Goal: Task Accomplishment & Management: Use online tool/utility

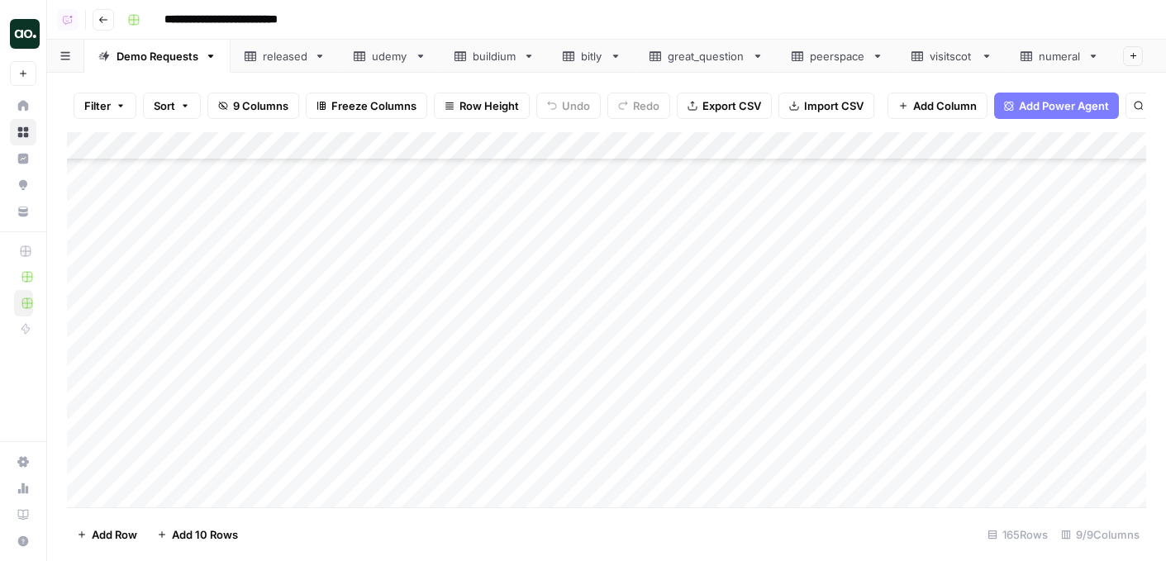
scroll to position [4170, 0]
click at [718, 299] on div "Add Column" at bounding box center [606, 319] width 1079 height 375
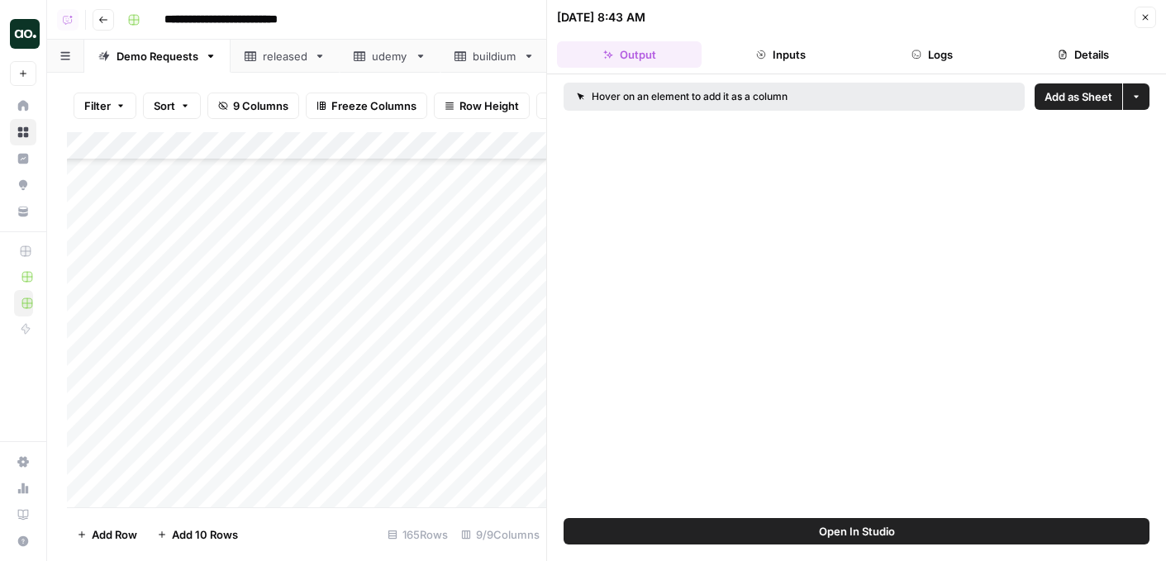
click at [1066, 100] on span "Add as Sheet" at bounding box center [1078, 96] width 68 height 17
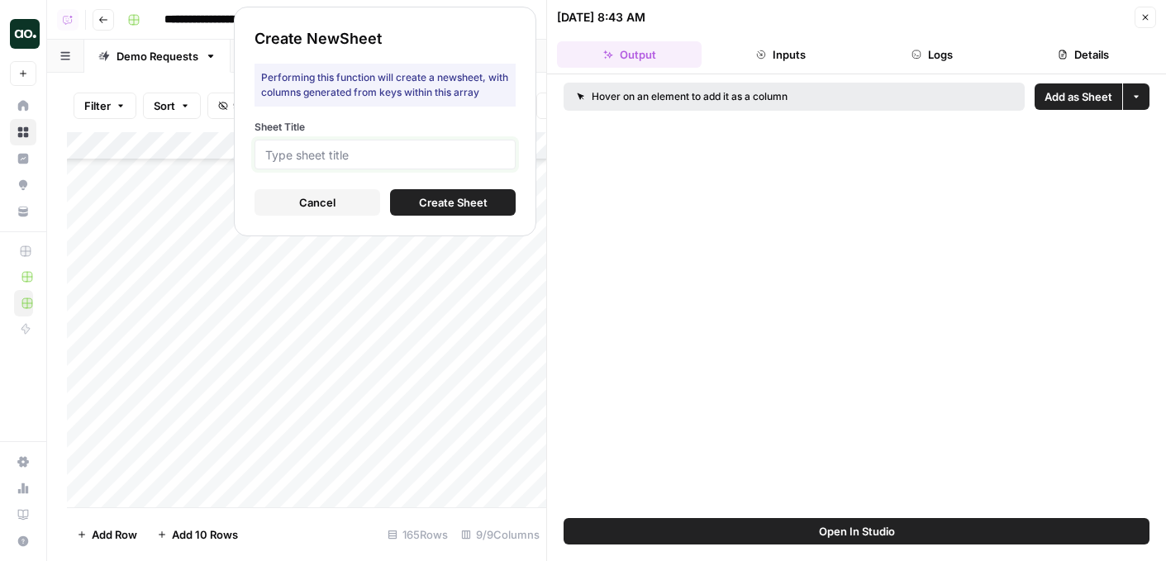
click at [476, 156] on input "Sheet Title" at bounding box center [385, 154] width 240 height 15
type input "detc"
click at [455, 199] on span "Create Sheet" at bounding box center [453, 202] width 69 height 17
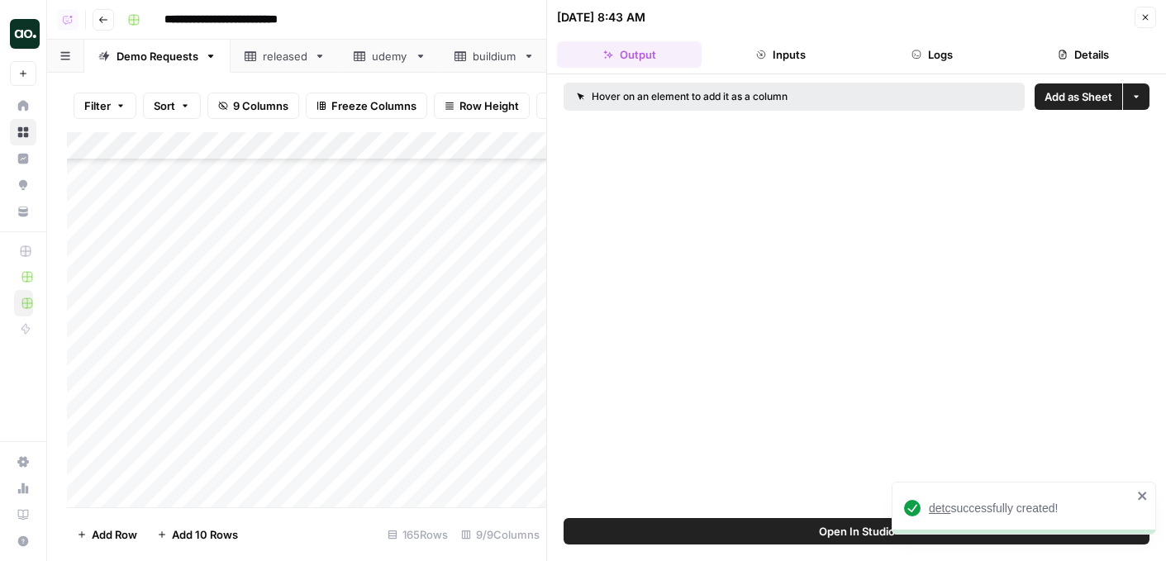
click at [942, 506] on span "detc" at bounding box center [938, 507] width 21 height 13
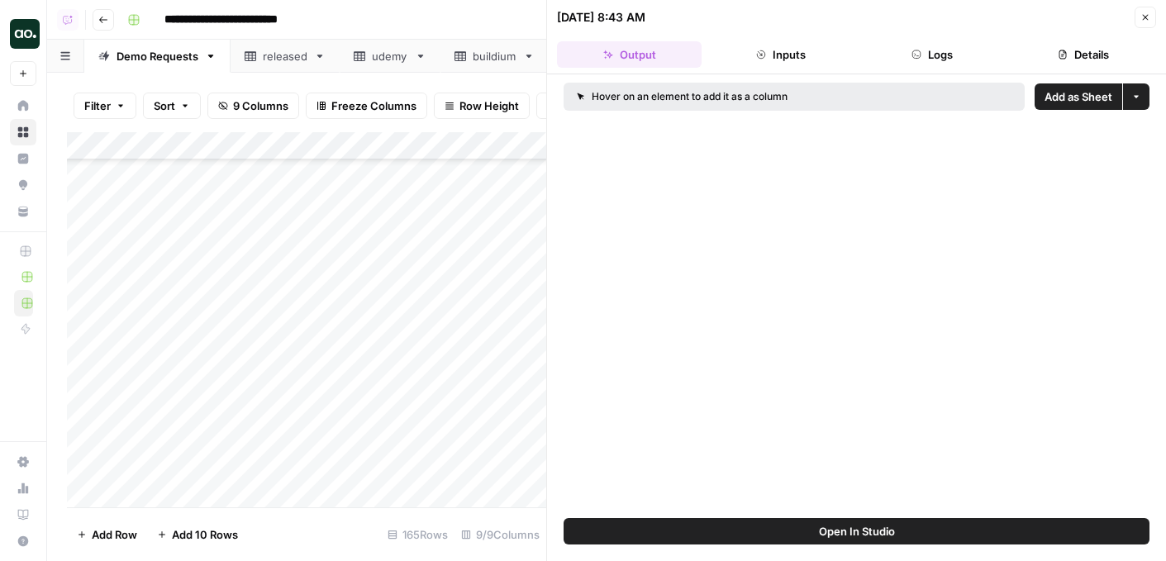
click at [1144, 13] on icon "button" at bounding box center [1145, 17] width 10 height 10
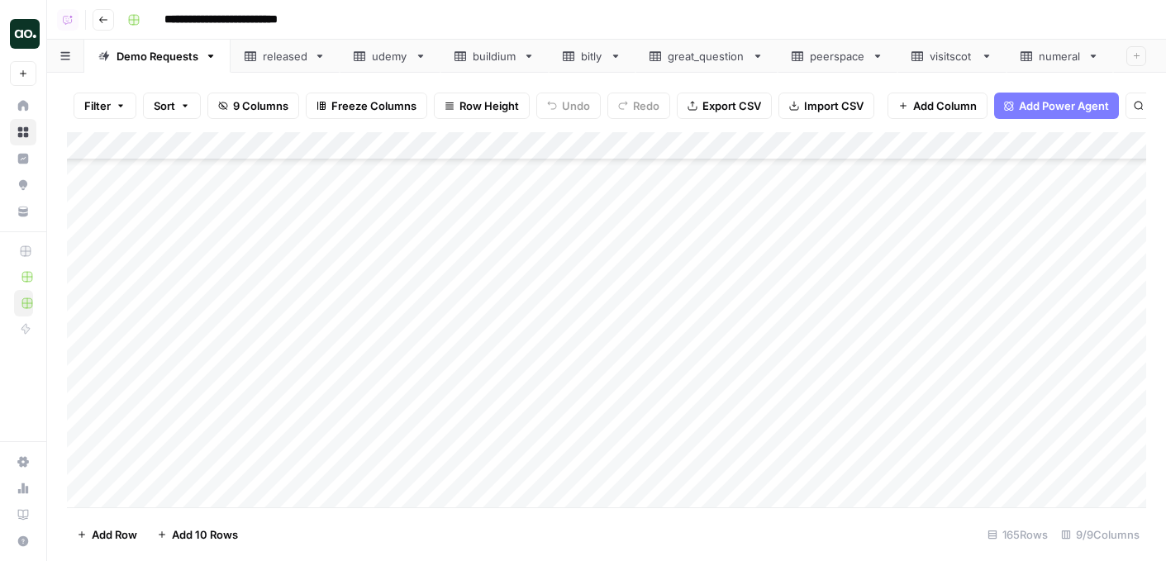
scroll to position [4314, 0]
click at [718, 325] on div "Add Column" at bounding box center [606, 319] width 1079 height 375
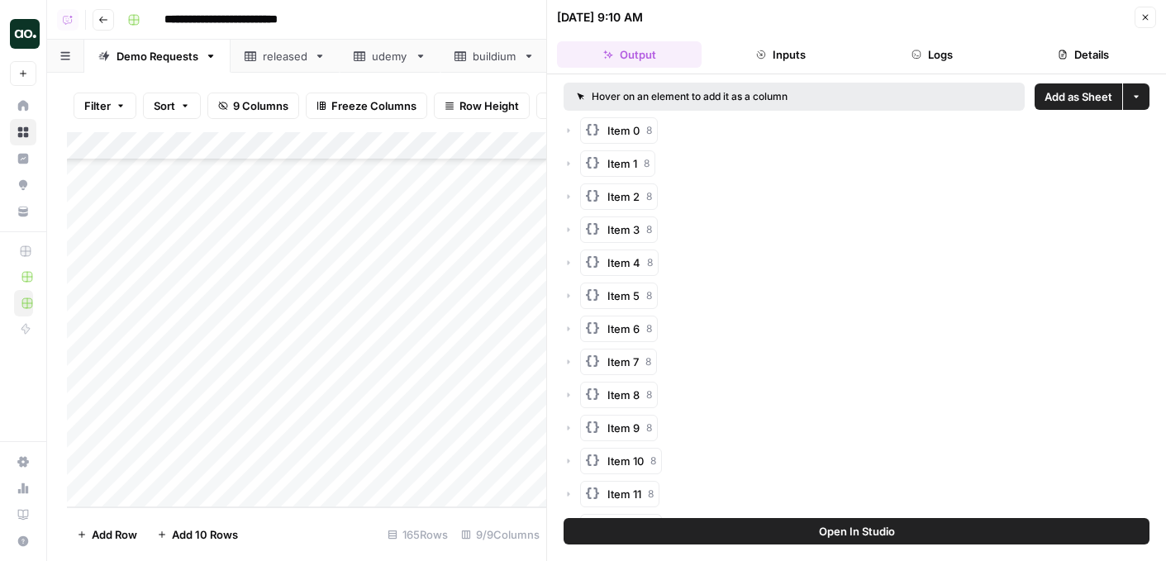
click at [1072, 99] on span "Add as Sheet" at bounding box center [1078, 96] width 68 height 17
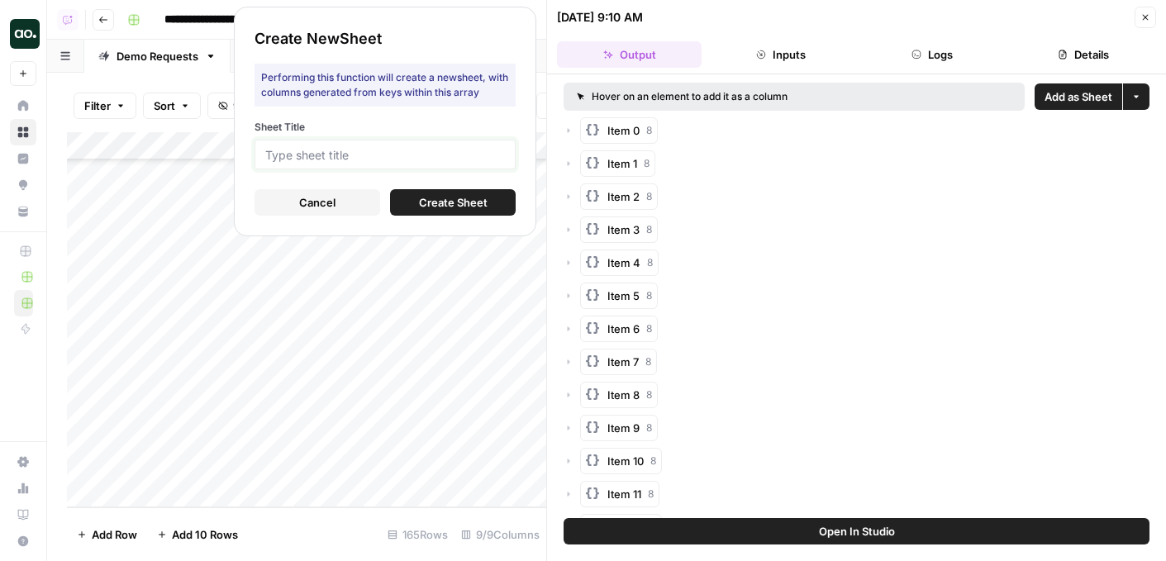
click at [463, 152] on input "Sheet Title" at bounding box center [385, 154] width 240 height 15
type input "numeral"
click at [430, 200] on span "Create Sheet" at bounding box center [453, 202] width 69 height 17
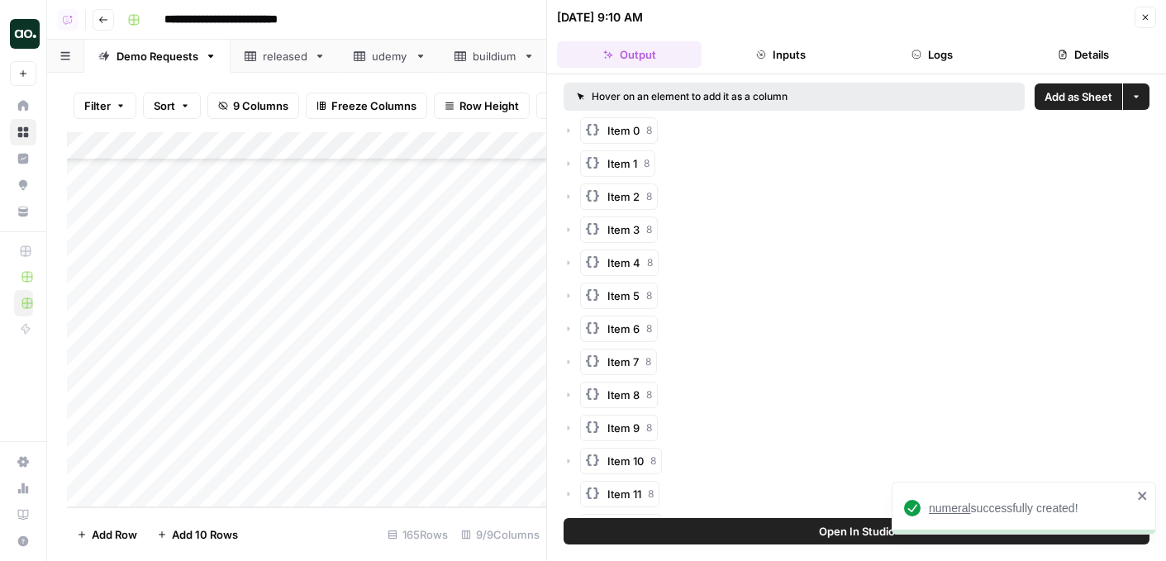
click at [955, 510] on span "numeral" at bounding box center [949, 507] width 42 height 13
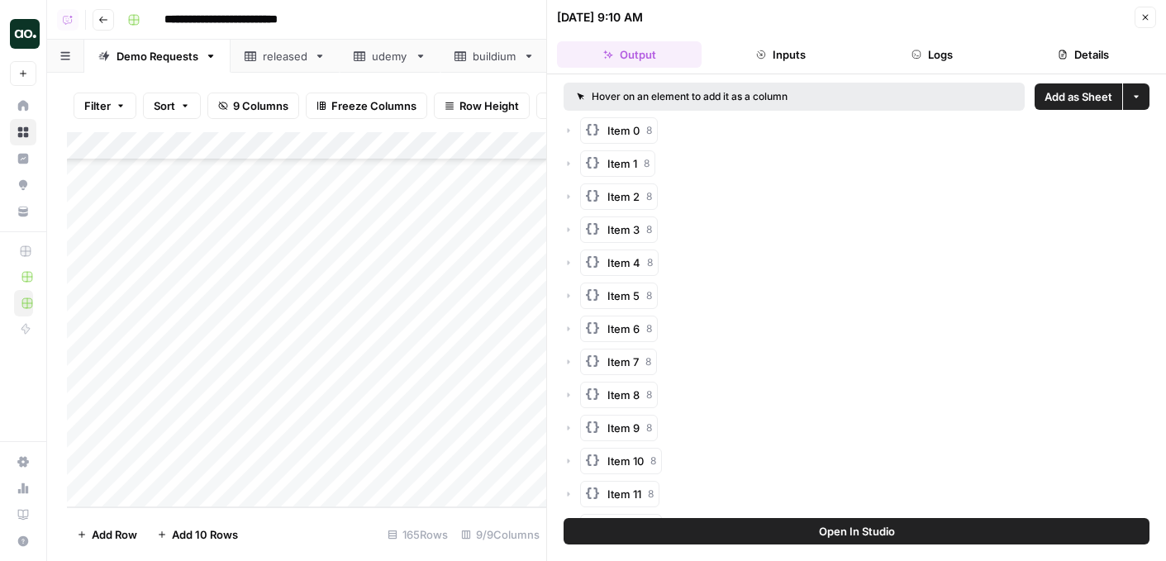
click at [1138, 14] on button "Close" at bounding box center [1144, 17] width 21 height 21
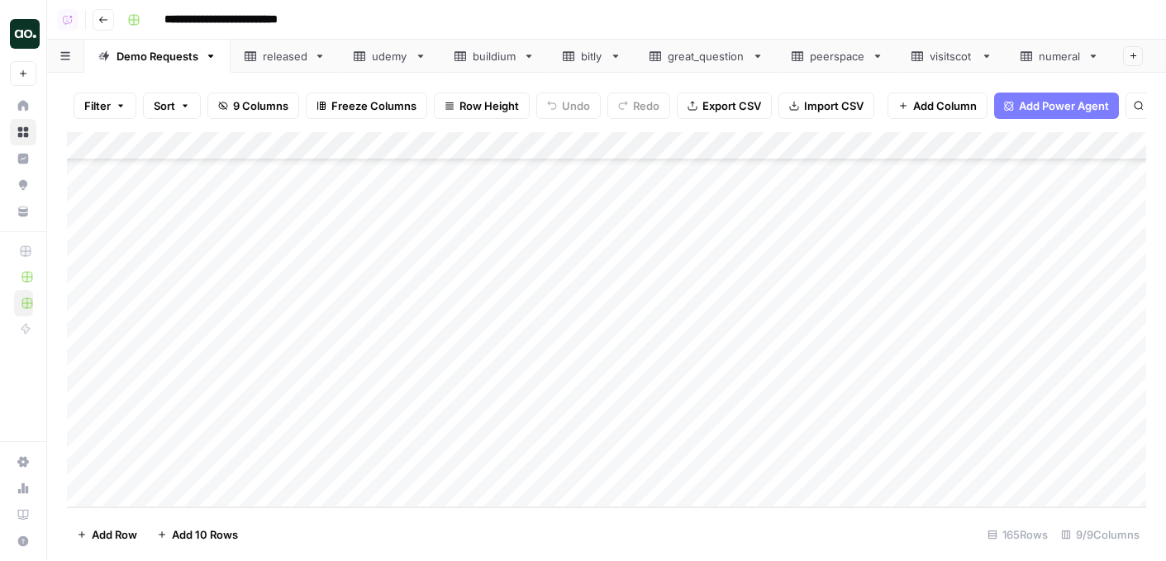
click at [188, 529] on span "Add 10 Rows" at bounding box center [205, 534] width 66 height 17
click at [204, 258] on div "Add Column" at bounding box center [606, 319] width 1079 height 375
click at [450, 233] on div "Add Column" at bounding box center [606, 319] width 1079 height 375
drag, startPoint x: 501, startPoint y: 238, endPoint x: 482, endPoint y: 411, distance: 173.7
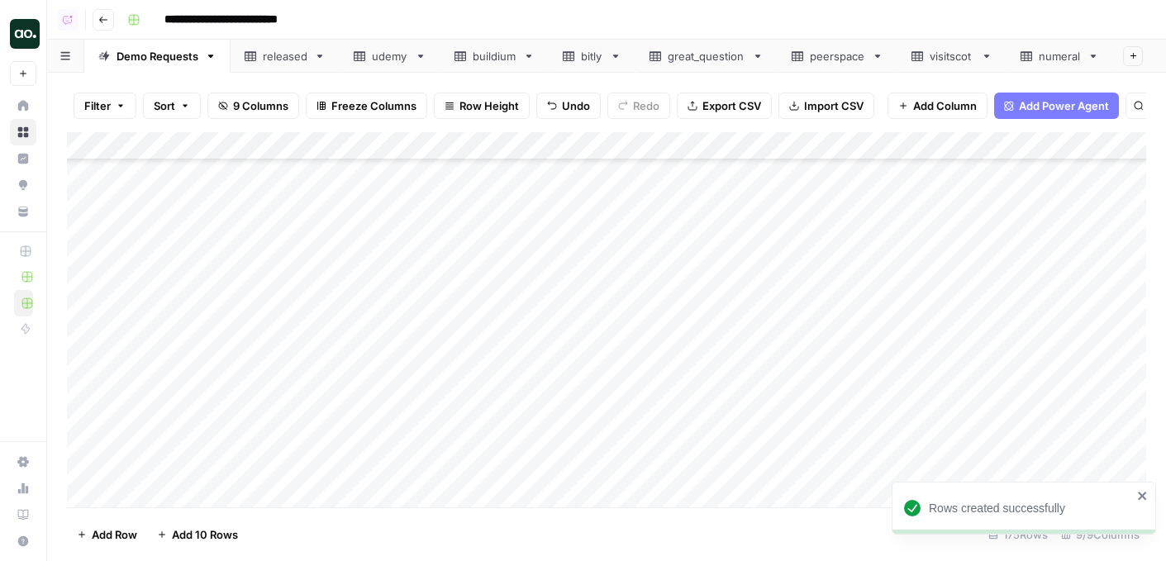
click at [482, 411] on div "Add Column" at bounding box center [606, 319] width 1079 height 375
click at [81, 256] on div "Add Column" at bounding box center [606, 319] width 1079 height 375
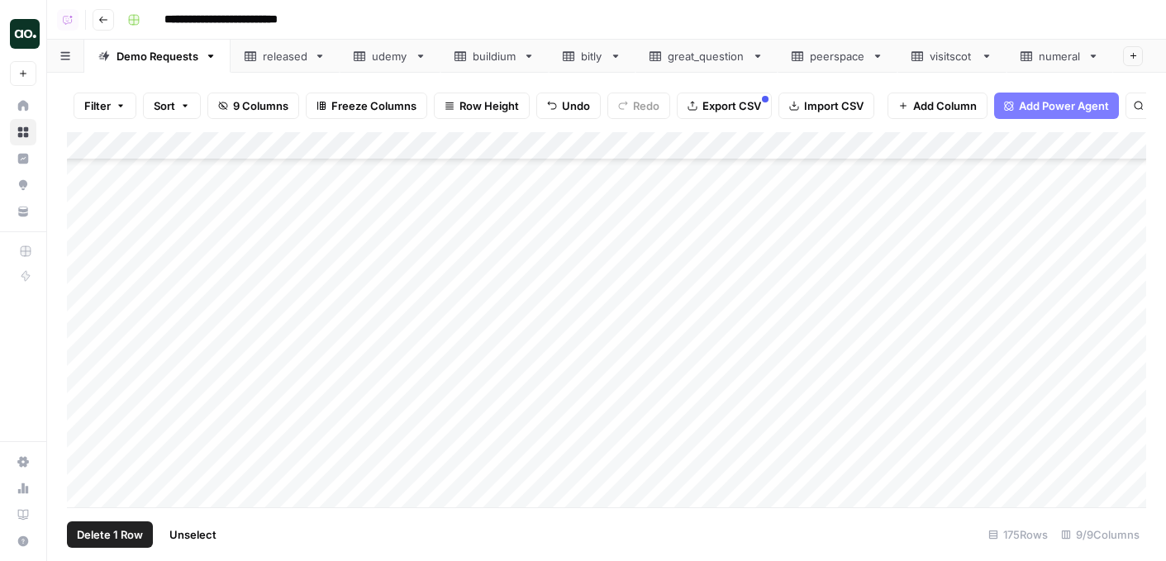
click at [89, 286] on div "Add Column" at bounding box center [606, 319] width 1079 height 375
click at [87, 308] on div "Add Column" at bounding box center [606, 319] width 1079 height 375
click at [87, 338] on div "Add Column" at bounding box center [606, 319] width 1079 height 375
click at [86, 371] on div "Add Column" at bounding box center [606, 319] width 1079 height 375
click at [85, 399] on div "Add Column" at bounding box center [606, 319] width 1079 height 375
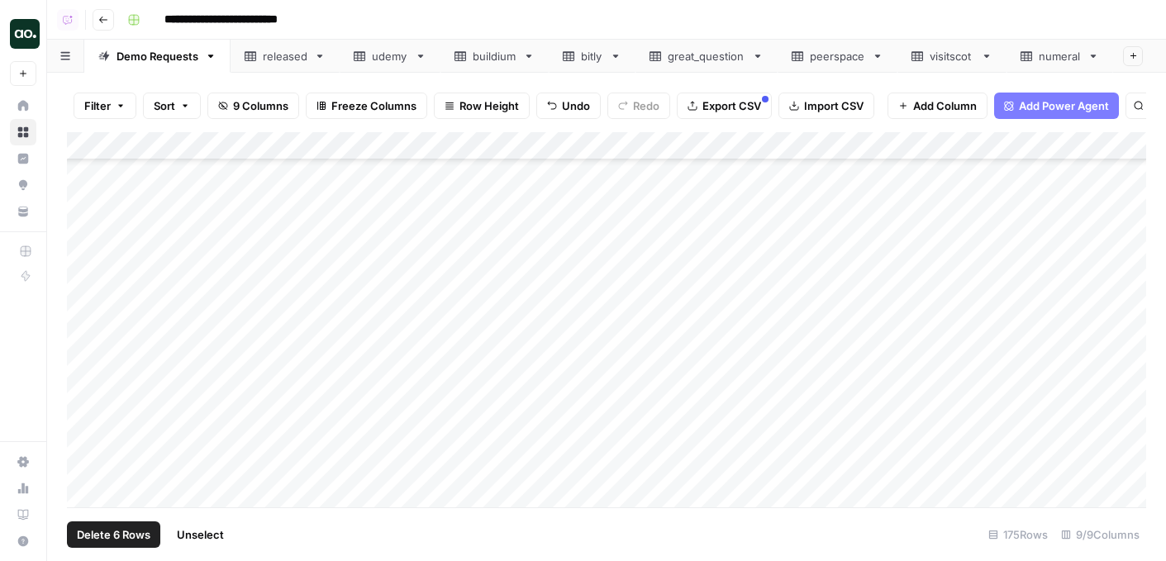
click at [85, 421] on div "Add Column" at bounding box center [606, 319] width 1079 height 375
click at [202, 535] on span "Unselect" at bounding box center [199, 534] width 47 height 17
click at [628, 231] on div "Add Column" at bounding box center [606, 319] width 1079 height 375
click at [629, 259] on div "Add Column" at bounding box center [606, 319] width 1079 height 375
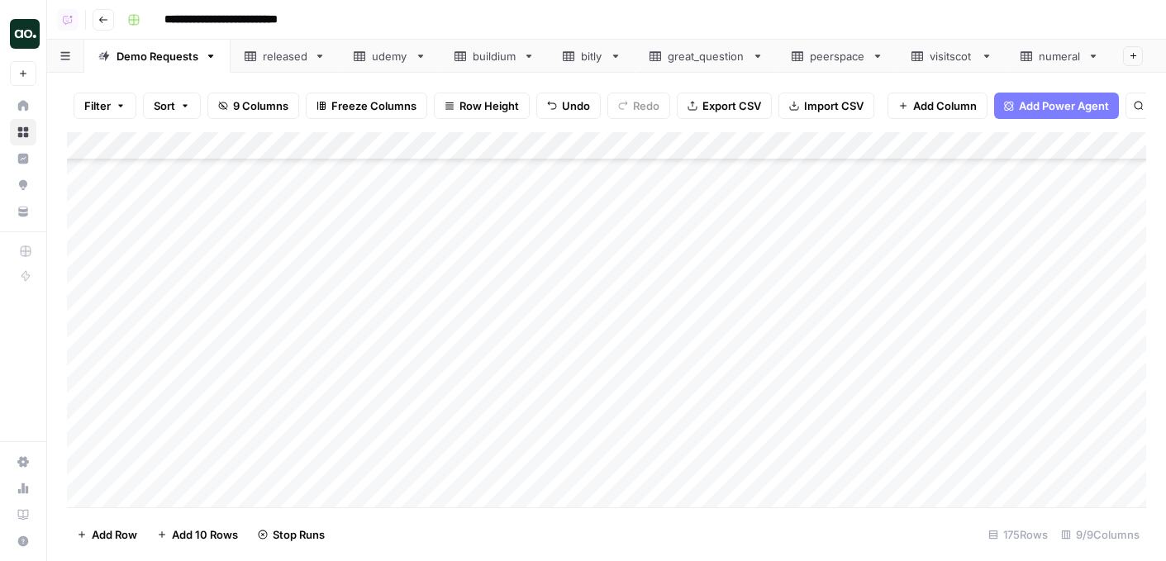
click at [628, 283] on div "Add Column" at bounding box center [606, 319] width 1079 height 375
click at [628, 311] on div "Add Column" at bounding box center [606, 319] width 1079 height 375
click at [629, 344] on div "Add Column" at bounding box center [606, 319] width 1079 height 375
click at [629, 372] on div "Add Column" at bounding box center [606, 319] width 1079 height 375
click at [628, 398] on div "Add Column" at bounding box center [606, 319] width 1079 height 375
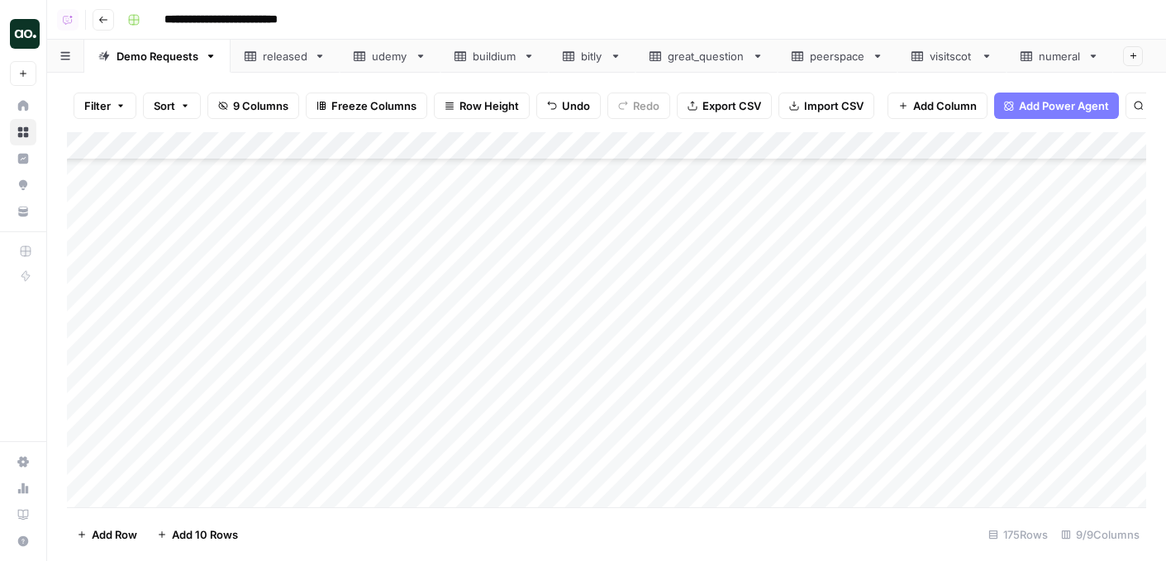
click at [209, 226] on div "Add Column" at bounding box center [606, 319] width 1079 height 375
click at [724, 202] on div "Add Column" at bounding box center [606, 319] width 1079 height 375
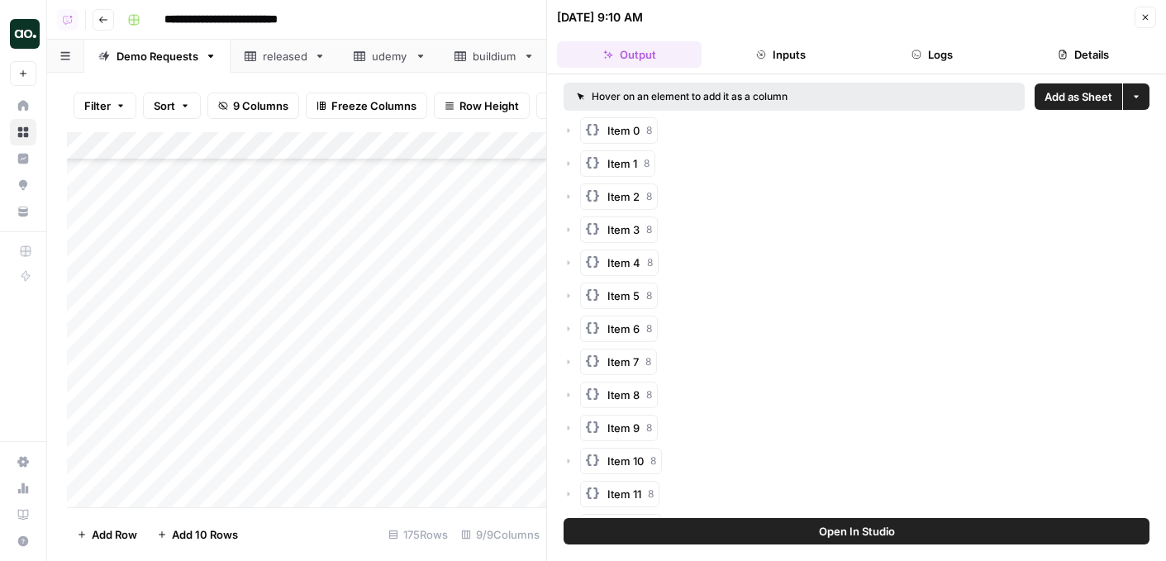
click at [1057, 99] on span "Add as Sheet" at bounding box center [1078, 96] width 68 height 17
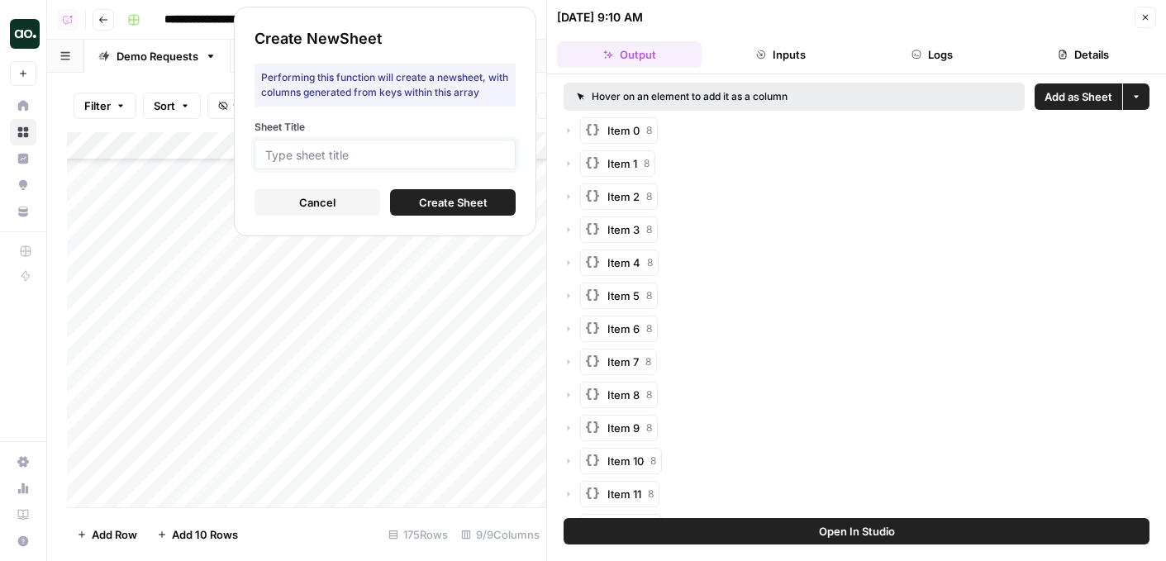
click at [487, 151] on input "Sheet Title" at bounding box center [385, 154] width 240 height 15
type input "tw"
click at [400, 203] on button "Create Sheet" at bounding box center [453, 202] width 126 height 26
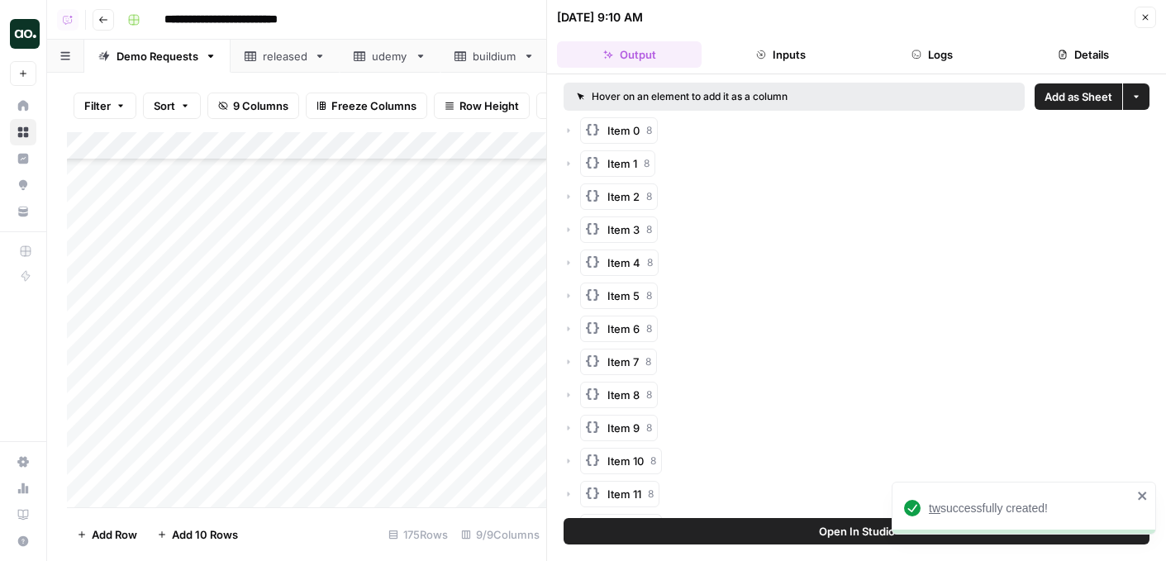
click at [935, 507] on span "tw" at bounding box center [934, 507] width 12 height 13
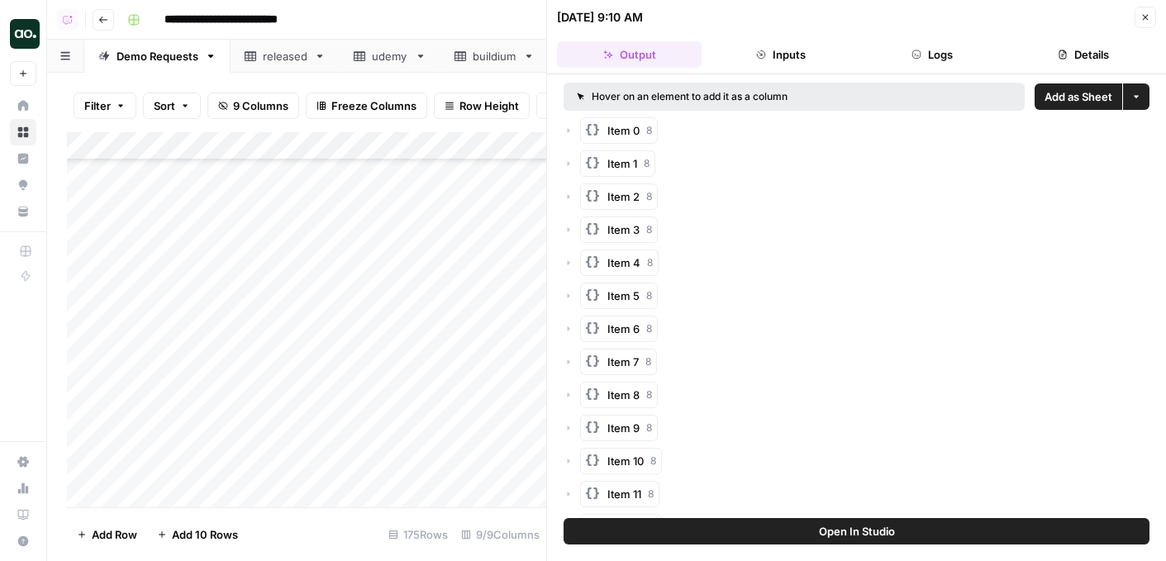
click at [1137, 19] on button "Close" at bounding box center [1144, 17] width 21 height 21
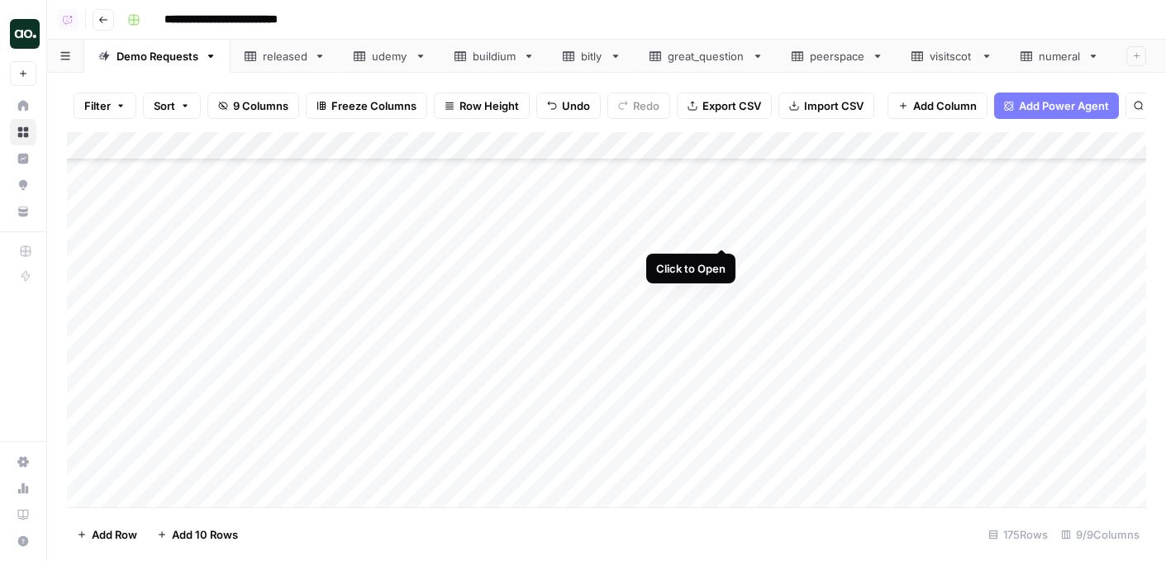
click at [723, 230] on div "Add Column" at bounding box center [606, 319] width 1079 height 375
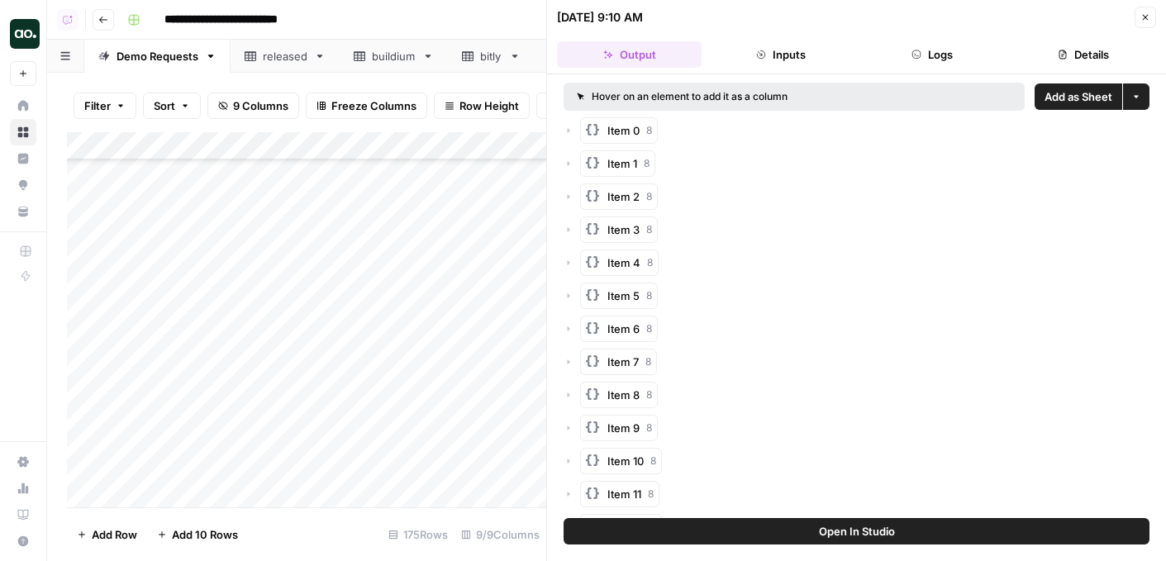
click at [1085, 95] on span "Add as Sheet" at bounding box center [1078, 96] width 68 height 17
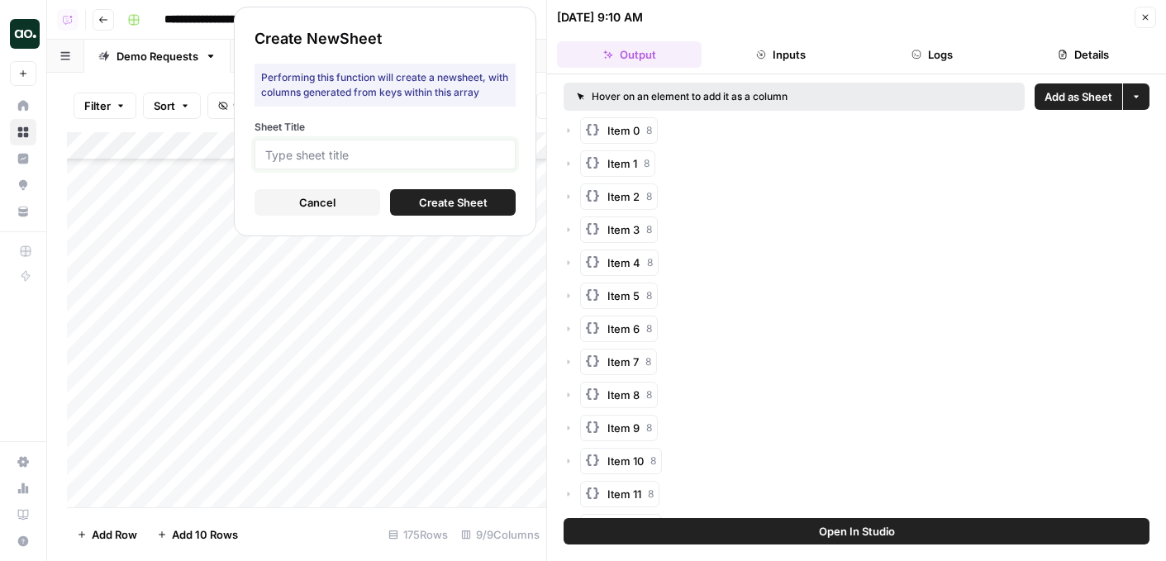
click at [469, 157] on input "Sheet Title" at bounding box center [385, 154] width 240 height 15
type input "ss"
click at [457, 200] on span "Create Sheet" at bounding box center [453, 202] width 69 height 17
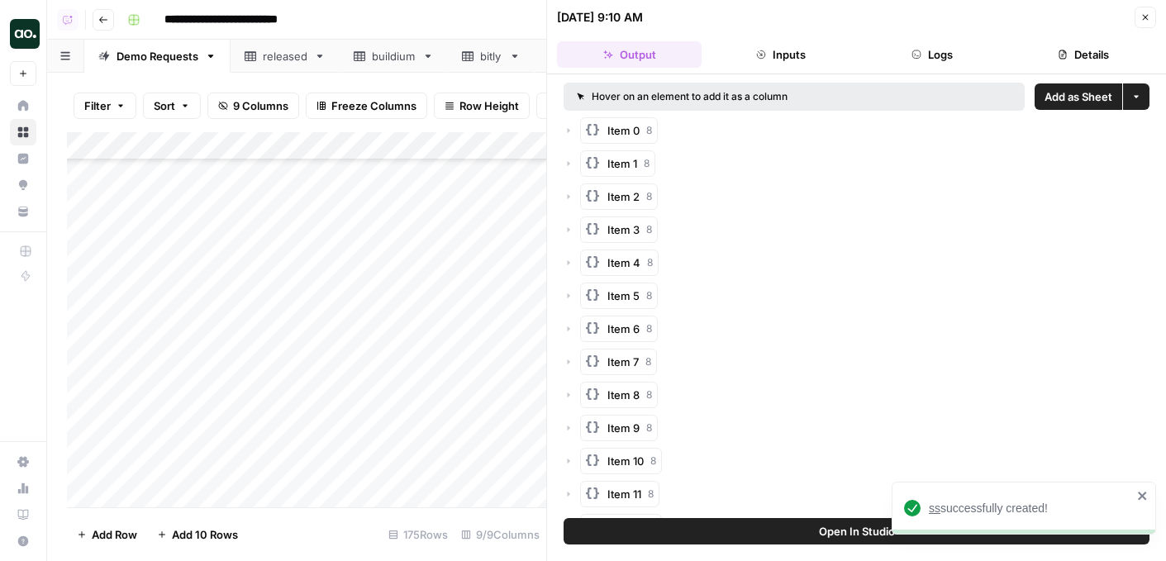
click at [939, 508] on span "ss" at bounding box center [934, 507] width 12 height 13
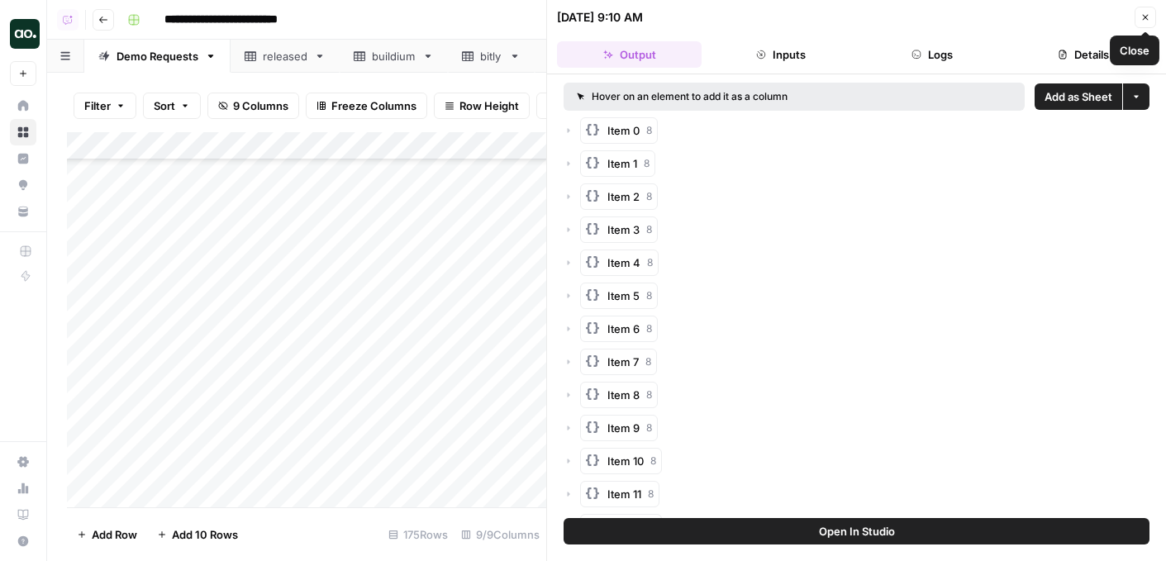
click at [1146, 19] on icon "button" at bounding box center [1145, 17] width 10 height 10
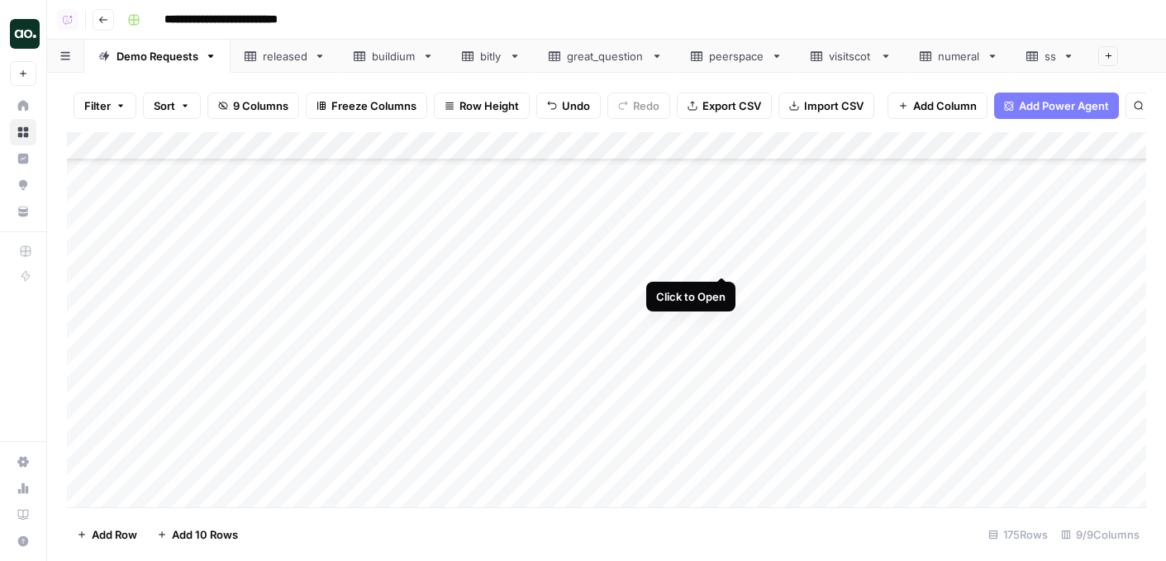
click at [719, 261] on div "Add Column" at bounding box center [606, 319] width 1079 height 375
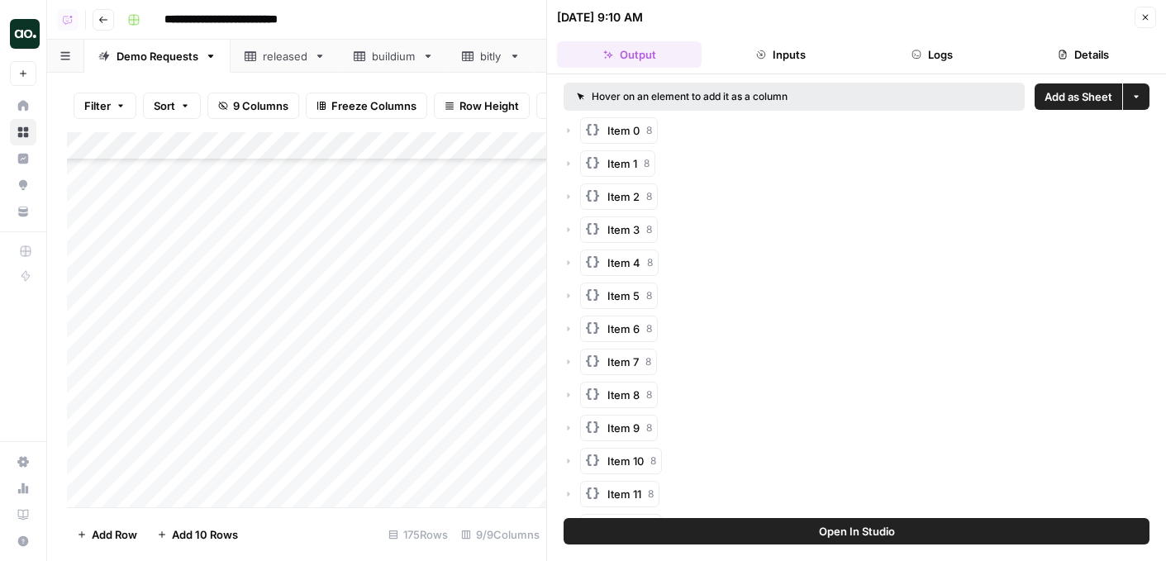
click at [1060, 95] on span "Add as Sheet" at bounding box center [1078, 96] width 68 height 17
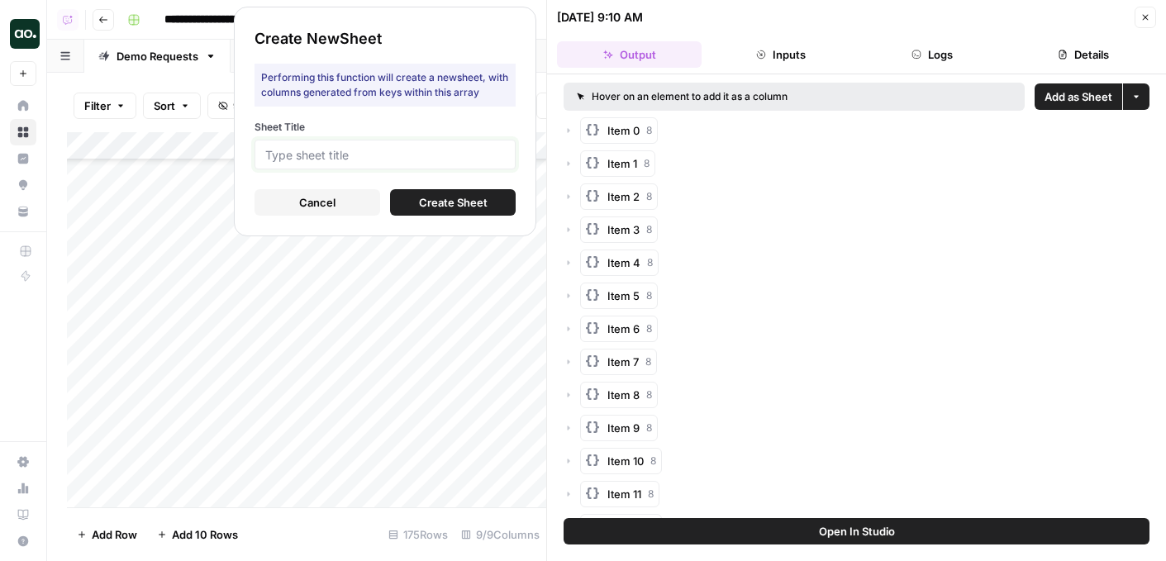
click at [452, 159] on input "Sheet Title" at bounding box center [385, 154] width 240 height 15
type input "atv"
click at [438, 197] on span "Create Sheet" at bounding box center [453, 202] width 69 height 17
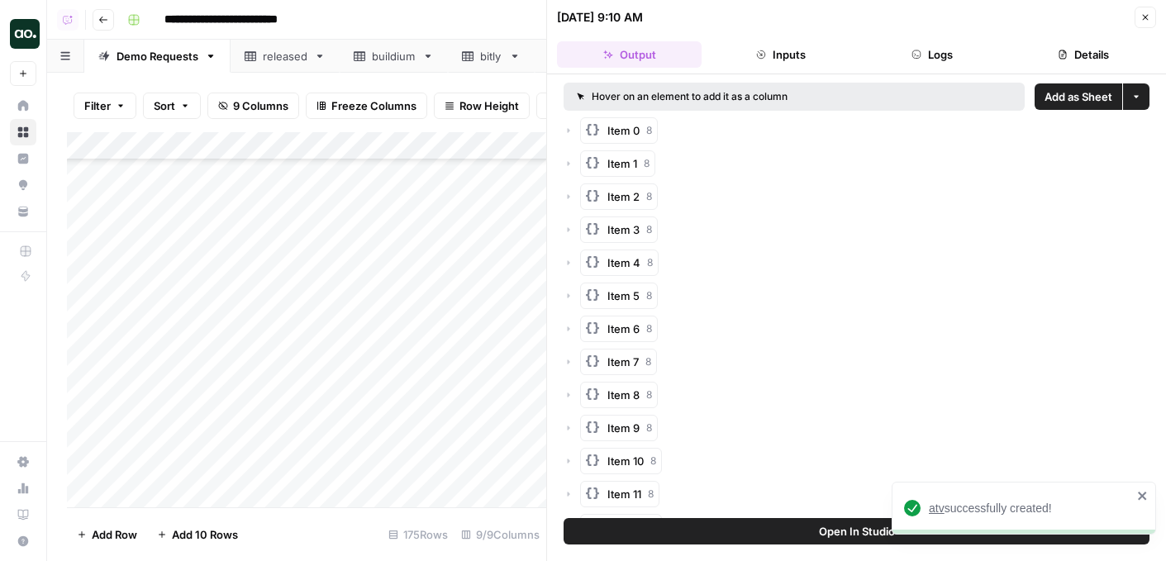
click at [933, 507] on span "atv" at bounding box center [936, 507] width 16 height 13
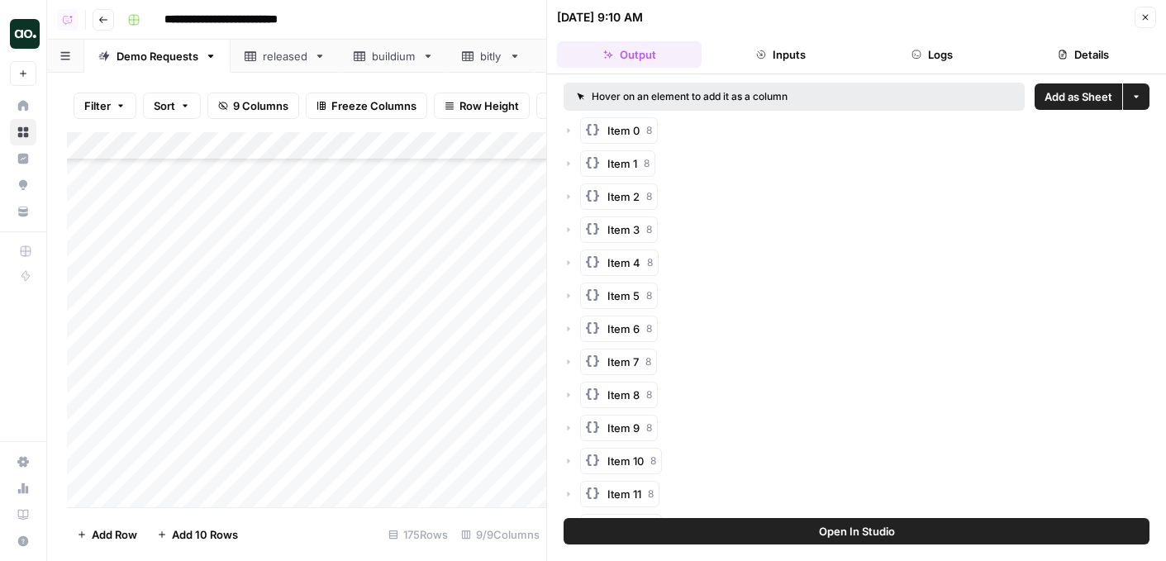
click at [1142, 15] on icon "button" at bounding box center [1145, 17] width 10 height 10
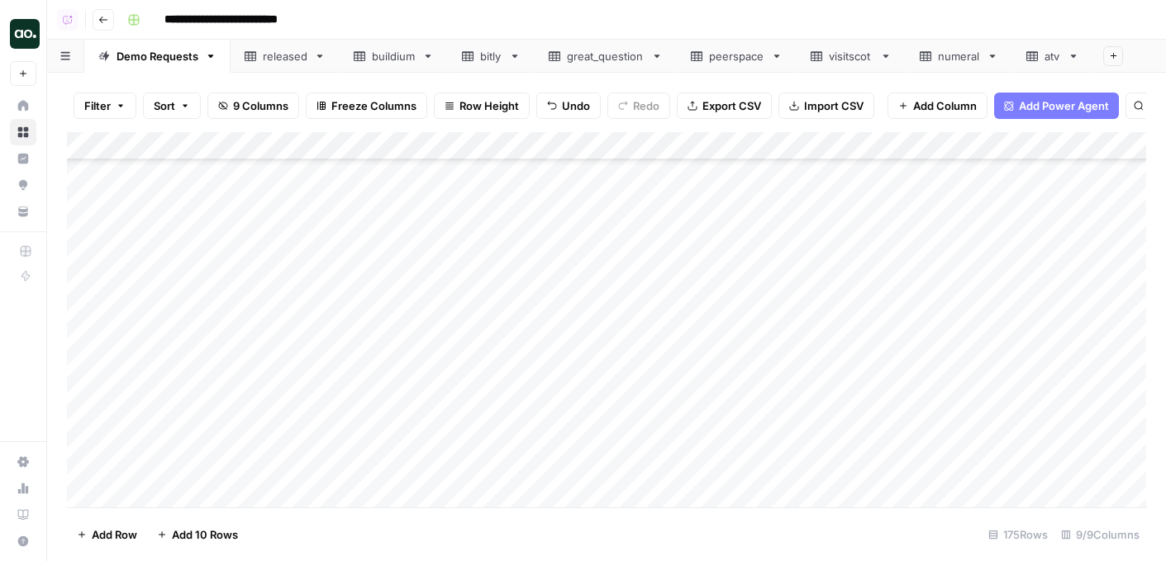
scroll to position [4594, 0]
click at [189, 354] on div "Add Column" at bounding box center [606, 319] width 1079 height 375
click at [461, 326] on div "Add Column" at bounding box center [606, 319] width 1079 height 375
drag, startPoint x: 502, startPoint y: 336, endPoint x: 496, endPoint y: 499, distance: 162.9
click at [496, 499] on div "Add Column" at bounding box center [606, 319] width 1079 height 375
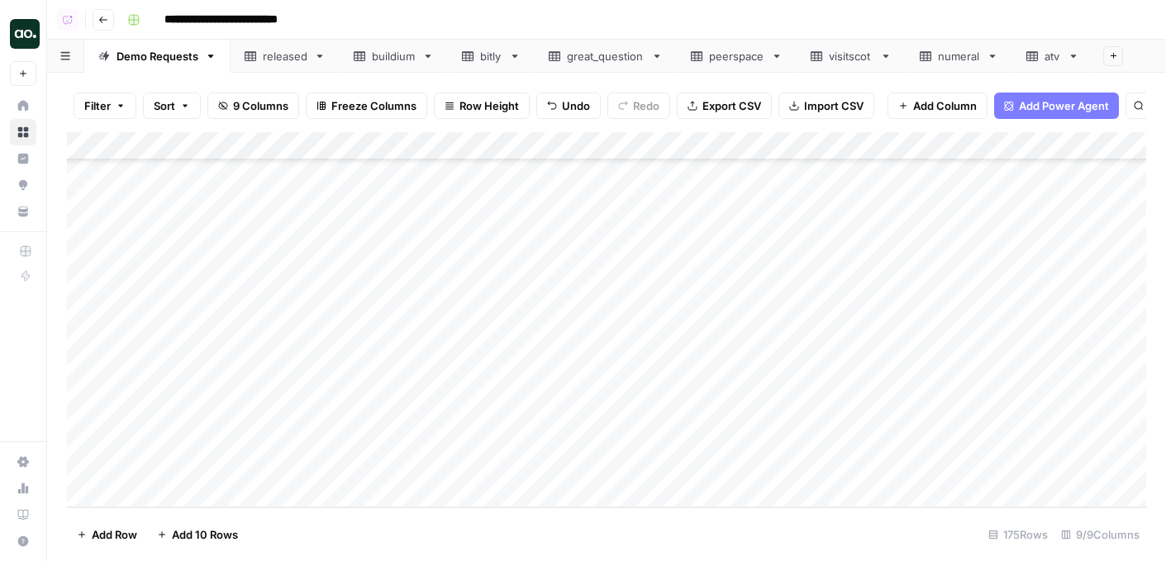
click at [296, 354] on div "Add Column" at bounding box center [606, 319] width 1079 height 375
click at [288, 353] on div "Add Column" at bounding box center [606, 319] width 1079 height 375
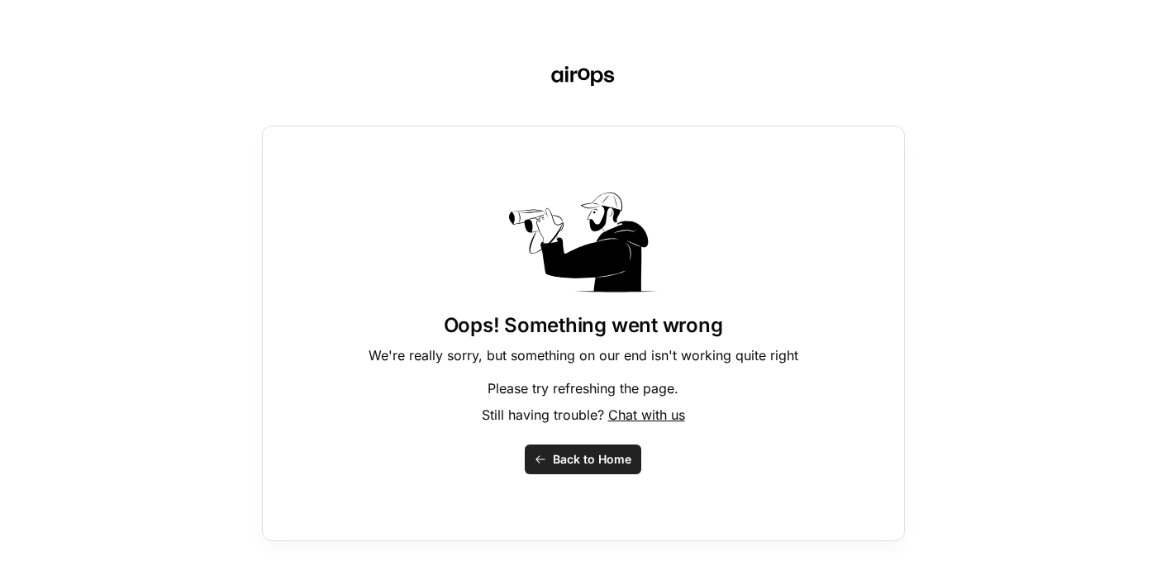
click at [580, 458] on span "Back to Home" at bounding box center [592, 459] width 78 height 17
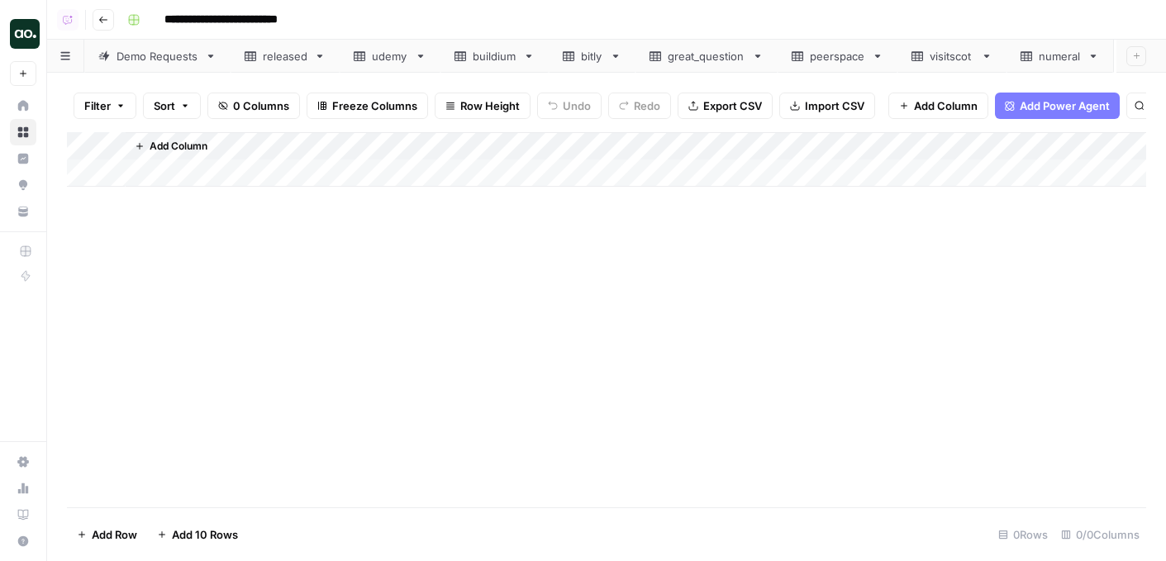
scroll to position [0, 83]
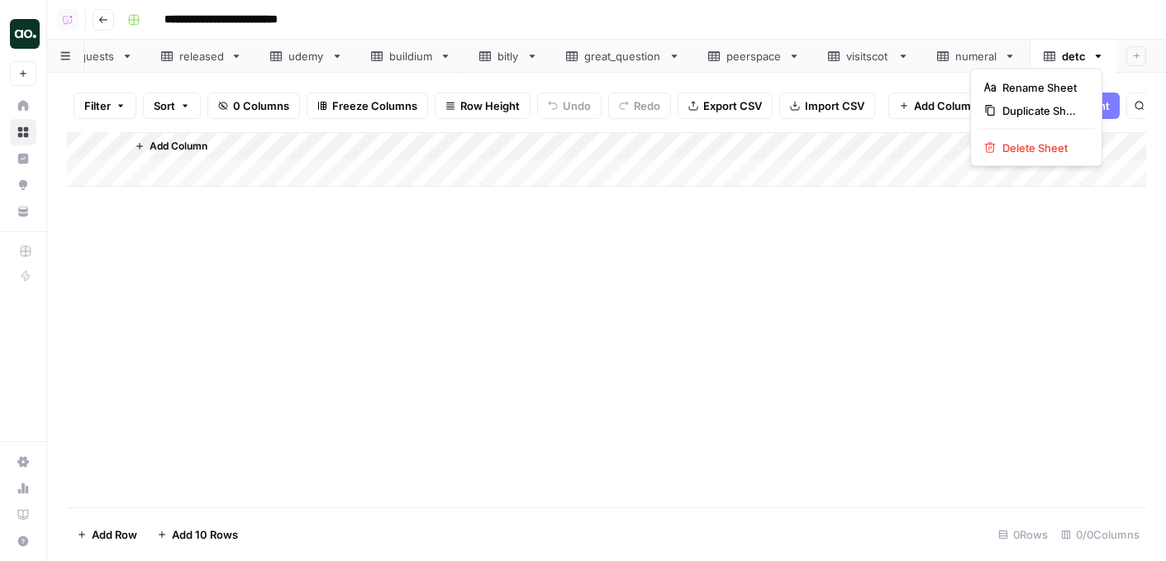
click at [1099, 55] on icon "button" at bounding box center [1098, 56] width 12 height 12
click at [1052, 157] on button "Delete Sheet" at bounding box center [1035, 147] width 117 height 23
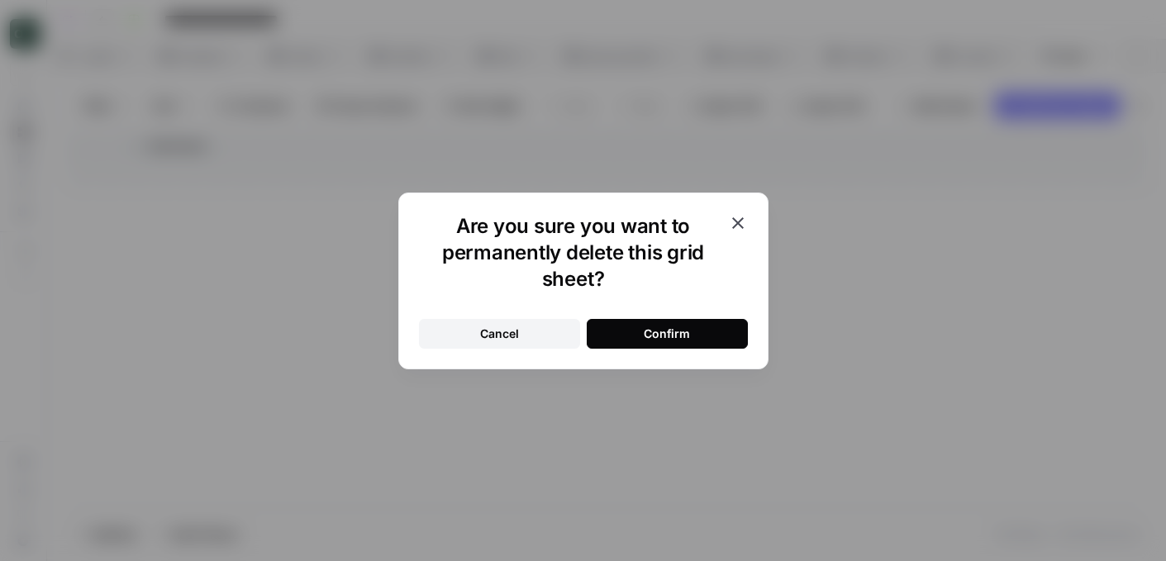
click at [710, 330] on button "Confirm" at bounding box center [666, 334] width 161 height 30
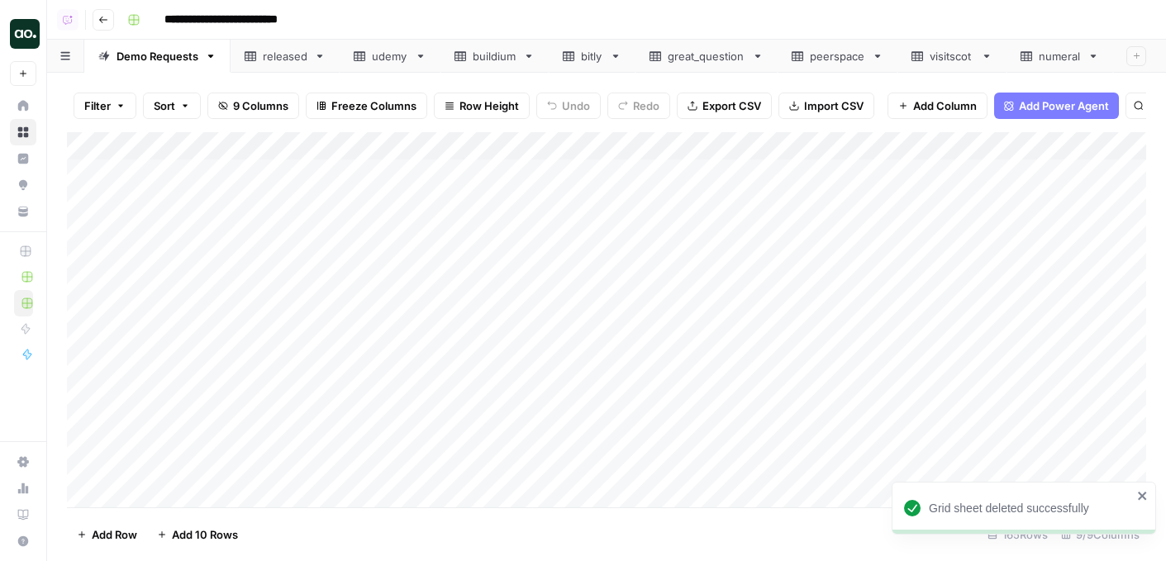
click at [1059, 59] on div "numeral" at bounding box center [1059, 56] width 42 height 17
click at [1094, 58] on icon "button" at bounding box center [1093, 56] width 12 height 12
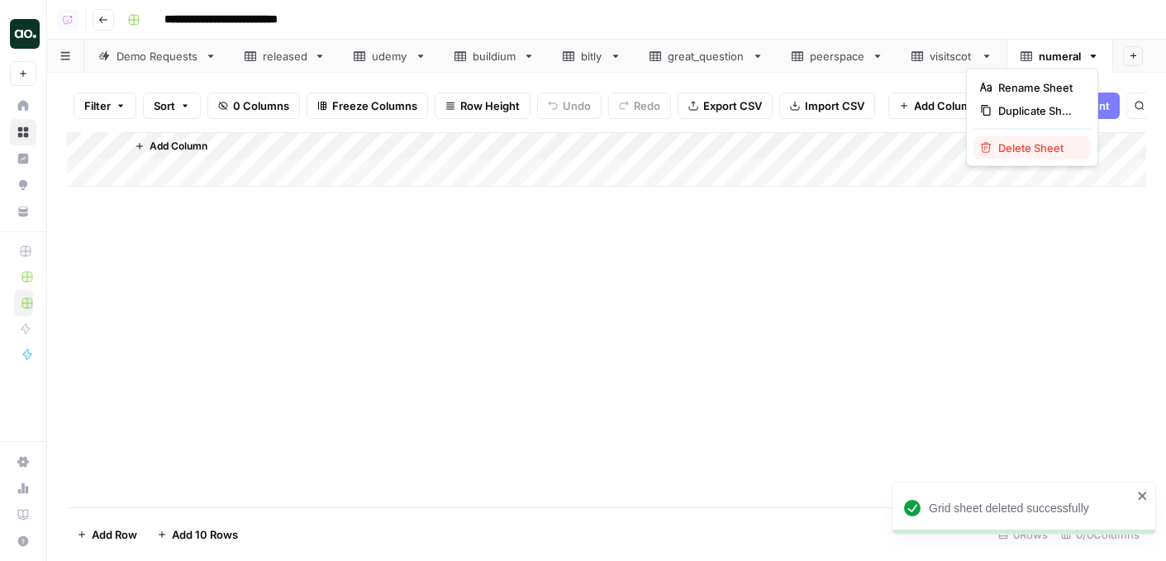
click at [1057, 142] on span "Delete Sheet" at bounding box center [1037, 148] width 79 height 17
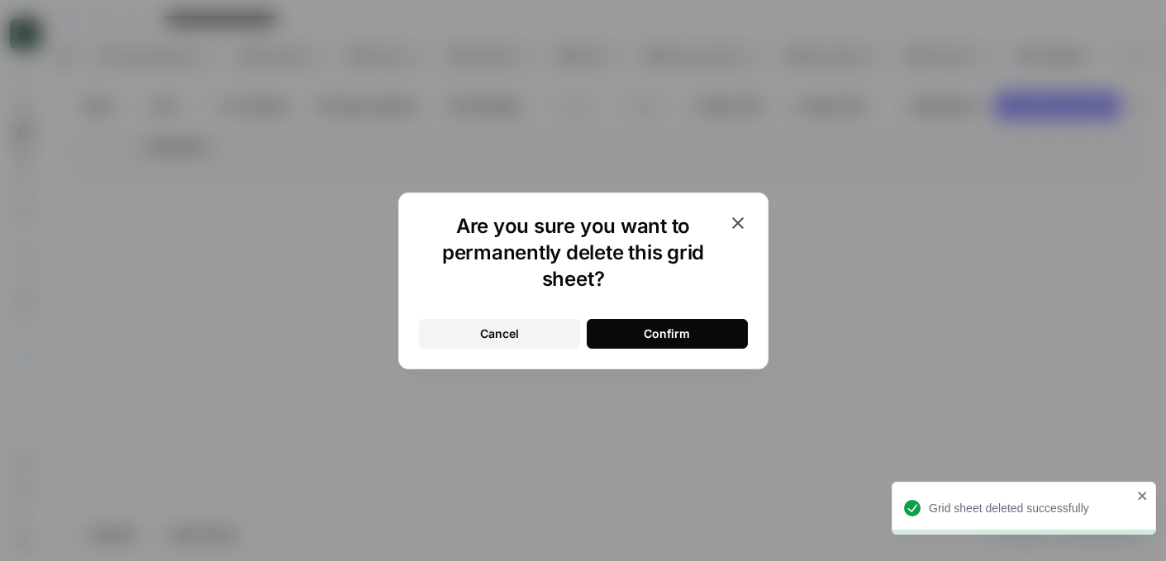
click at [717, 327] on button "Confirm" at bounding box center [666, 334] width 161 height 30
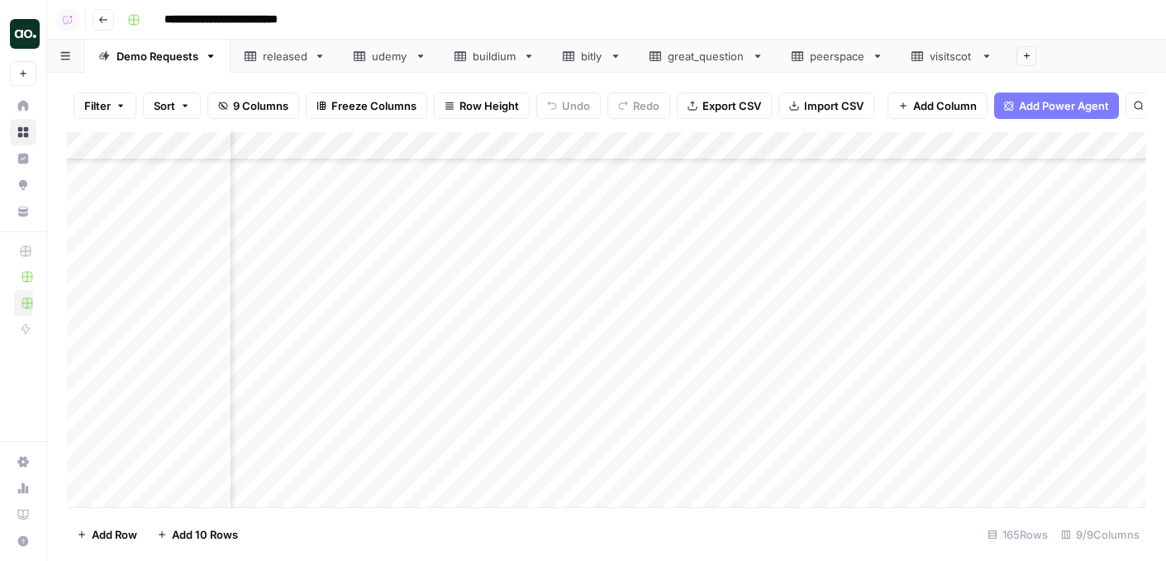
scroll to position [4234, 234]
click at [510, 235] on div "Add Column" at bounding box center [606, 319] width 1079 height 375
click at [487, 304] on div "Add Column" at bounding box center [606, 319] width 1079 height 375
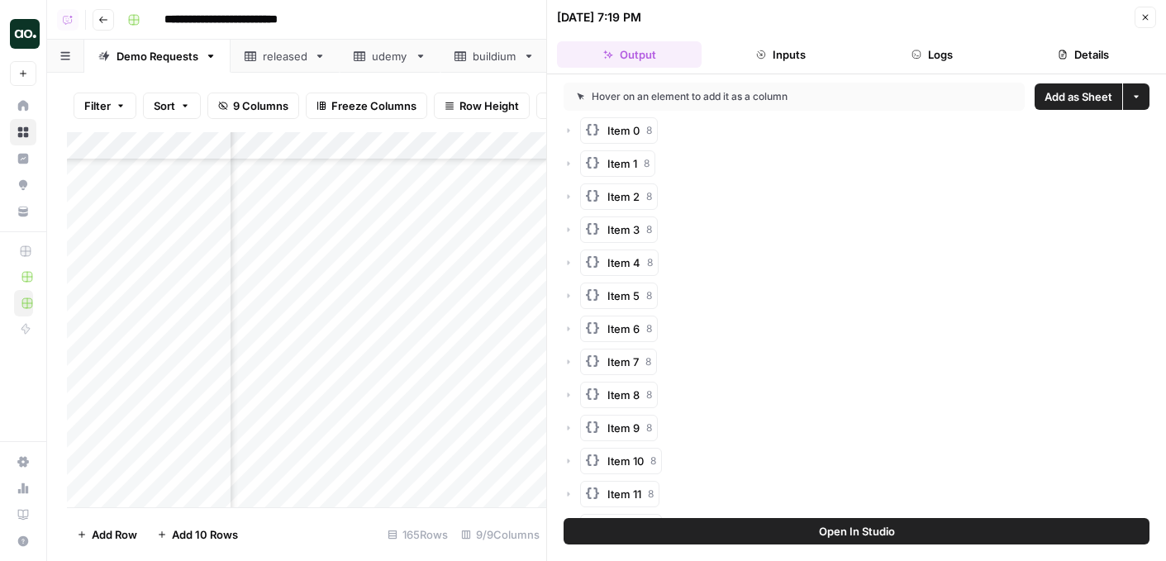
click at [1061, 87] on button "Add as Sheet" at bounding box center [1078, 96] width 88 height 26
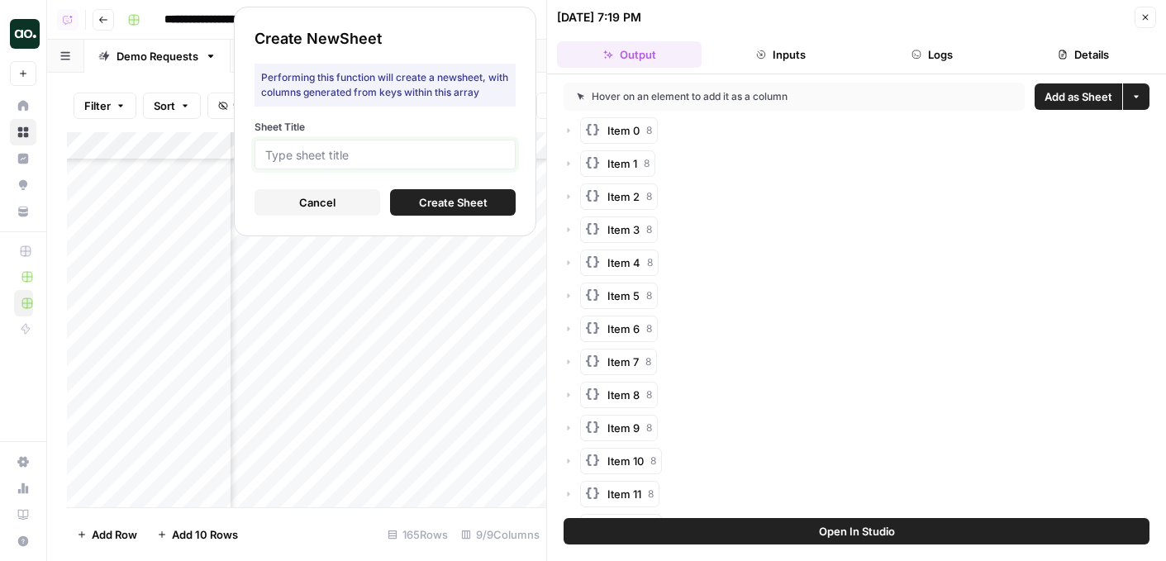
click at [453, 159] on input "Sheet Title" at bounding box center [385, 154] width 240 height 15
type input "tebra"
click at [432, 202] on span "Create Sheet" at bounding box center [453, 202] width 69 height 17
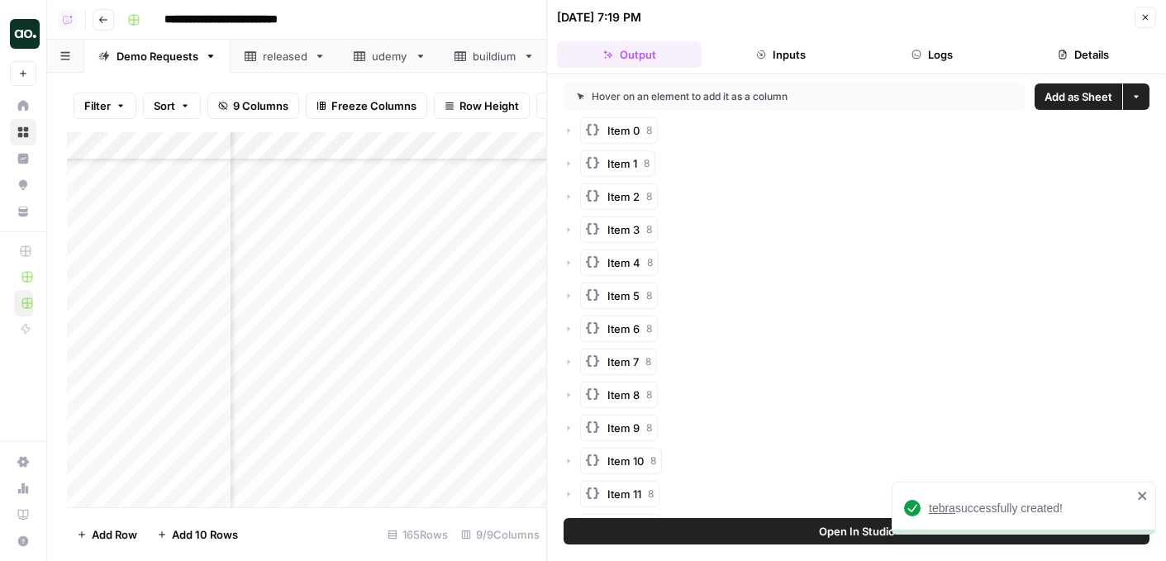
click at [946, 511] on span "tebra" at bounding box center [941, 507] width 26 height 13
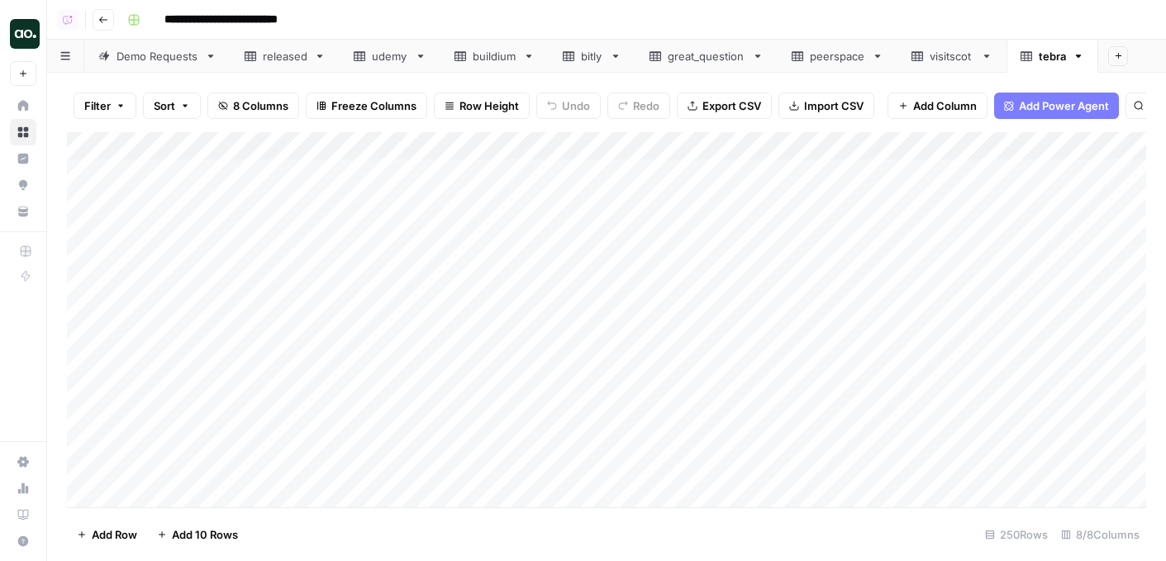
click at [224, 149] on div "Add Column" at bounding box center [606, 319] width 1079 height 375
drag, startPoint x: 199, startPoint y: 184, endPoint x: 102, endPoint y: 183, distance: 97.5
click at [102, 183] on body "**********" at bounding box center [583, 280] width 1166 height 561
click at [155, 188] on input "consumer_question" at bounding box center [224, 186] width 168 height 17
drag, startPoint x: 140, startPoint y: 183, endPoint x: 196, endPoint y: 185, distance: 56.2
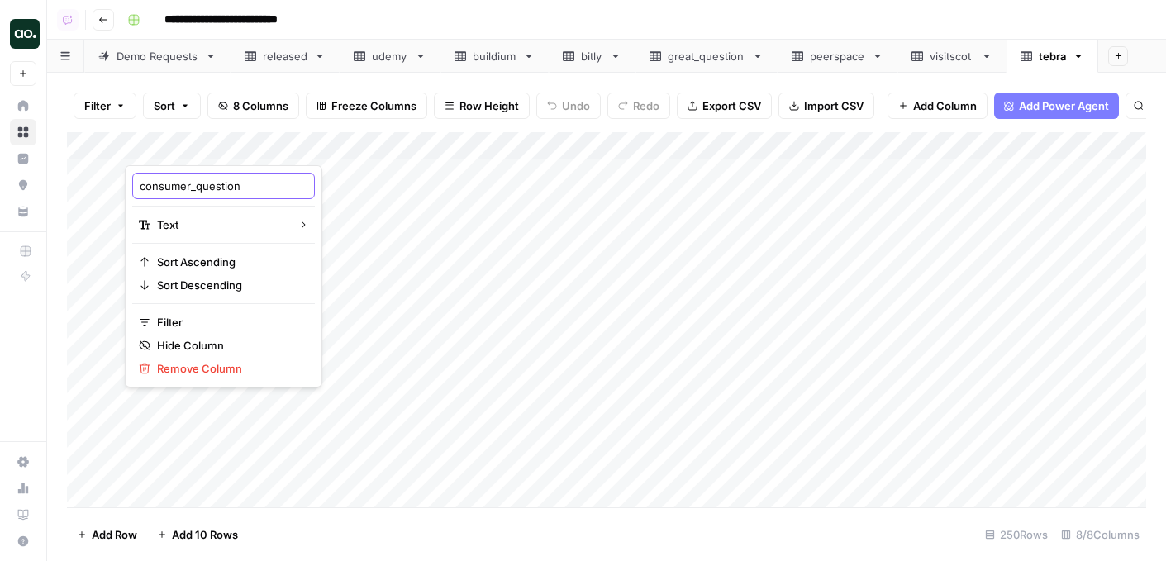
click at [196, 185] on input "consumer_question" at bounding box center [224, 186] width 168 height 17
type input "question"
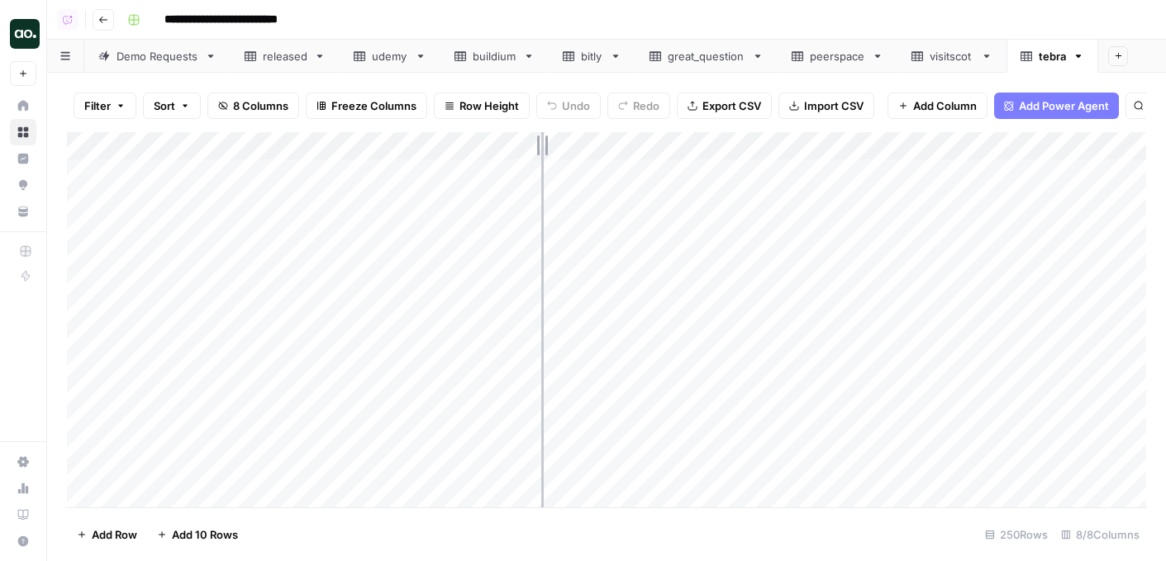
drag, startPoint x: 363, startPoint y: 143, endPoint x: 541, endPoint y: 139, distance: 178.5
click at [542, 142] on div "Add Column" at bounding box center [606, 319] width 1079 height 375
drag, startPoint x: 541, startPoint y: 139, endPoint x: 607, endPoint y: 136, distance: 66.1
click at [608, 138] on div "Add Column" at bounding box center [606, 319] width 1079 height 375
drag, startPoint x: 607, startPoint y: 138, endPoint x: 539, endPoint y: 150, distance: 69.7
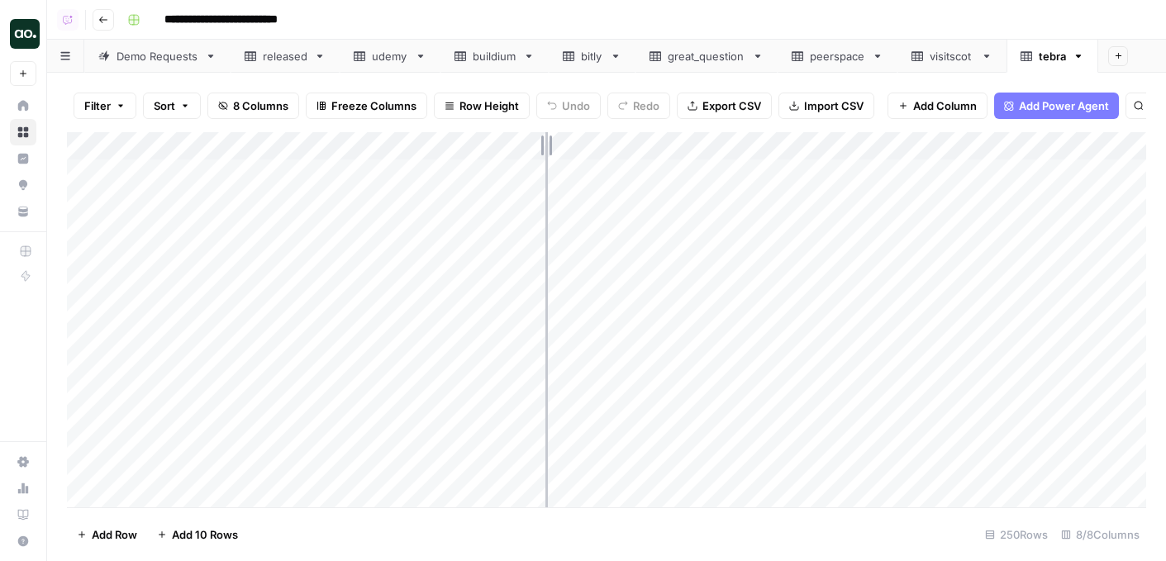
click at [541, 150] on div "Add Column" at bounding box center [606, 319] width 1079 height 375
click at [88, 363] on div "Add Column" at bounding box center [606, 319] width 1079 height 375
click at [126, 539] on span "Delete 1 Row" at bounding box center [110, 534] width 66 height 17
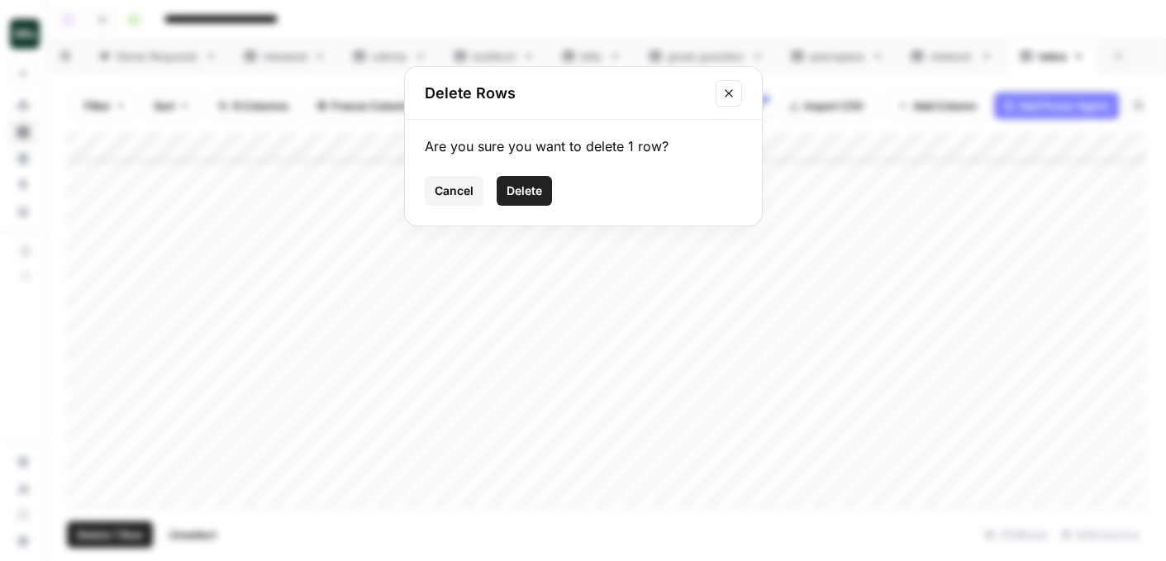
click at [518, 180] on button "Delete" at bounding box center [523, 191] width 55 height 30
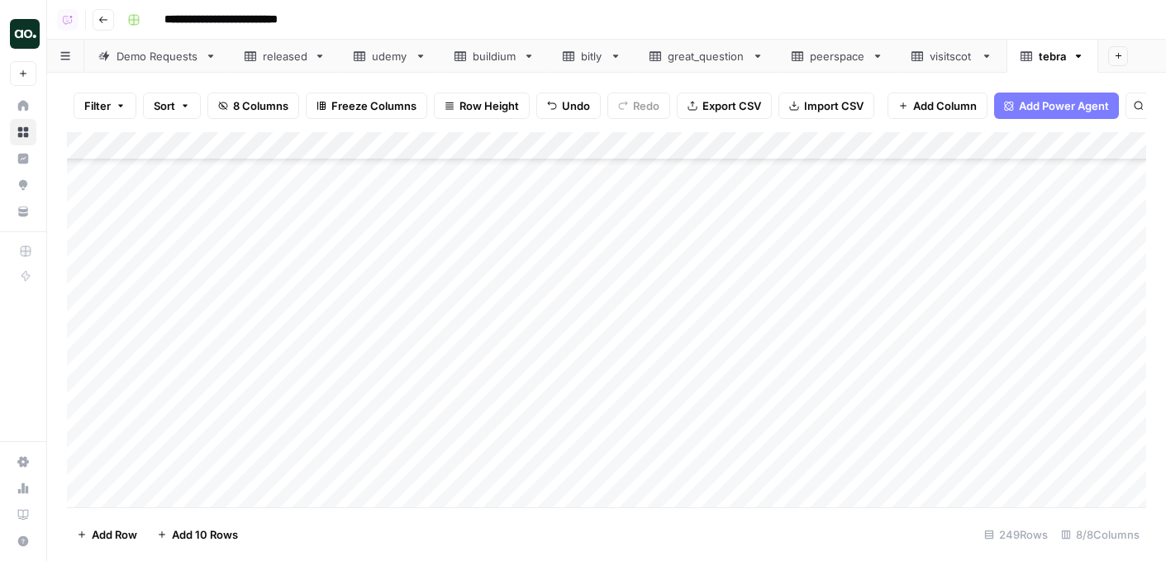
scroll to position [6673, 0]
click at [710, 112] on span "Export CSV" at bounding box center [731, 105] width 59 height 17
click at [1078, 58] on icon "button" at bounding box center [1078, 56] width 12 height 12
click at [1029, 164] on div "Rename Sheet Duplicate Sheet Delete Sheet" at bounding box center [1017, 118] width 132 height 98
click at [1029, 152] on span "Delete Sheet" at bounding box center [1022, 148] width 79 height 17
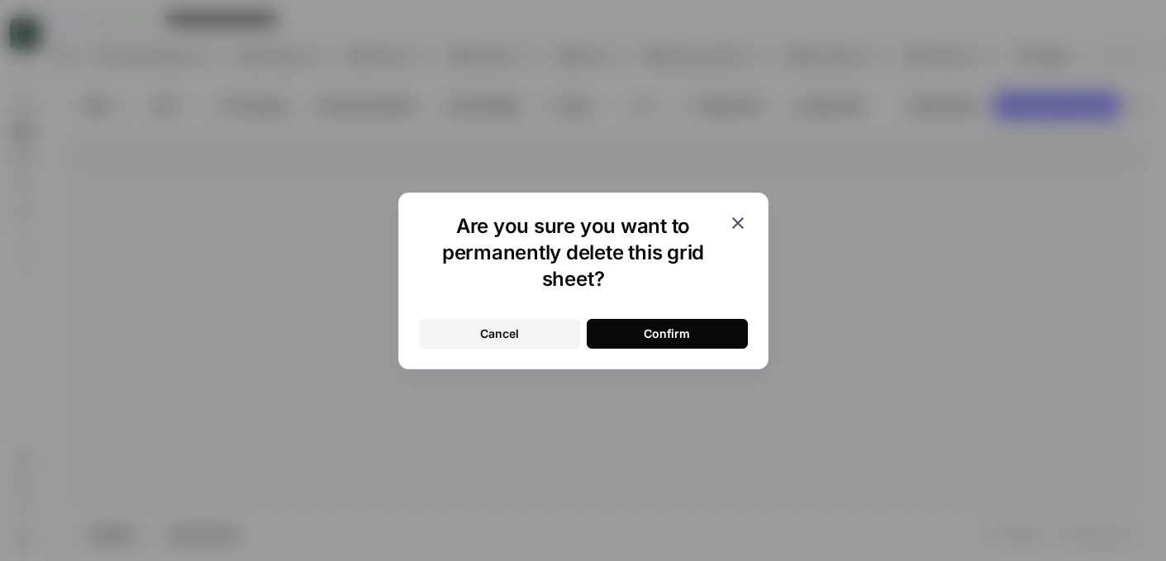
click at [720, 330] on button "Confirm" at bounding box center [666, 334] width 161 height 30
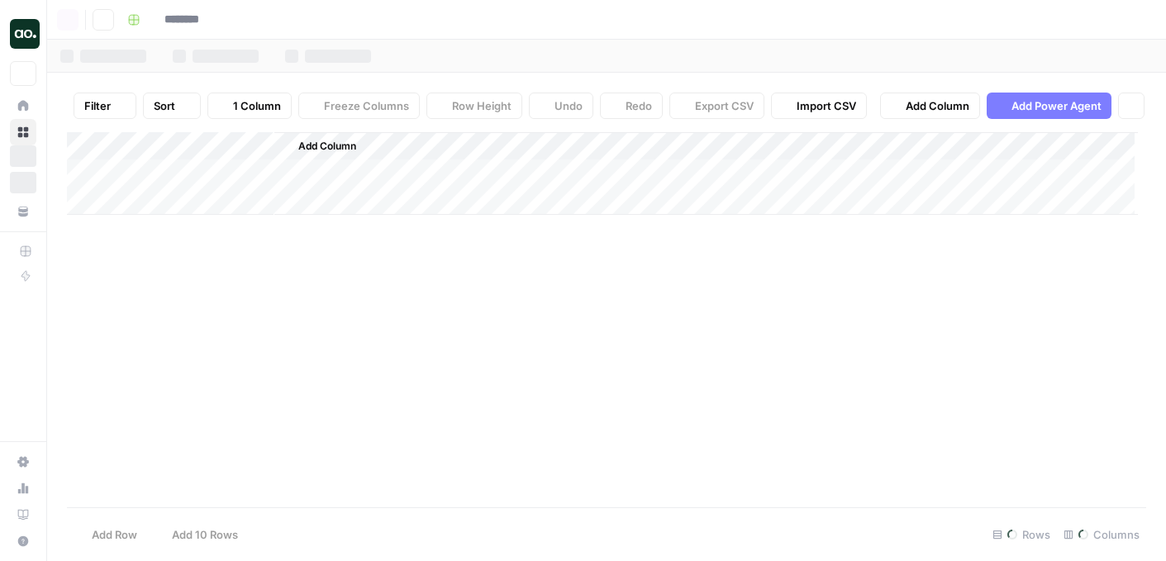
type input "**********"
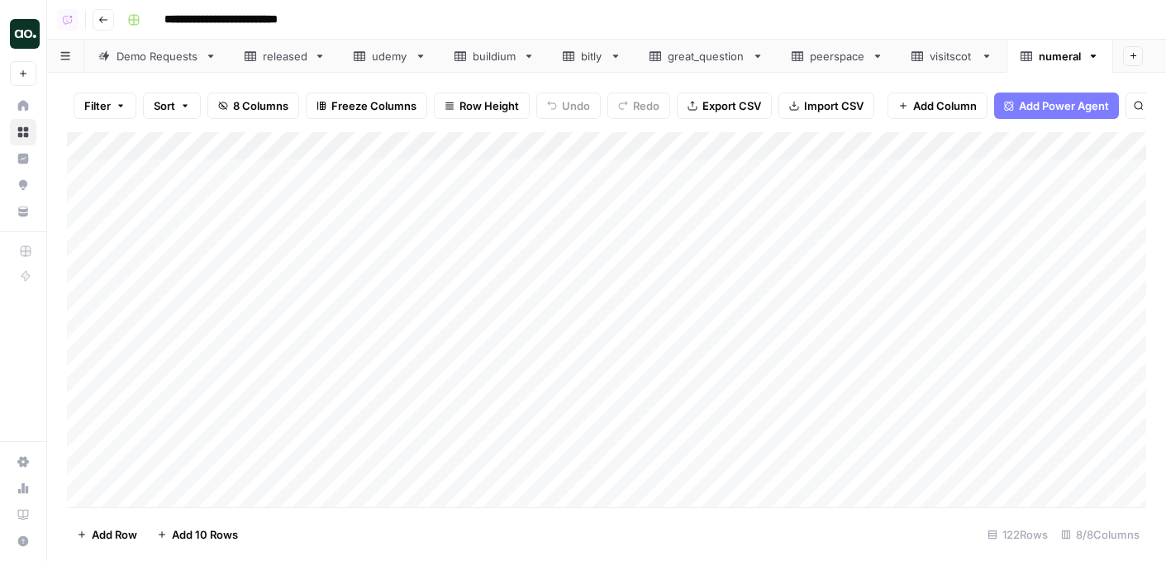
click at [228, 147] on div "Add Column" at bounding box center [606, 319] width 1079 height 375
drag, startPoint x: 194, startPoint y: 183, endPoint x: 126, endPoint y: 181, distance: 68.6
click at [126, 181] on div "consumer_question Text Sort Ascending Sort Descending Filter Hide Column Remove…" at bounding box center [223, 276] width 197 height 222
type input "question"
drag, startPoint x: 363, startPoint y: 144, endPoint x: 500, endPoint y: 139, distance: 137.2
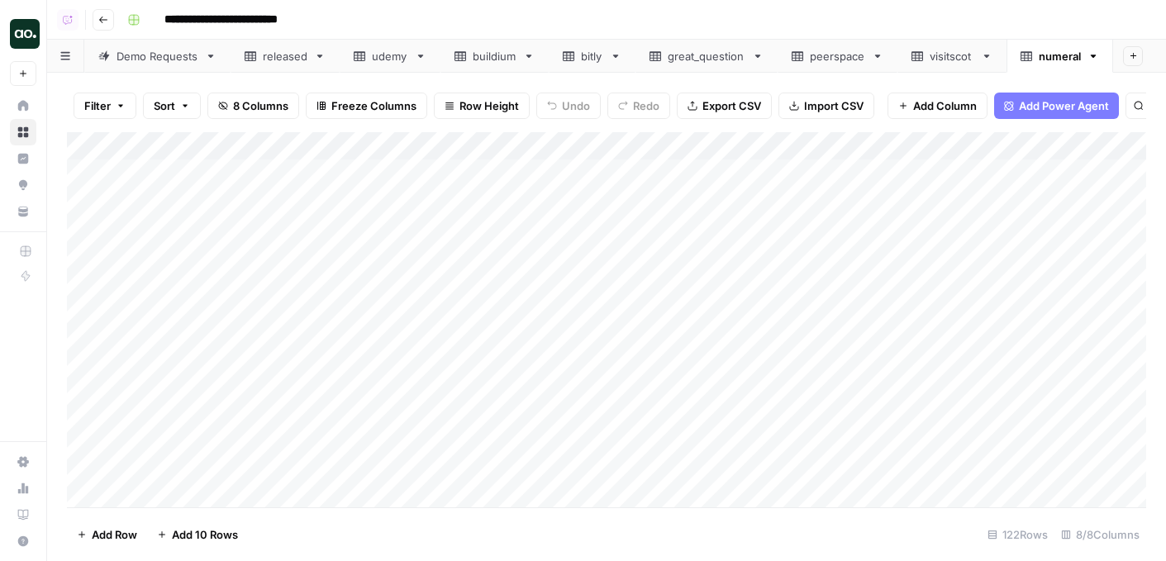
click at [500, 139] on div "Add Column" at bounding box center [606, 319] width 1079 height 375
drag, startPoint x: 496, startPoint y: 140, endPoint x: 520, endPoint y: 139, distance: 23.2
click at [520, 140] on div "Add Column" at bounding box center [606, 319] width 1079 height 375
drag, startPoint x: 520, startPoint y: 139, endPoint x: 498, endPoint y: 135, distance: 21.7
click at [498, 137] on div "Add Column" at bounding box center [606, 319] width 1079 height 375
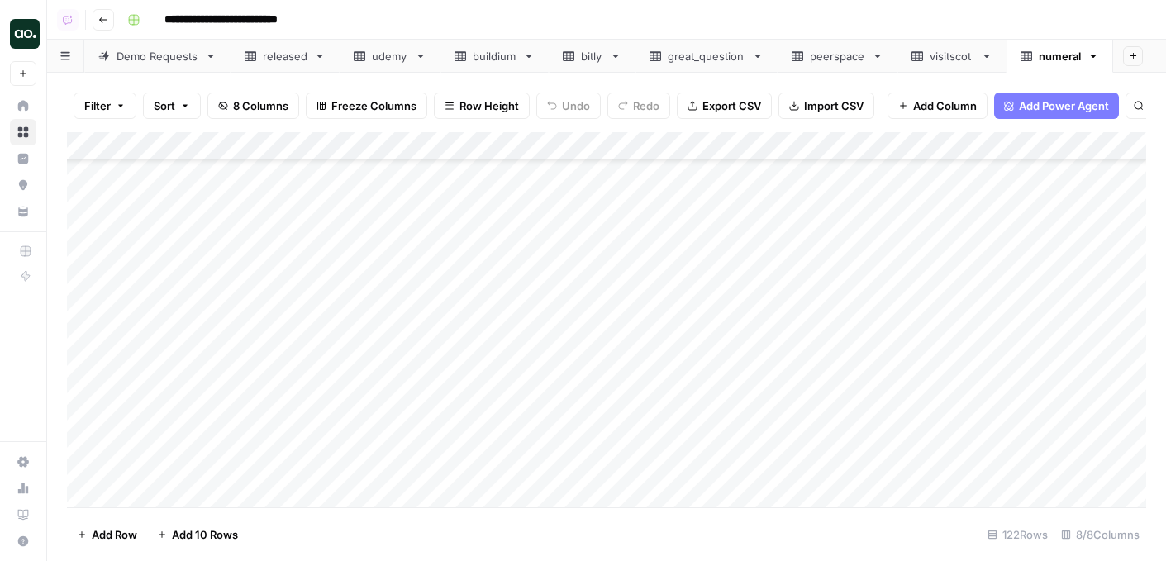
scroll to position [916, 0]
click at [92, 238] on div "Add Column" at bounding box center [606, 319] width 1079 height 375
click at [139, 529] on span "Delete 1 Row" at bounding box center [110, 534] width 66 height 17
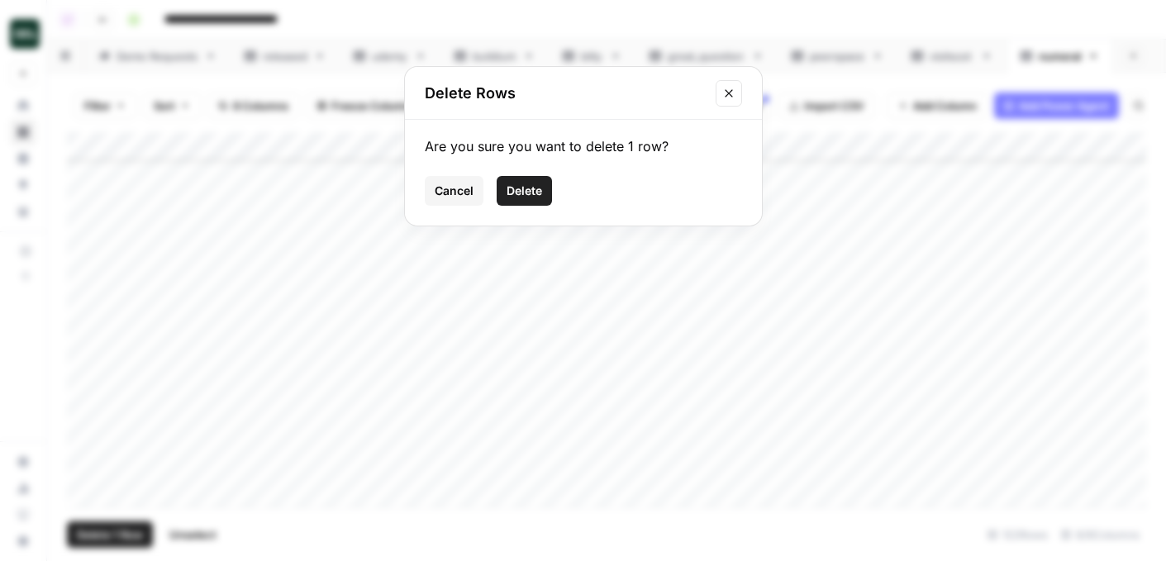
click at [523, 173] on div "Are you sure you want to delete 1 row? Cancel Delete" at bounding box center [583, 173] width 357 height 106
click at [523, 178] on button "Delete" at bounding box center [523, 191] width 55 height 30
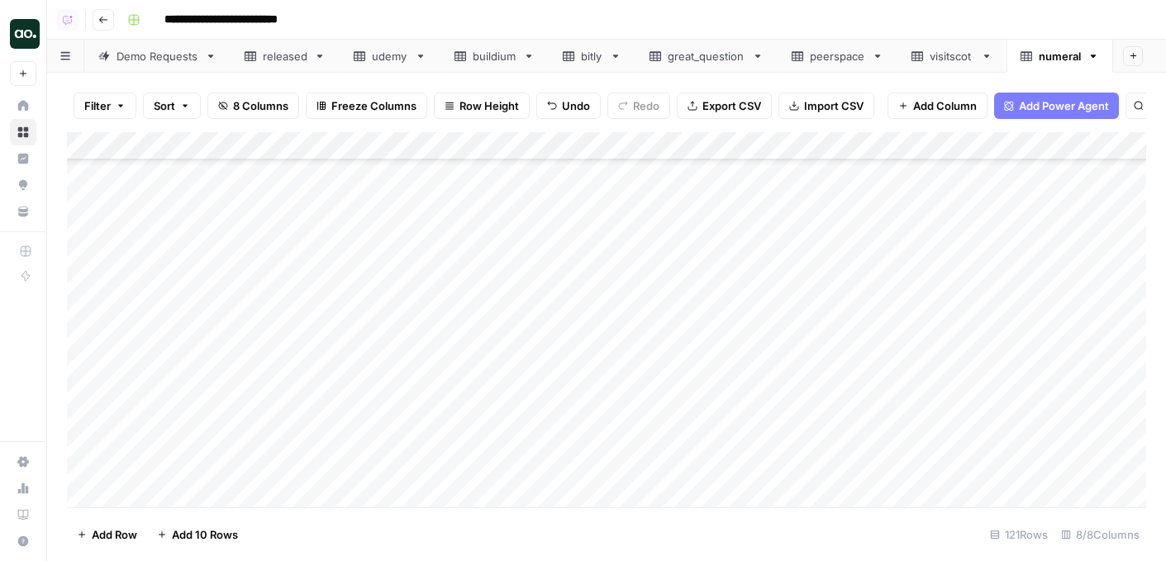
scroll to position [1398, 0]
click at [84, 290] on div "Add Column" at bounding box center [606, 319] width 1079 height 375
click at [134, 533] on span "Delete 1 Row" at bounding box center [110, 534] width 66 height 17
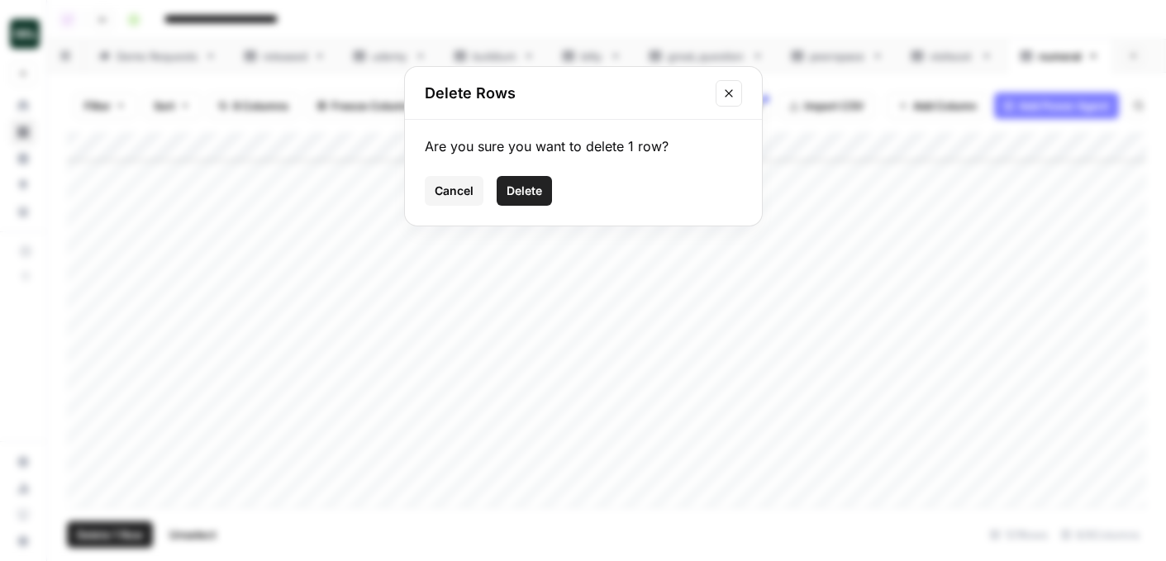
click at [535, 200] on button "Delete" at bounding box center [523, 191] width 55 height 30
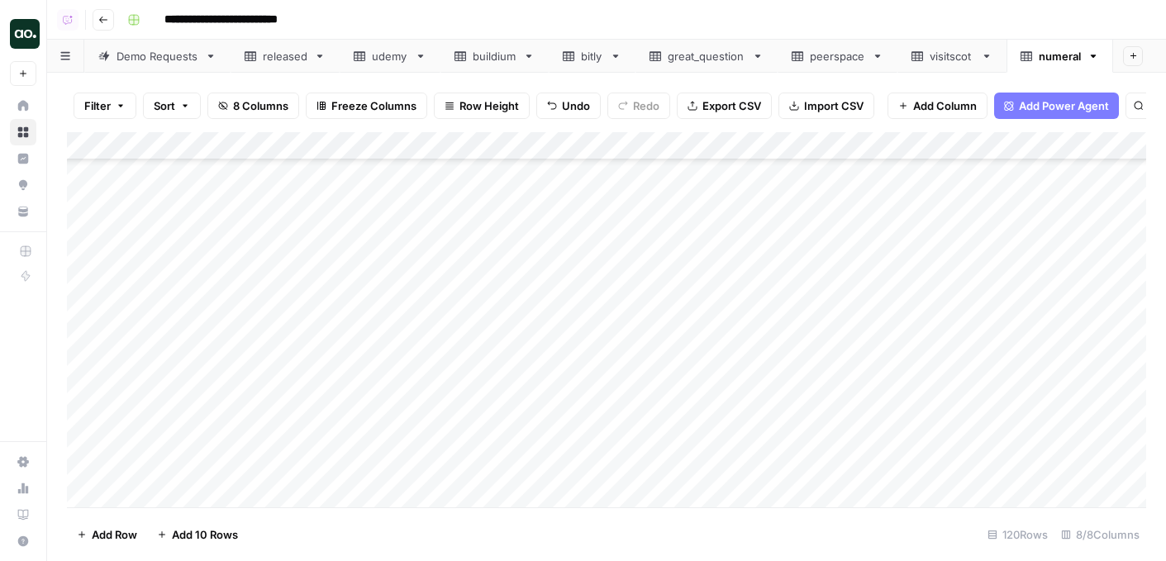
scroll to position [2148, 0]
click at [93, 241] on div "Add Column" at bounding box center [606, 319] width 1079 height 375
click at [87, 243] on div "Add Column" at bounding box center [606, 319] width 1079 height 375
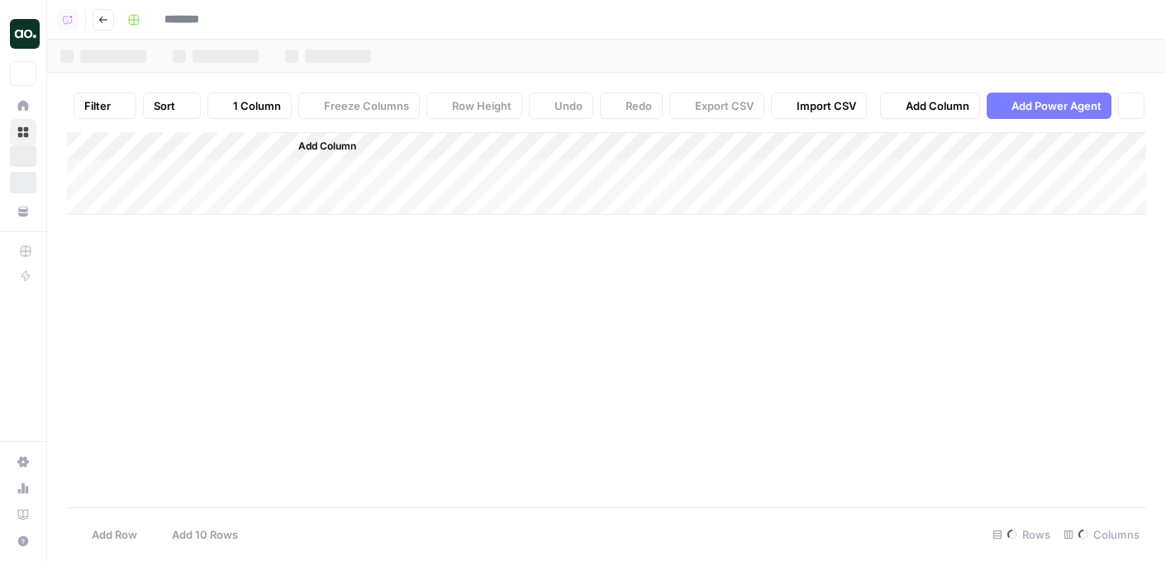
type input "**********"
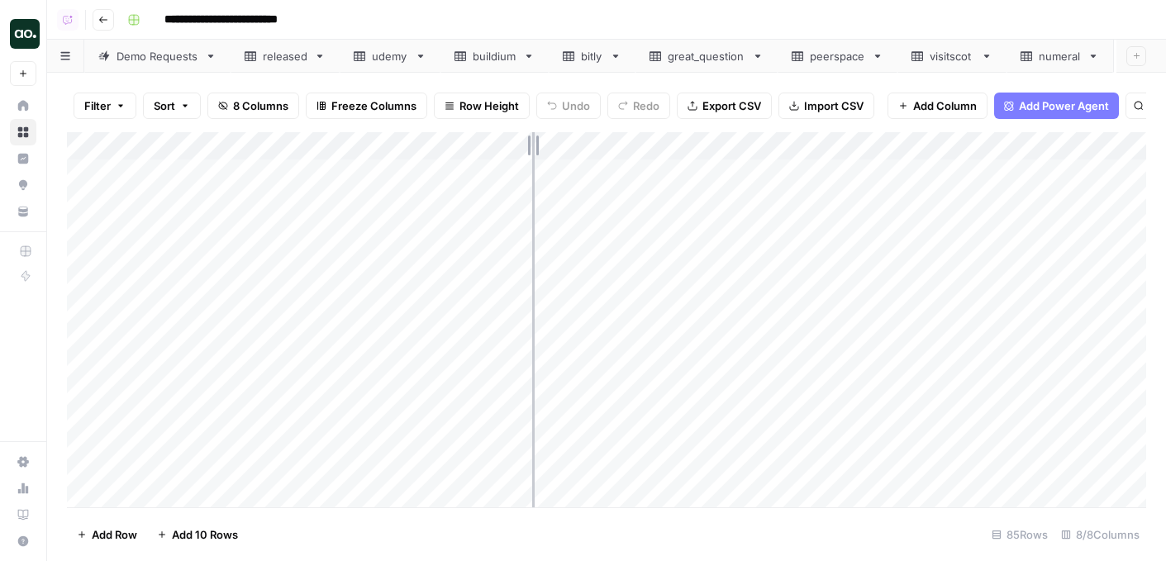
drag, startPoint x: 363, startPoint y: 144, endPoint x: 572, endPoint y: 142, distance: 208.2
click at [572, 143] on div "Add Column" at bounding box center [606, 319] width 1079 height 375
click at [226, 141] on div "Add Column" at bounding box center [606, 319] width 1079 height 375
drag, startPoint x: 198, startPoint y: 180, endPoint x: 121, endPoint y: 179, distance: 77.7
click at [121, 179] on body "**********" at bounding box center [583, 280] width 1166 height 561
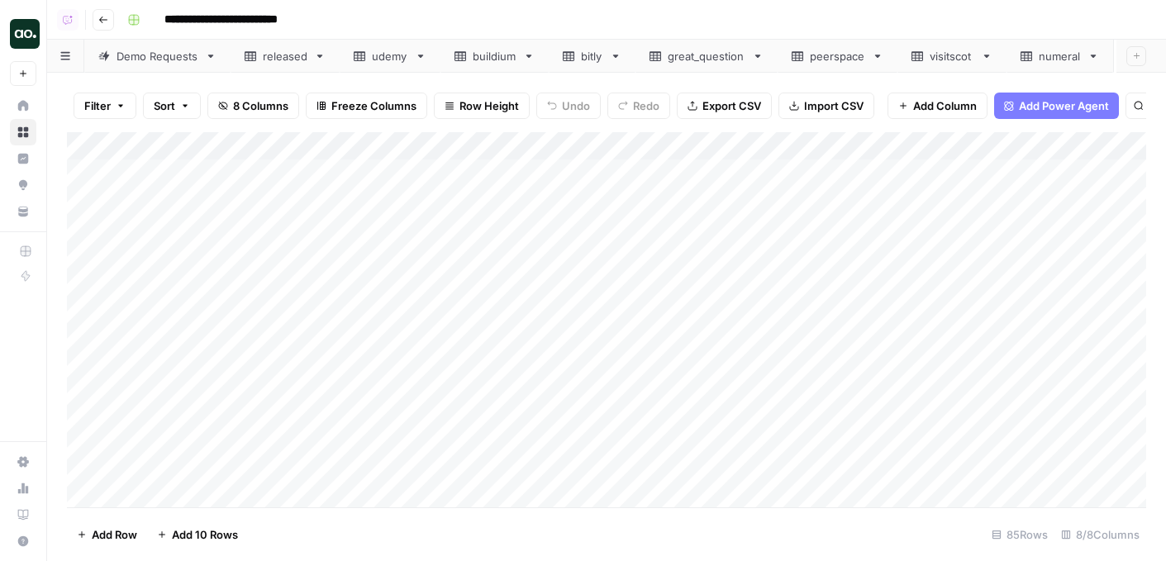
drag, startPoint x: 138, startPoint y: 183, endPoint x: 169, endPoint y: 184, distance: 30.6
click at [173, 146] on div "Add Column" at bounding box center [606, 319] width 1079 height 375
drag, startPoint x: 197, startPoint y: 187, endPoint x: 135, endPoint y: 182, distance: 62.2
click at [135, 182] on div "consumer_question" at bounding box center [223, 186] width 183 height 26
type input "question"
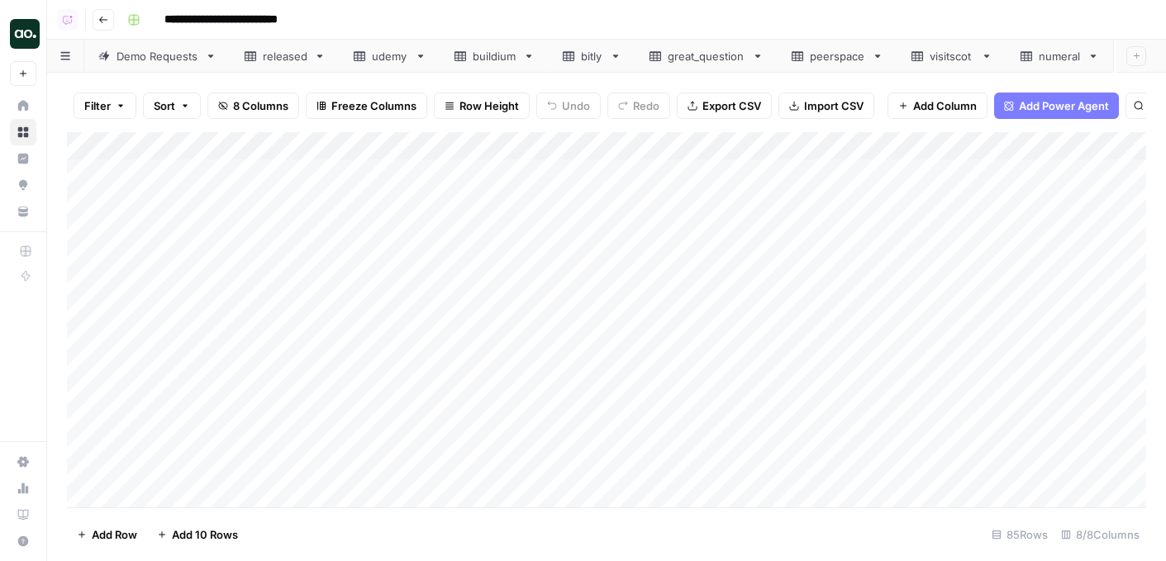
click at [418, 57] on icon at bounding box center [421, 56] width 12 height 12
click at [418, 55] on icon "button" at bounding box center [421, 56] width 6 height 3
drag, startPoint x: 443, startPoint y: 131, endPoint x: 443, endPoint y: 146, distance: 14.9
click at [443, 146] on div "Rename Sheet Duplicate Sheet Delete Sheet" at bounding box center [480, 118] width 132 height 98
click at [443, 145] on div "Delete Sheet" at bounding box center [480, 148] width 104 height 17
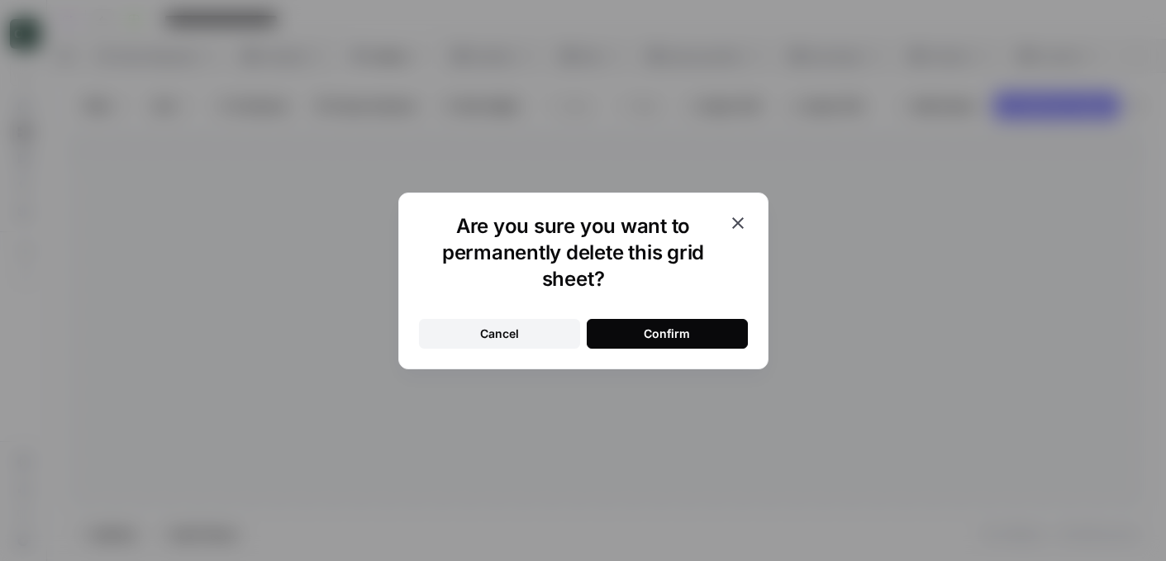
click at [656, 340] on div "Confirm" at bounding box center [666, 333] width 46 height 17
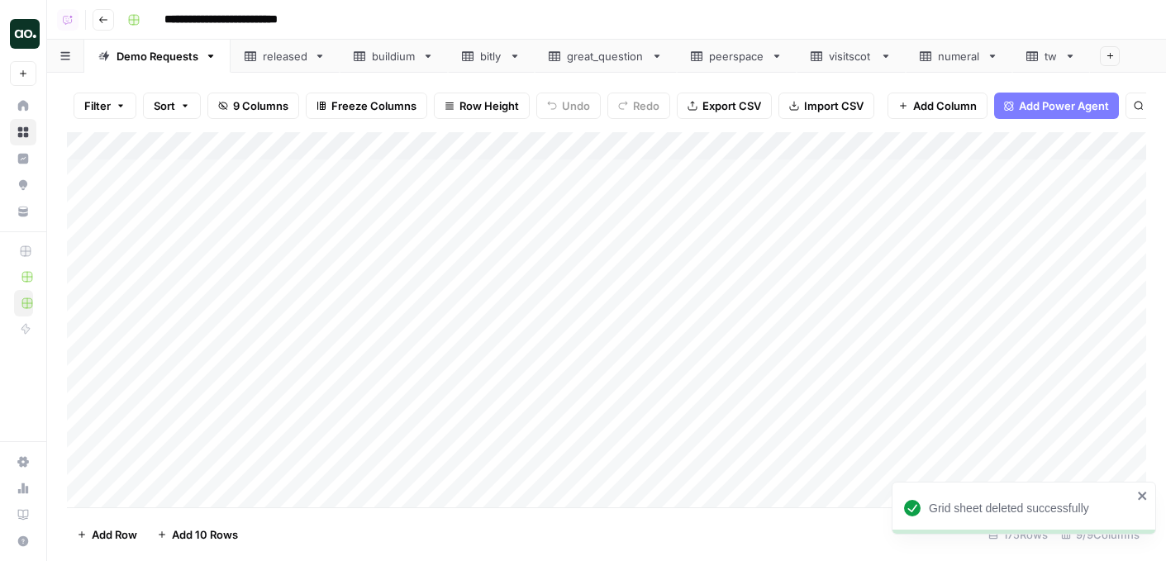
click at [620, 55] on div "great_question" at bounding box center [606, 56] width 78 height 17
click at [1059, 57] on link "tw" at bounding box center [1051, 56] width 78 height 33
click at [711, 112] on span "Export CSV" at bounding box center [731, 105] width 59 height 17
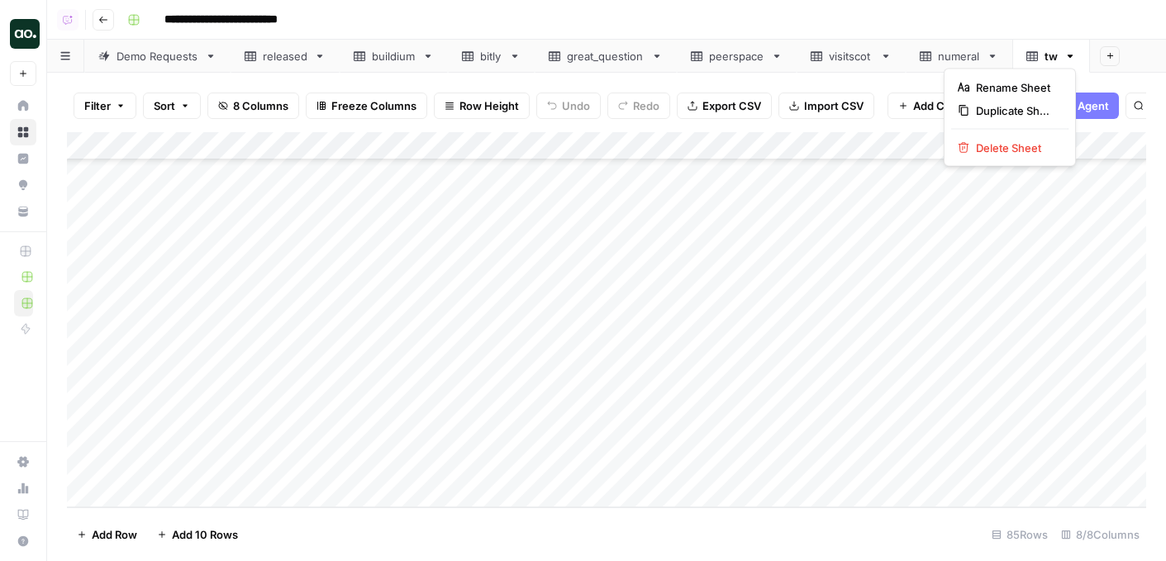
click at [1072, 59] on icon "button" at bounding box center [1070, 56] width 12 height 12
click at [1019, 144] on span "Delete Sheet" at bounding box center [1015, 148] width 79 height 17
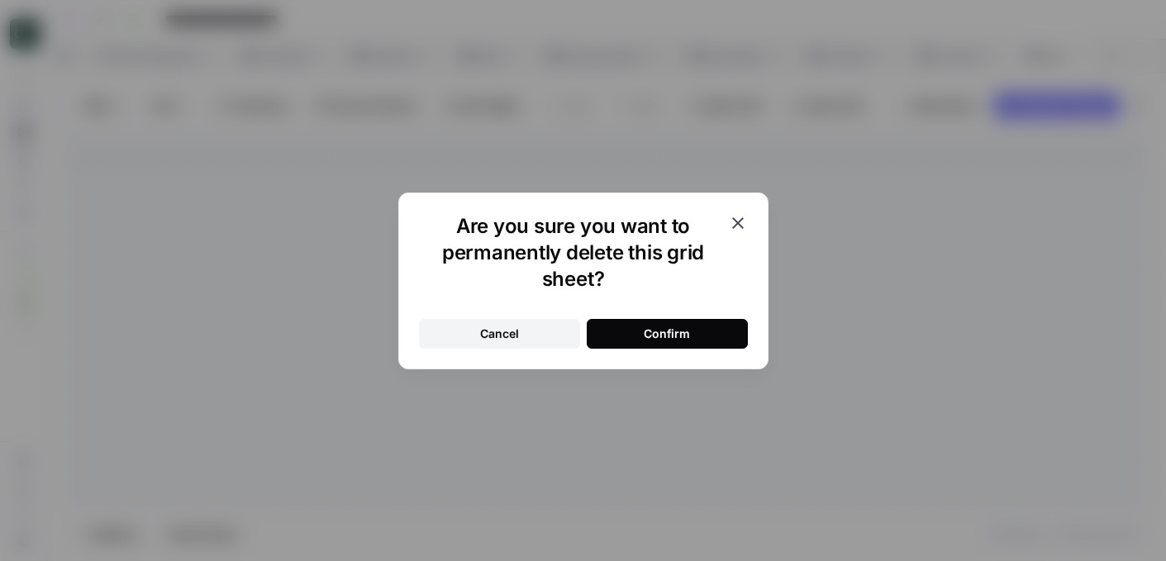
click at [709, 339] on button "Confirm" at bounding box center [666, 334] width 161 height 30
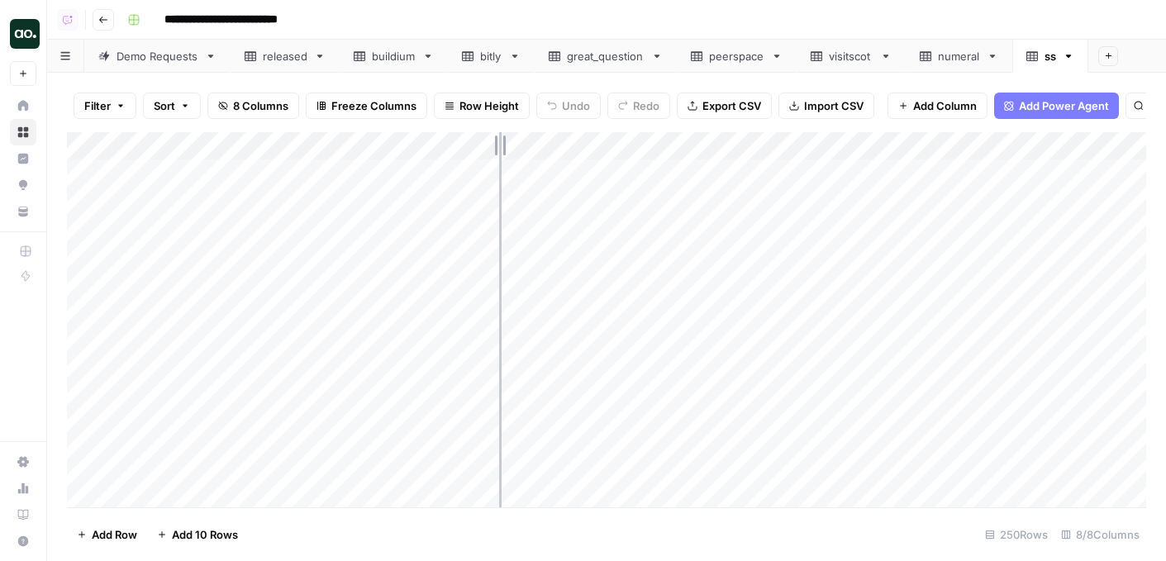
drag, startPoint x: 363, startPoint y: 140, endPoint x: 586, endPoint y: 140, distance: 222.2
click at [586, 141] on div "Add Column" at bounding box center [606, 319] width 1079 height 375
click at [223, 144] on div "Add Column" at bounding box center [606, 319] width 1079 height 375
drag, startPoint x: 198, startPoint y: 187, endPoint x: 132, endPoint y: 180, distance: 66.4
click at [133, 180] on div "consumer_question" at bounding box center [223, 186] width 183 height 26
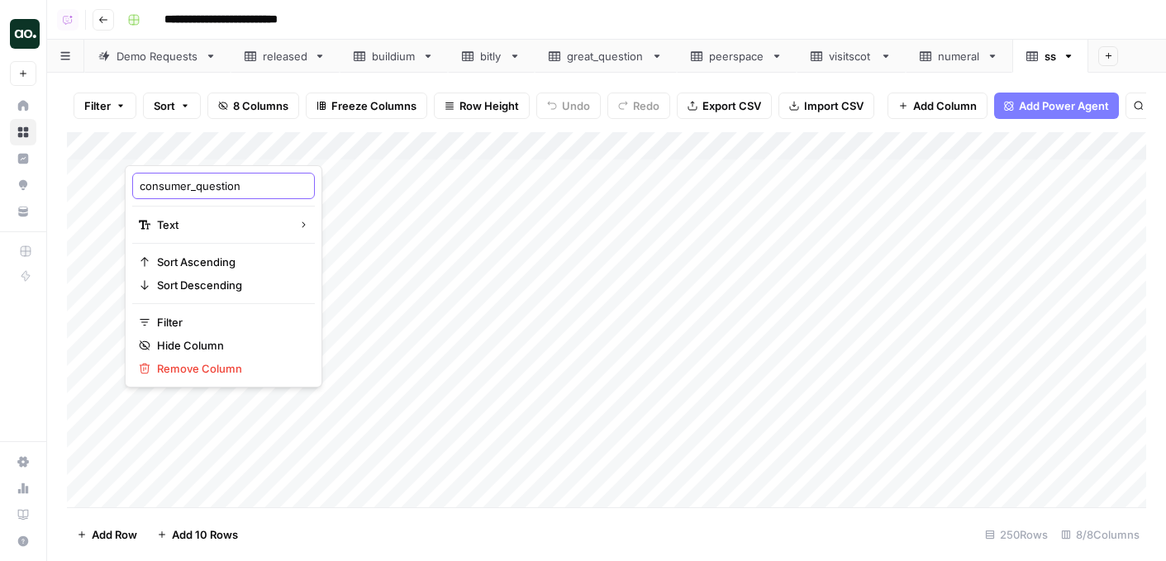
type input "question"
click at [86, 300] on div "Add Column" at bounding box center [606, 319] width 1079 height 375
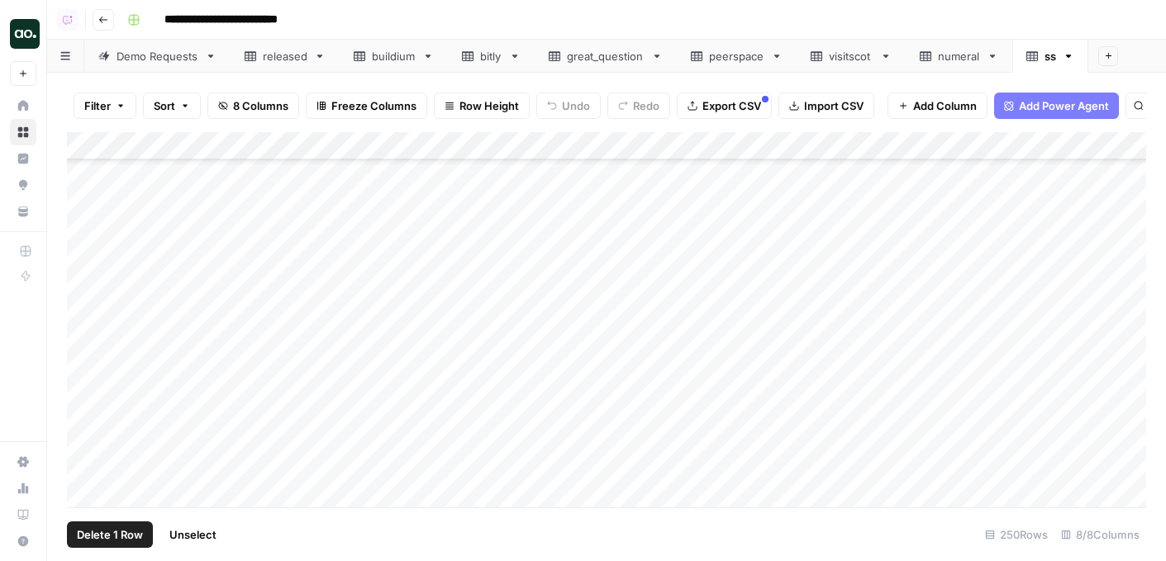
scroll to position [1988, 0]
click at [85, 344] on div "Add Column" at bounding box center [606, 319] width 1079 height 375
click at [86, 315] on div "Add Column" at bounding box center [606, 319] width 1079 height 375
click at [92, 370] on div "Add Column" at bounding box center [606, 319] width 1079 height 375
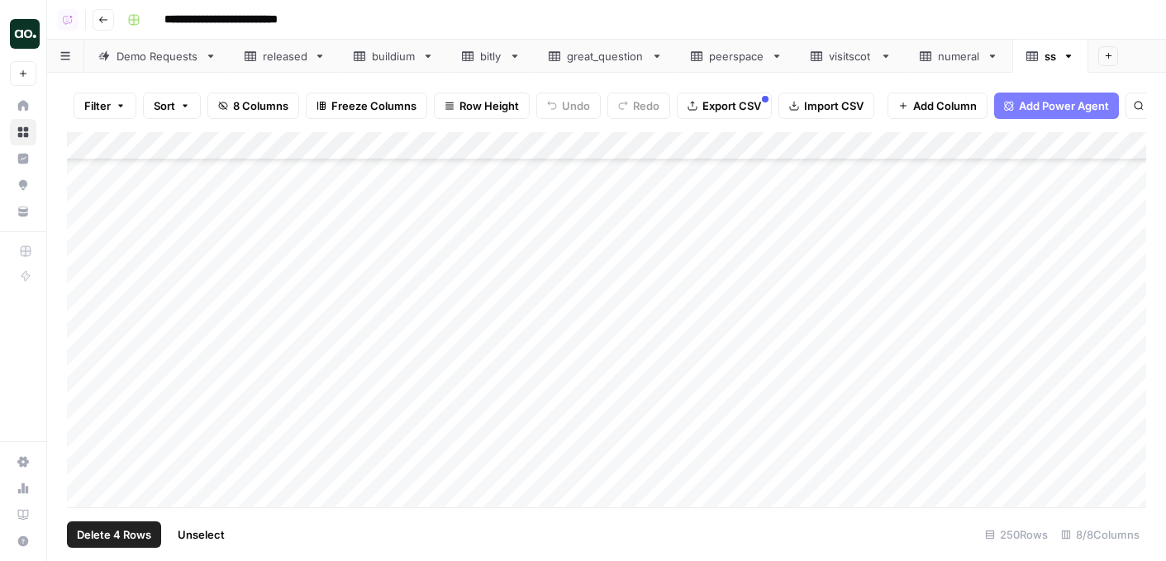
scroll to position [2086, 0]
click at [89, 364] on div "Add Column" at bounding box center [606, 319] width 1079 height 375
click at [91, 408] on div "Add Column" at bounding box center [606, 319] width 1079 height 375
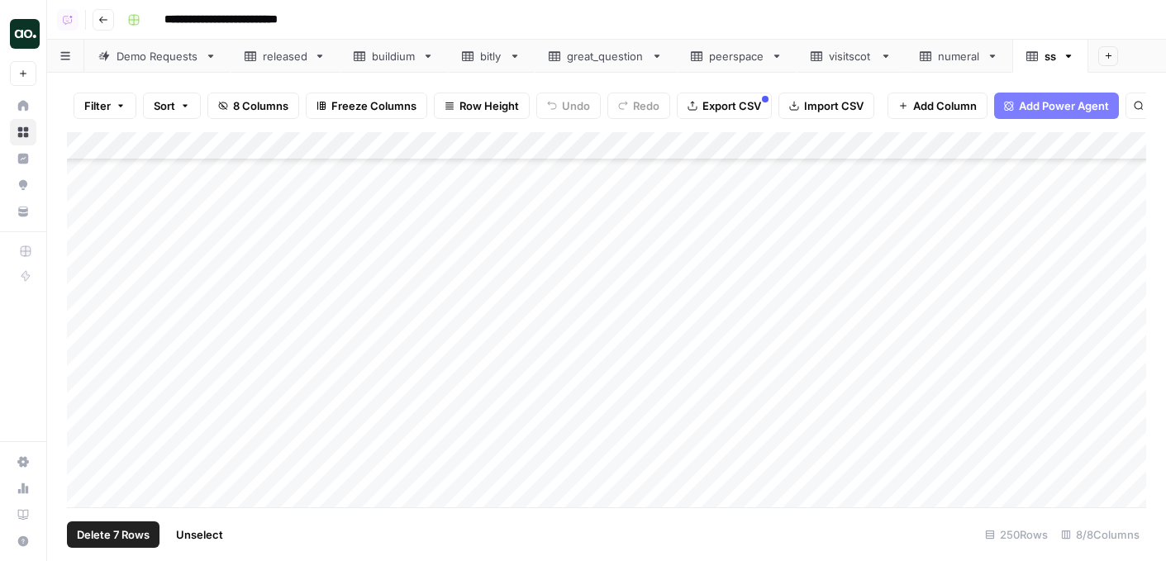
click at [87, 411] on div "Add Column" at bounding box center [606, 319] width 1079 height 375
click at [88, 433] on div "Add Column" at bounding box center [606, 319] width 1079 height 375
click at [83, 433] on div "Add Column" at bounding box center [606, 319] width 1079 height 375
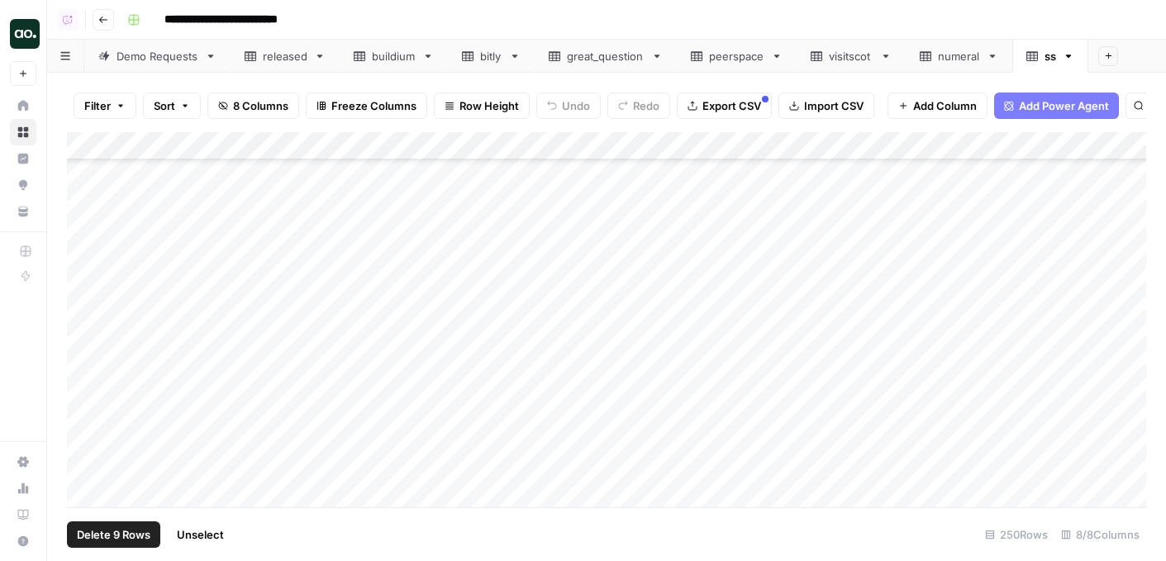
scroll to position [6701, 0]
click at [104, 528] on span "Delete 9 Rows" at bounding box center [114, 534] width 74 height 17
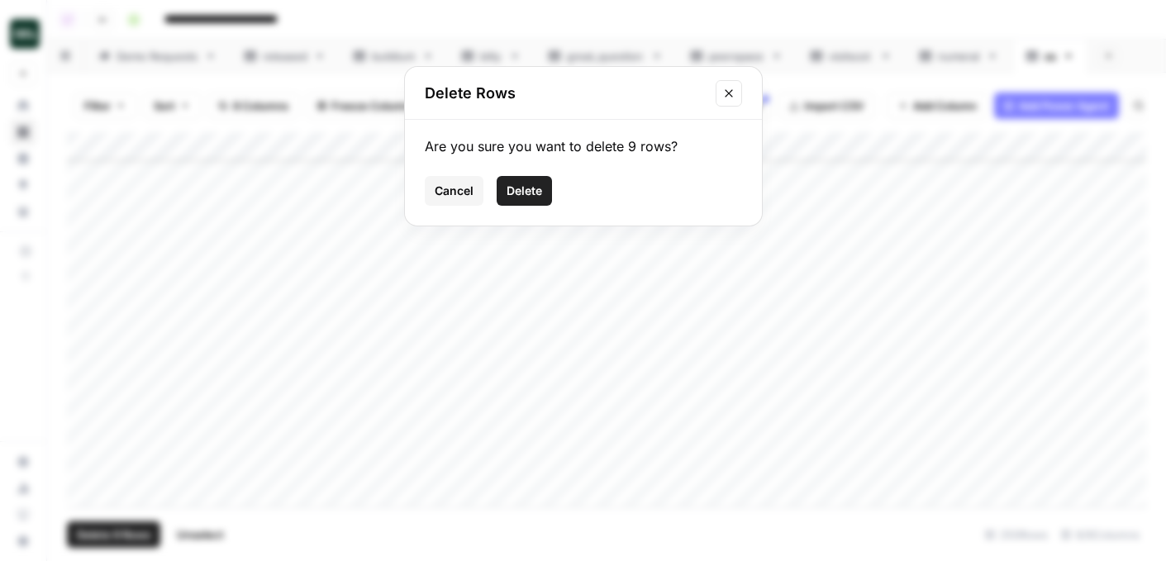
click at [513, 185] on span "Delete" at bounding box center [524, 191] width 36 height 17
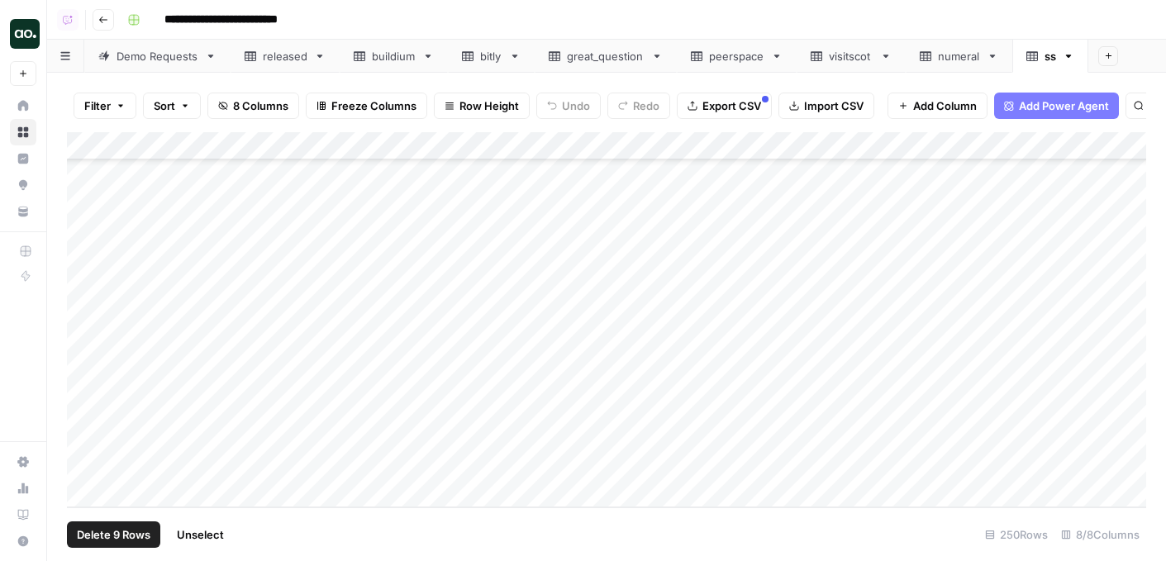
scroll to position [6448, 0]
click at [744, 100] on span "Export CSV" at bounding box center [731, 105] width 59 height 17
click at [1066, 54] on icon "button" at bounding box center [1068, 56] width 12 height 12
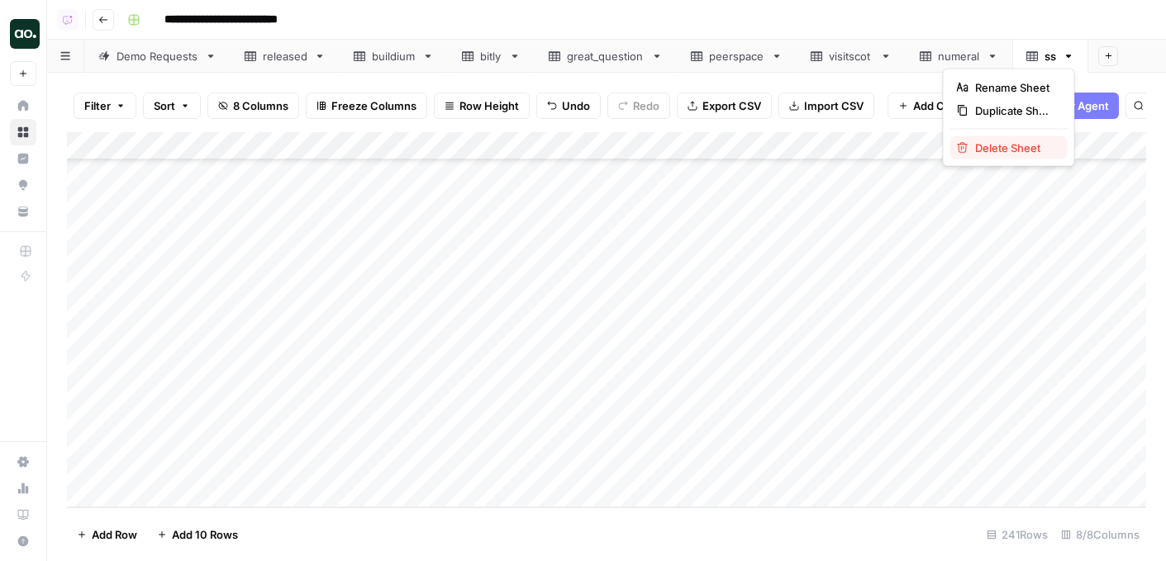
click at [1041, 145] on span "Delete Sheet" at bounding box center [1014, 148] width 79 height 17
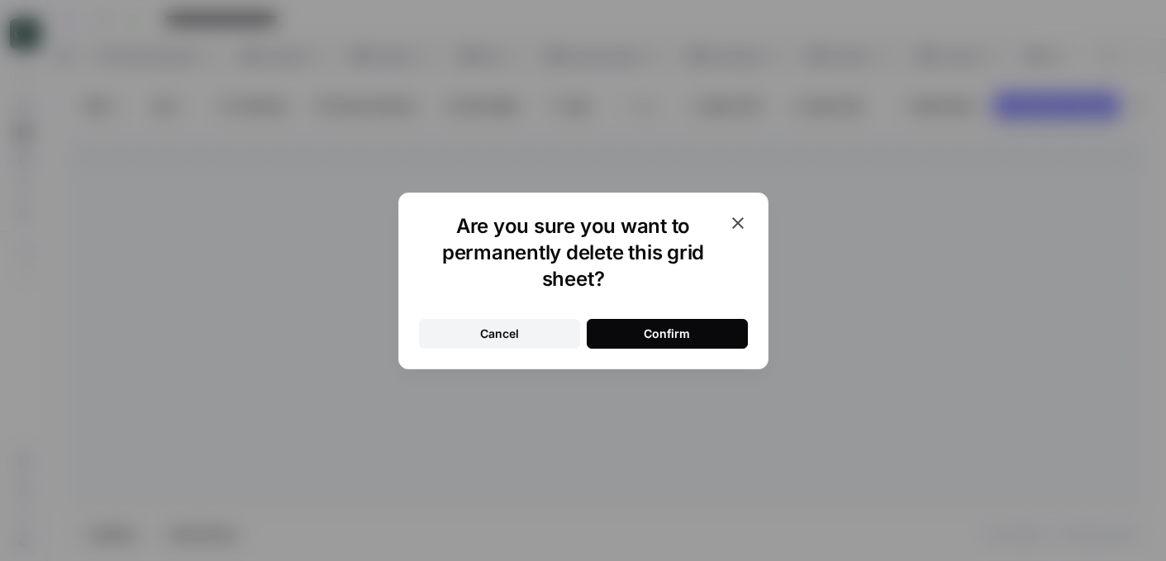
click at [686, 334] on div "Confirm" at bounding box center [666, 333] width 46 height 17
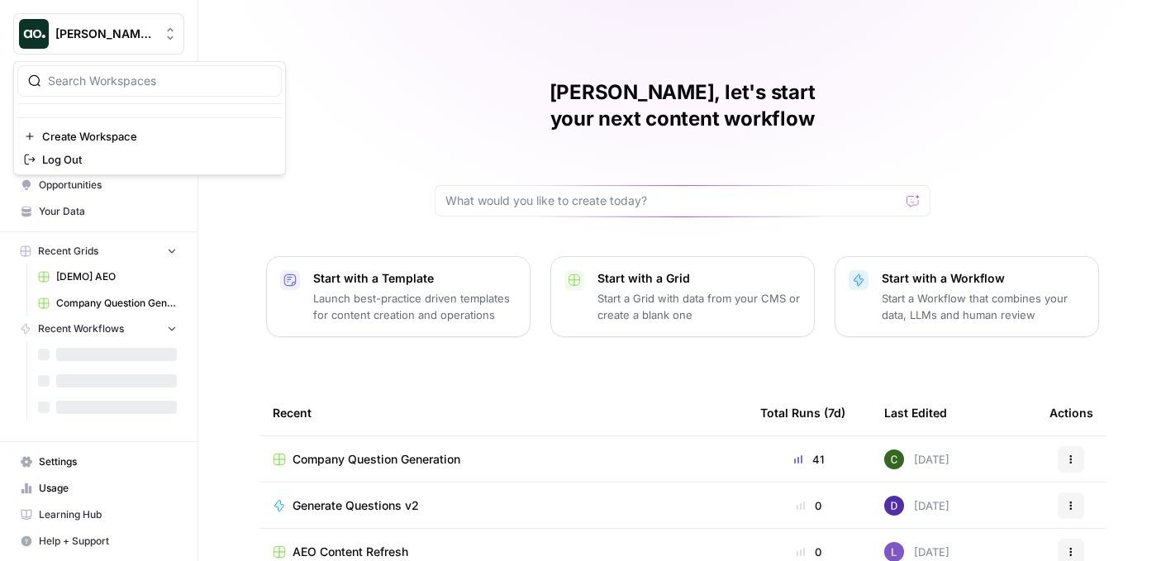
click at [130, 17] on button "[PERSON_NAME] Test" at bounding box center [98, 33] width 171 height 41
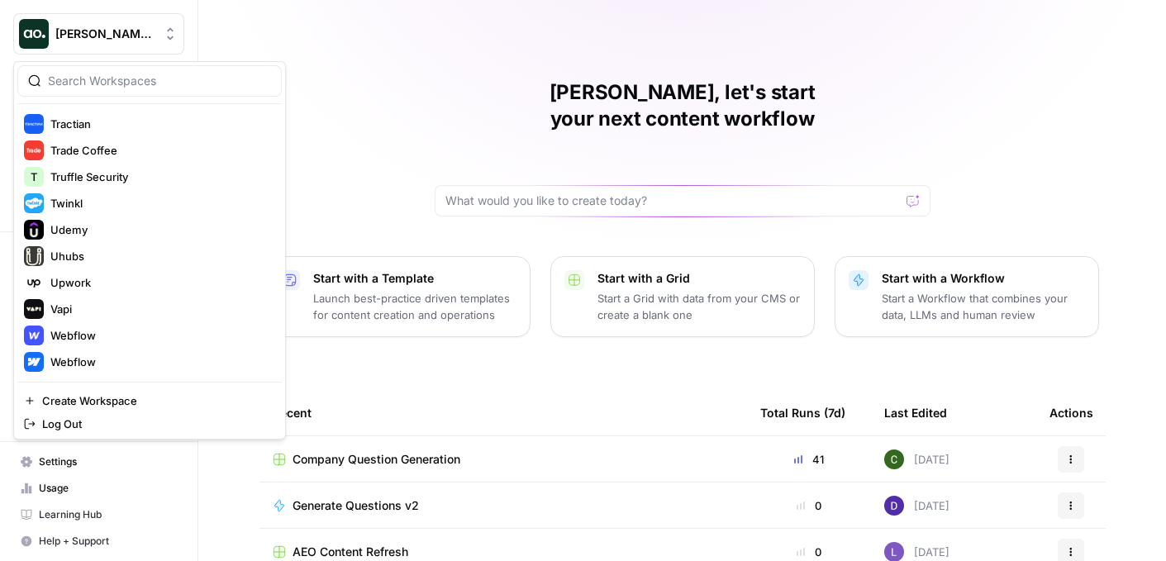
scroll to position [3921, 0]
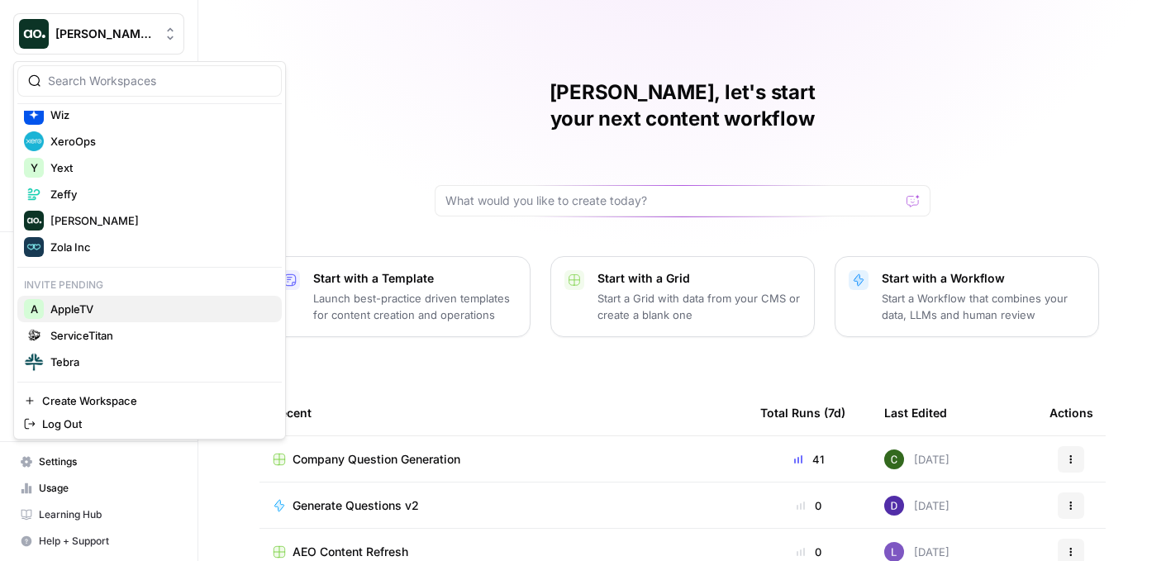
click at [115, 298] on button "A AppleTV" at bounding box center [149, 309] width 264 height 26
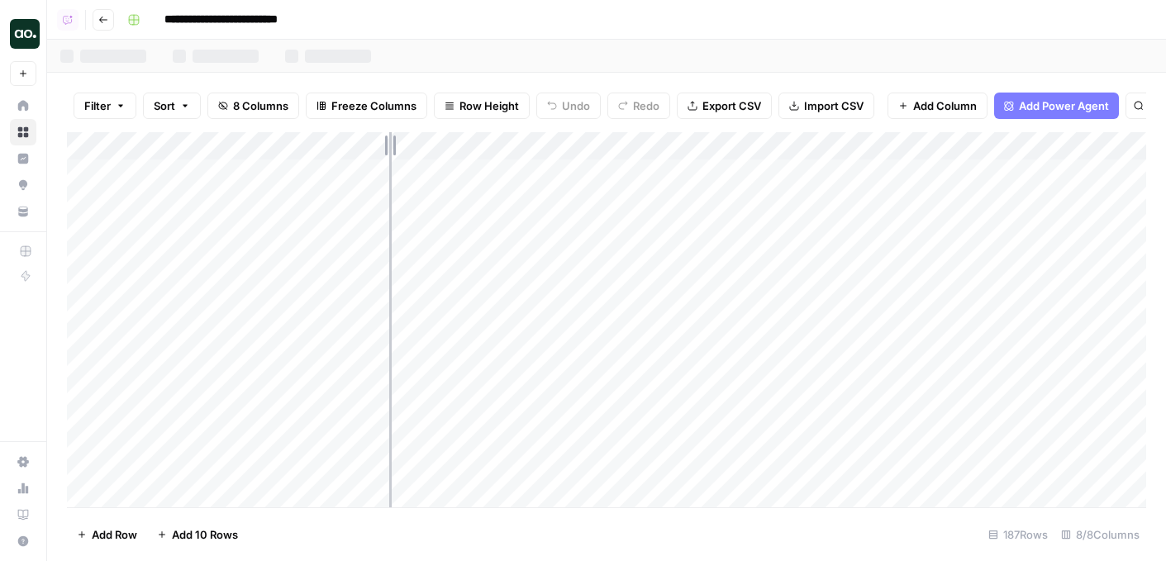
drag, startPoint x: 363, startPoint y: 141, endPoint x: 667, endPoint y: 140, distance: 304.8
click at [668, 143] on div "Add Column" at bounding box center [606, 319] width 1079 height 375
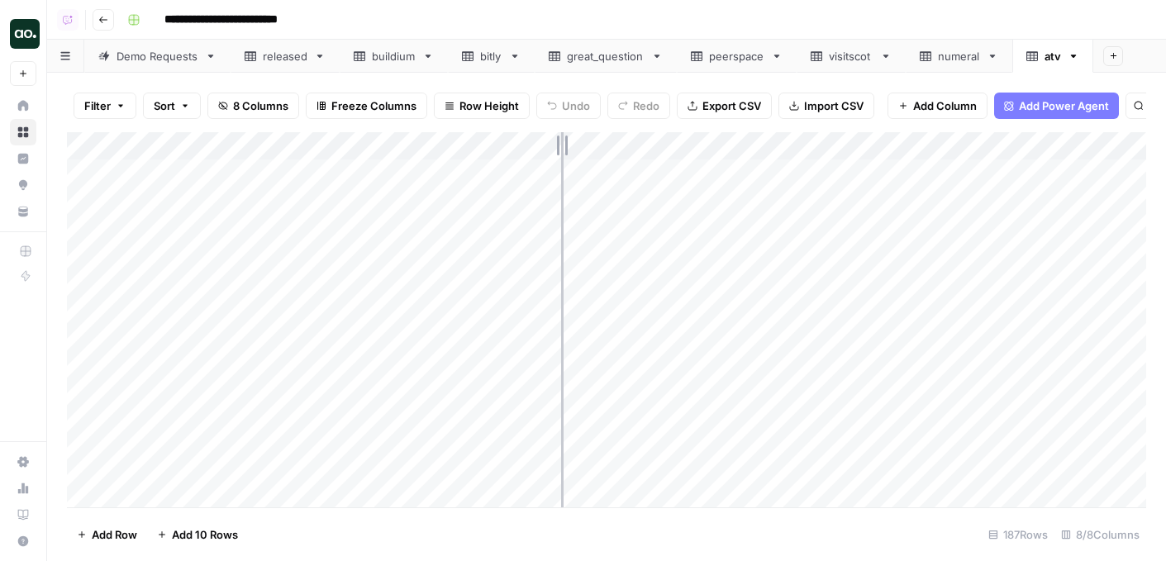
drag, startPoint x: 361, startPoint y: 143, endPoint x: 565, endPoint y: 142, distance: 204.0
click at [565, 144] on div "Add Column" at bounding box center [606, 319] width 1079 height 375
click at [225, 148] on div "Add Column" at bounding box center [606, 319] width 1079 height 375
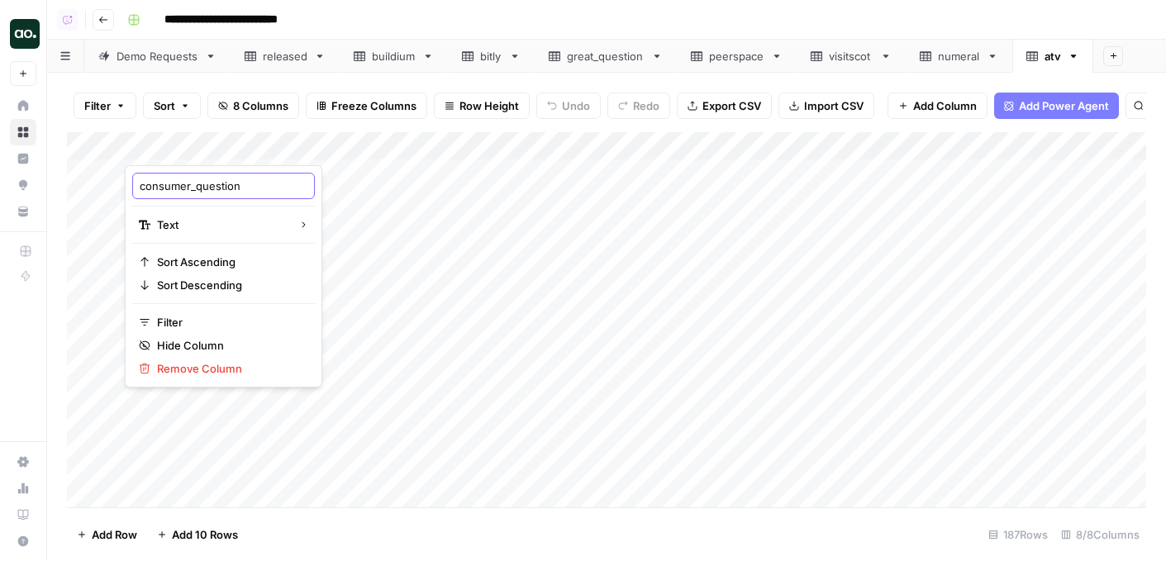
drag, startPoint x: 198, startPoint y: 182, endPoint x: 130, endPoint y: 185, distance: 68.6
click at [129, 184] on div "consumer_question Text Sort Ascending Sort Descending Filter Hide Column Remove…" at bounding box center [223, 276] width 197 height 222
type input "question"
click at [331, 336] on div "Add Column" at bounding box center [606, 319] width 1079 height 375
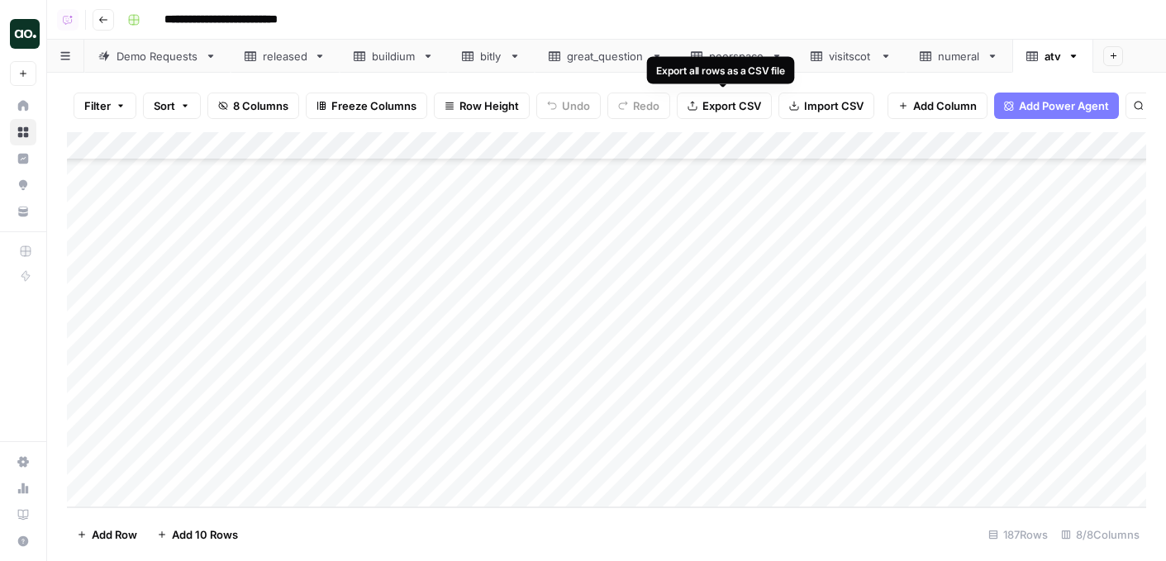
click at [732, 106] on span "Export CSV" at bounding box center [731, 105] width 59 height 17
click at [301, 356] on div "Add Column" at bounding box center [606, 319] width 1079 height 375
click at [288, 356] on div "Add Column" at bounding box center [606, 319] width 1079 height 375
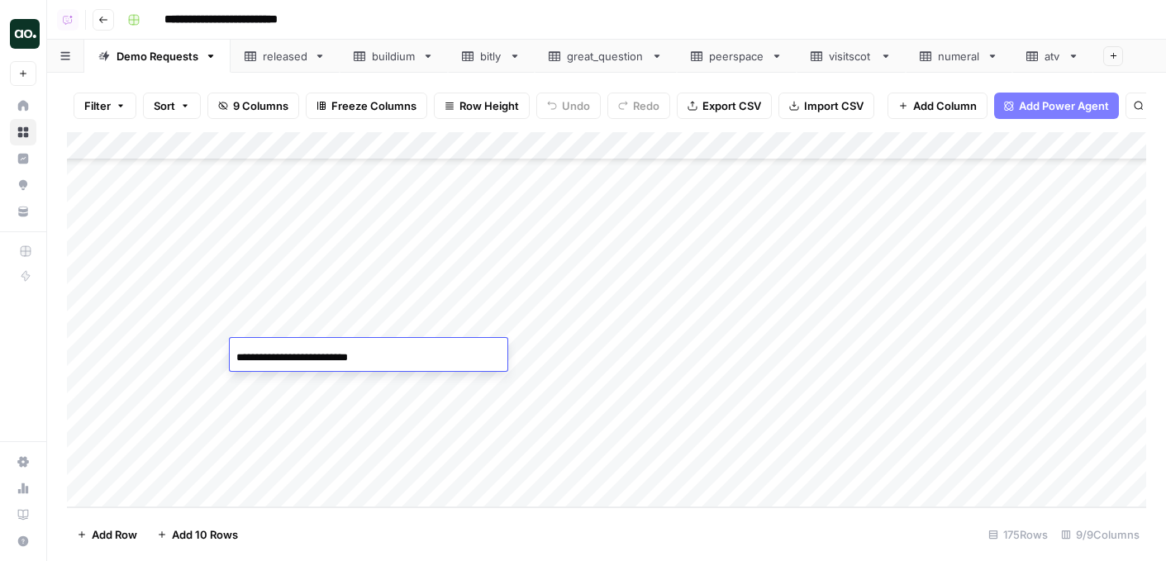
drag, startPoint x: 302, startPoint y: 359, endPoint x: 235, endPoint y: 356, distance: 66.1
click at [235, 356] on div "**********" at bounding box center [369, 357] width 278 height 28
click at [359, 354] on input "**********" at bounding box center [368, 358] width 264 height 20
type input "**********"
click at [634, 350] on div "Add Column" at bounding box center [606, 319] width 1079 height 375
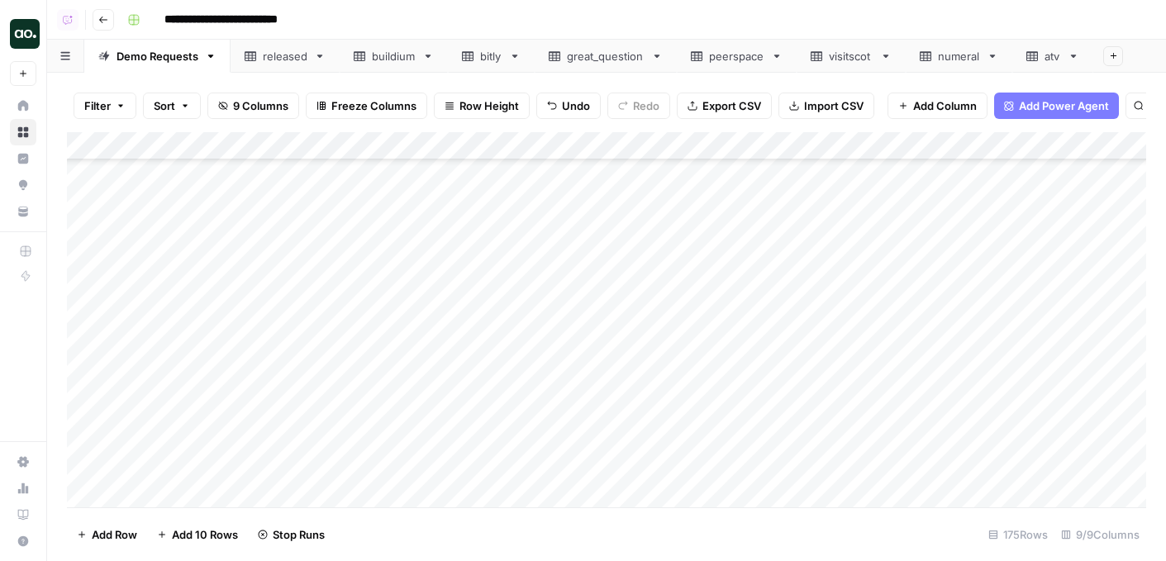
scroll to position [4531, 1]
click at [720, 249] on div "Add Column" at bounding box center [606, 319] width 1079 height 375
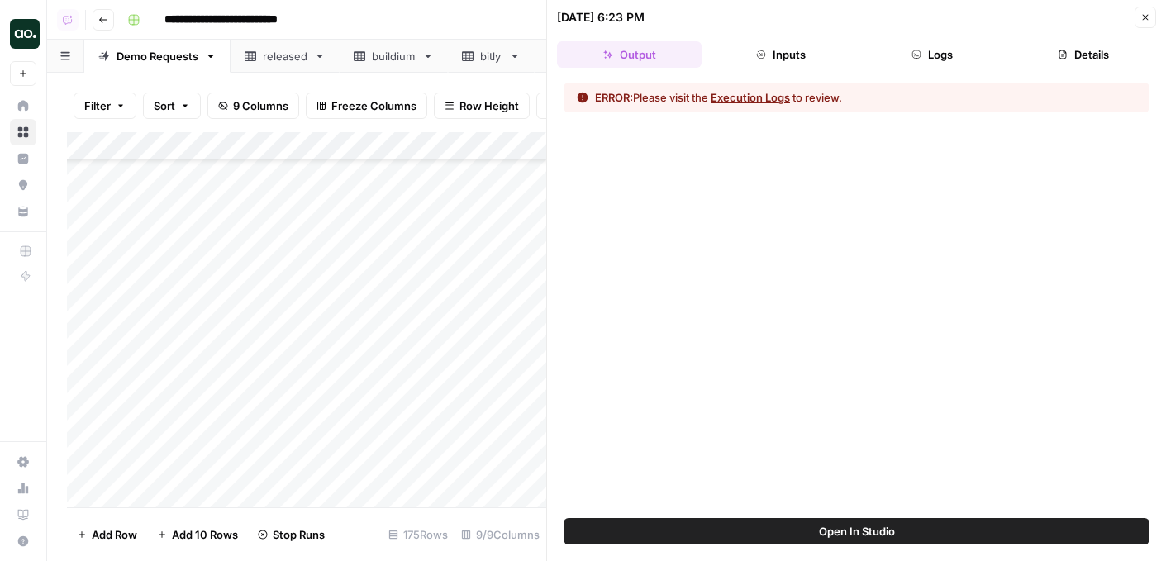
click at [765, 92] on button "Execution Logs" at bounding box center [749, 97] width 79 height 17
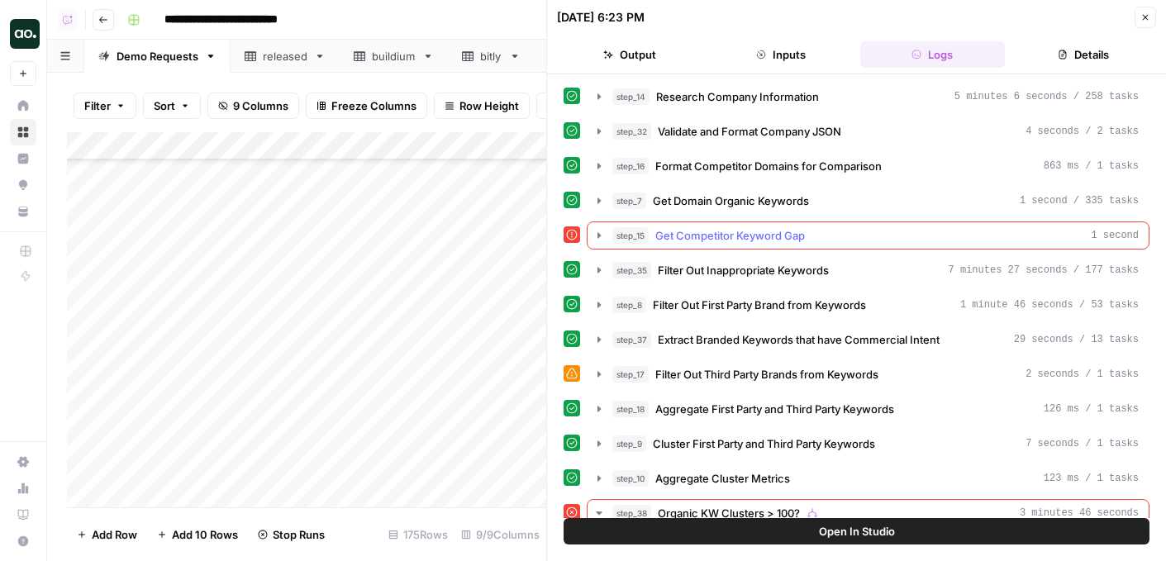
click at [614, 233] on span "step_15" at bounding box center [630, 235] width 36 height 17
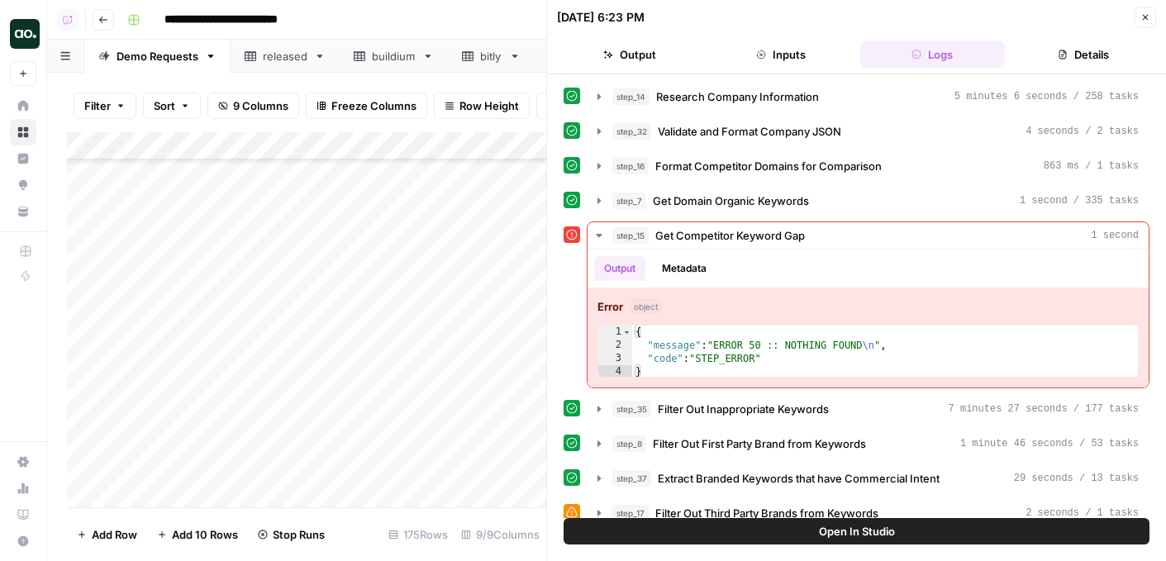
click at [1137, 21] on button "Close" at bounding box center [1144, 17] width 21 height 21
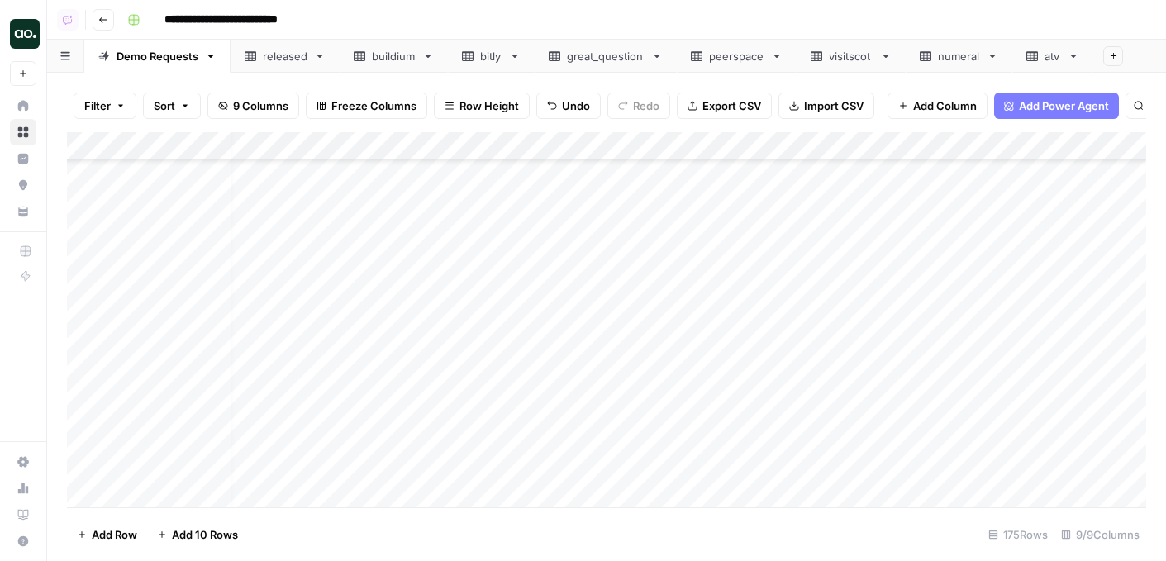
scroll to position [3725, 13]
click at [709, 295] on div "Add Column" at bounding box center [606, 319] width 1079 height 375
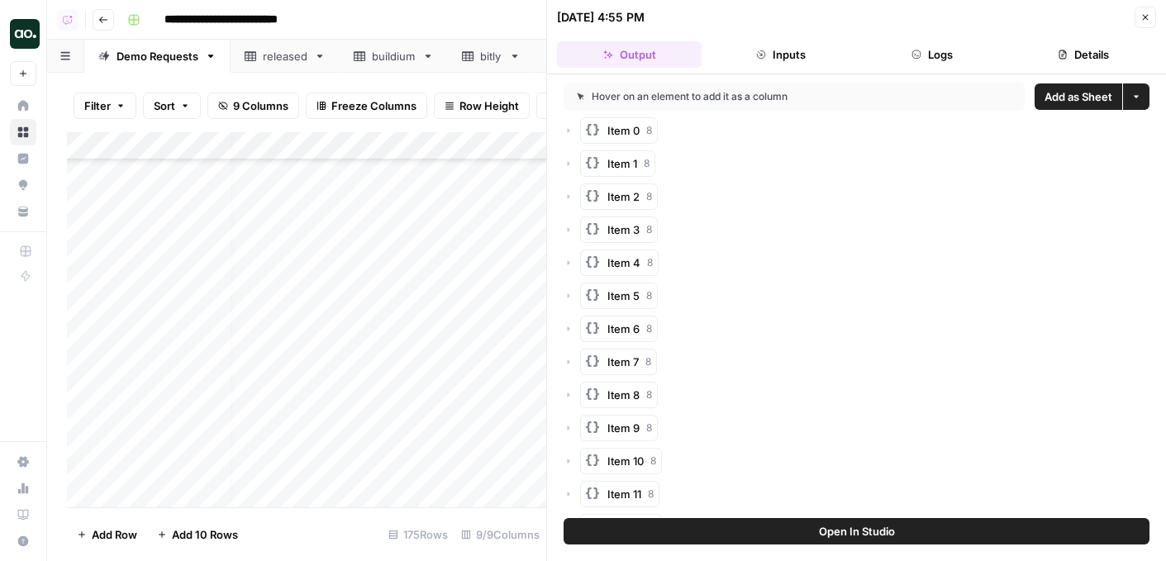
click at [1085, 89] on span "Add as Sheet" at bounding box center [1078, 96] width 68 height 17
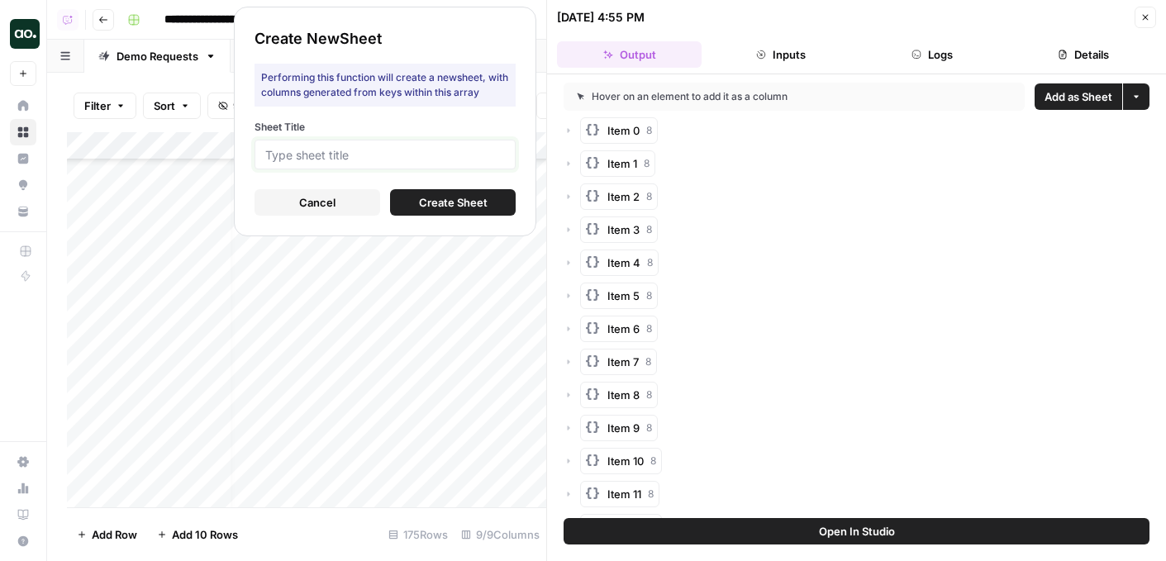
click at [459, 160] on input "Sheet Title" at bounding box center [385, 154] width 240 height 15
type input "gorgias"
click at [425, 201] on span "Create Sheet" at bounding box center [453, 202] width 69 height 17
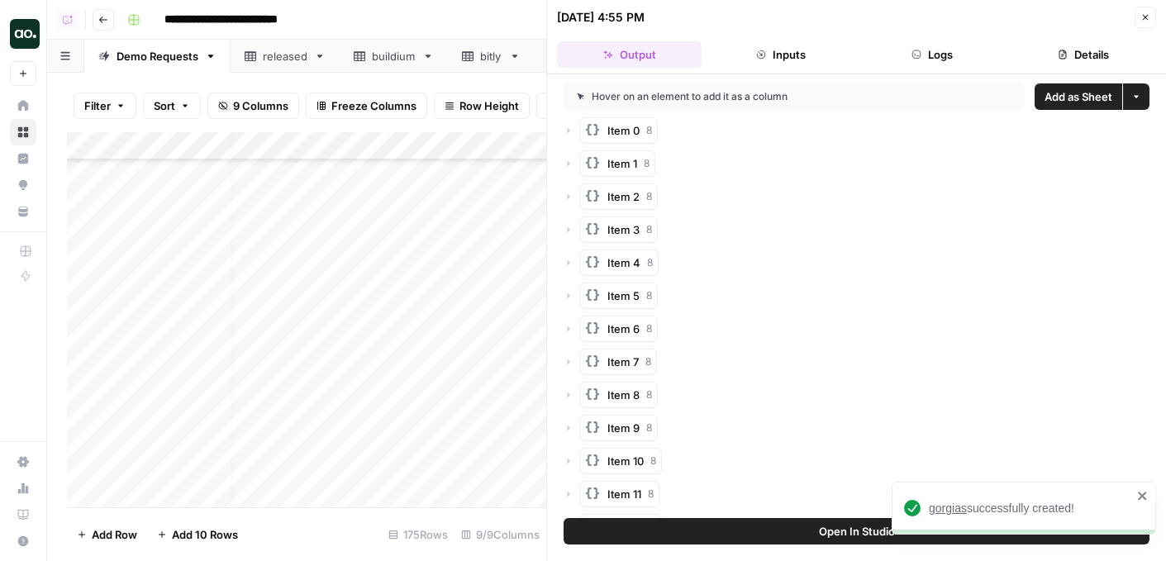
click at [956, 507] on span "gorgias" at bounding box center [947, 507] width 38 height 13
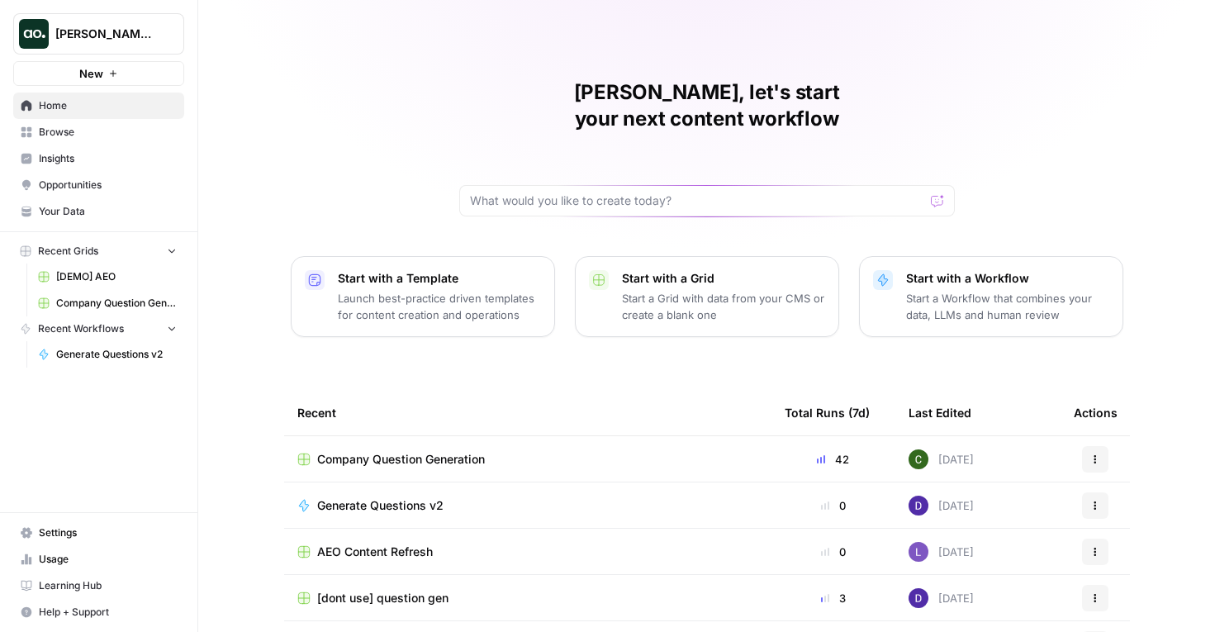
click at [117, 39] on span "[PERSON_NAME] Test" at bounding box center [105, 34] width 100 height 17
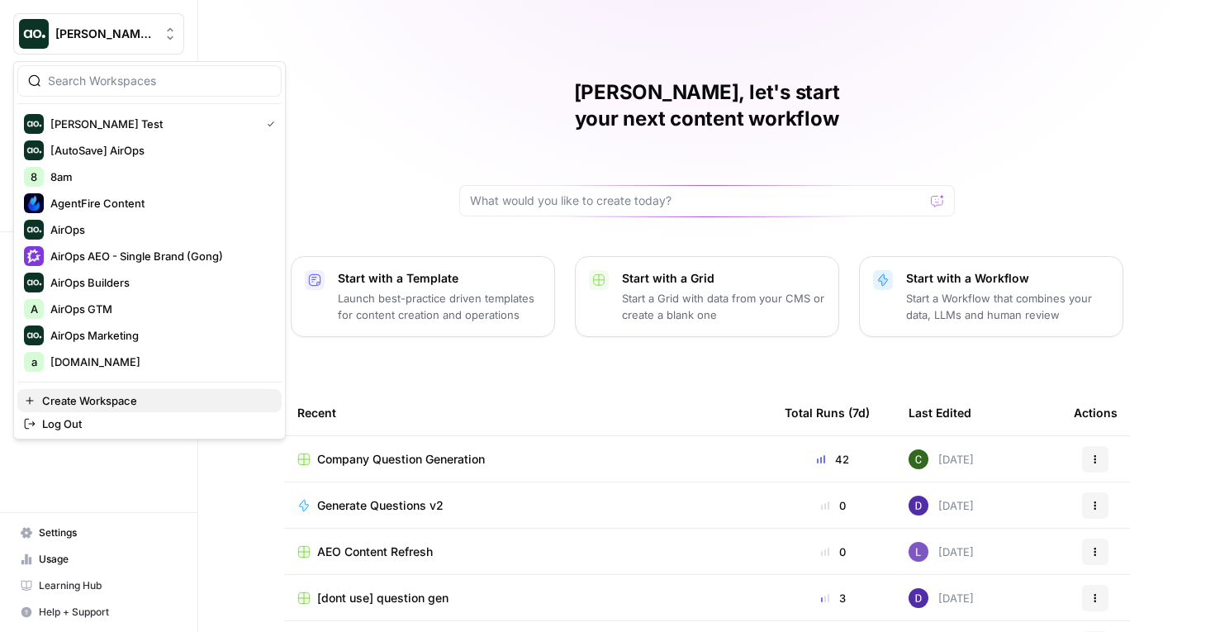
click at [100, 404] on span "Create Workspace" at bounding box center [155, 400] width 226 height 17
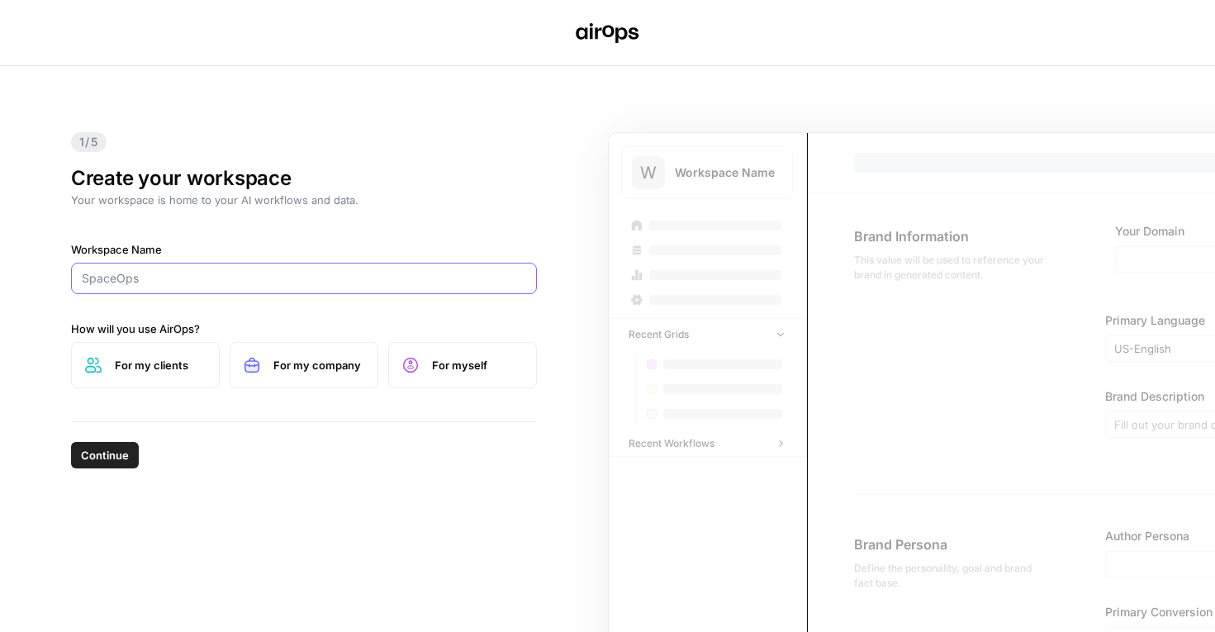
click at [200, 273] on input "Workspace Name" at bounding box center [304, 278] width 444 height 17
type input "Sur La Table"
click at [363, 362] on span "For my company" at bounding box center [318, 365] width 91 height 17
click at [125, 449] on span "Continue" at bounding box center [105, 455] width 48 height 17
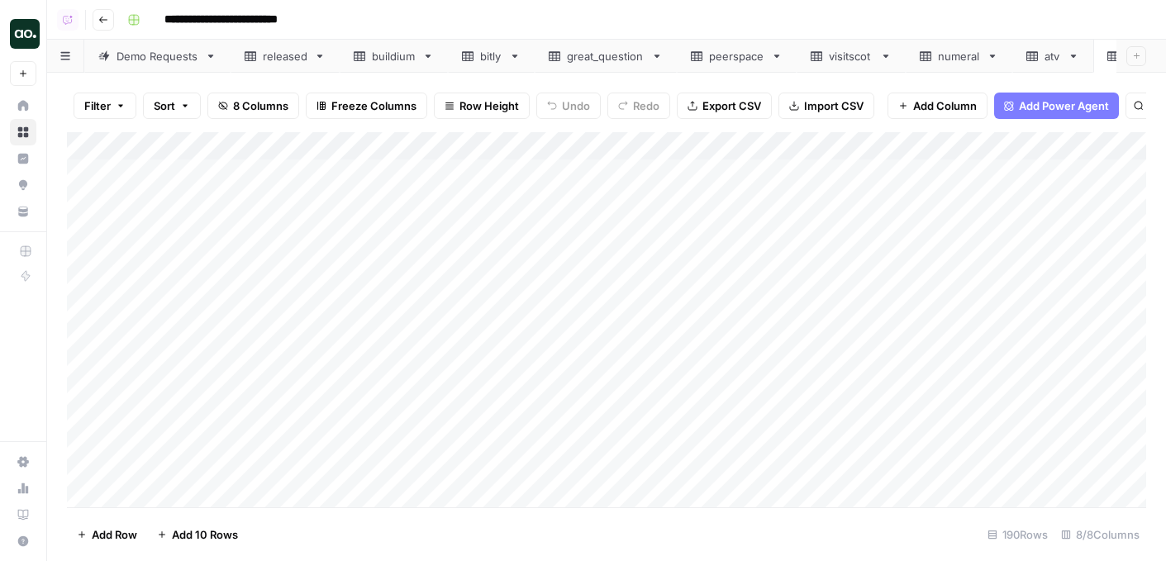
click at [192, 145] on div "Add Column" at bounding box center [606, 319] width 1079 height 375
drag, startPoint x: 197, startPoint y: 181, endPoint x: 131, endPoint y: 179, distance: 66.1
click at [131, 179] on div "consumer_question Text Sort Ascending Sort Descending Filter Hide Column Remove…" at bounding box center [223, 276] width 197 height 222
type input "question"
drag, startPoint x: 363, startPoint y: 135, endPoint x: 553, endPoint y: 131, distance: 190.1
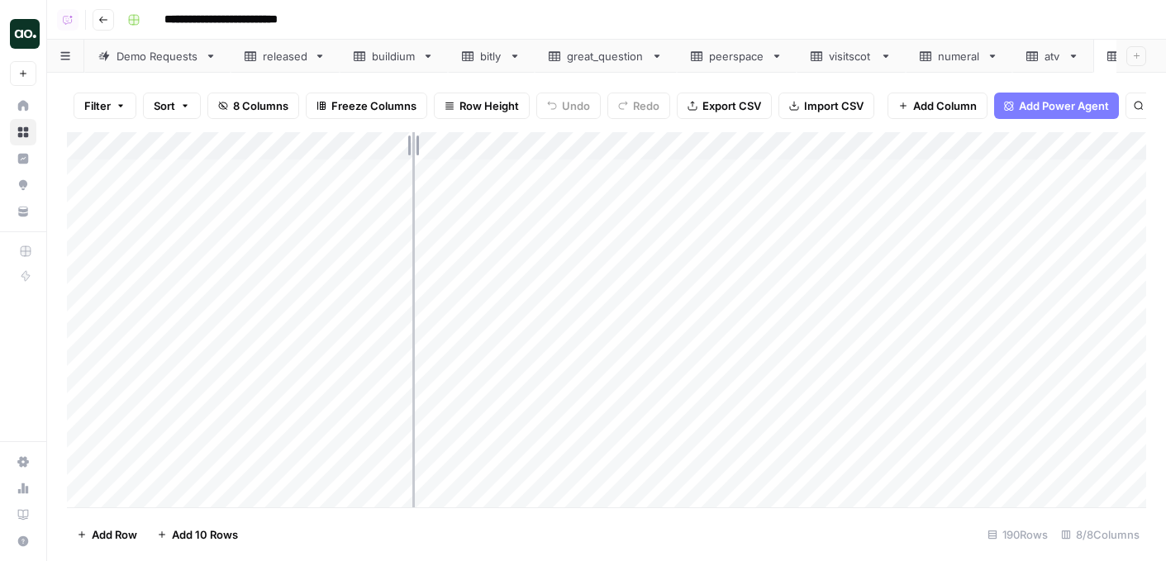
click at [554, 132] on div "Add Column" at bounding box center [606, 319] width 1079 height 375
drag, startPoint x: 557, startPoint y: 141, endPoint x: 528, endPoint y: 140, distance: 28.9
click at [528, 141] on div "Add Column" at bounding box center [606, 319] width 1079 height 375
